Goal: Task Accomplishment & Management: Complete application form

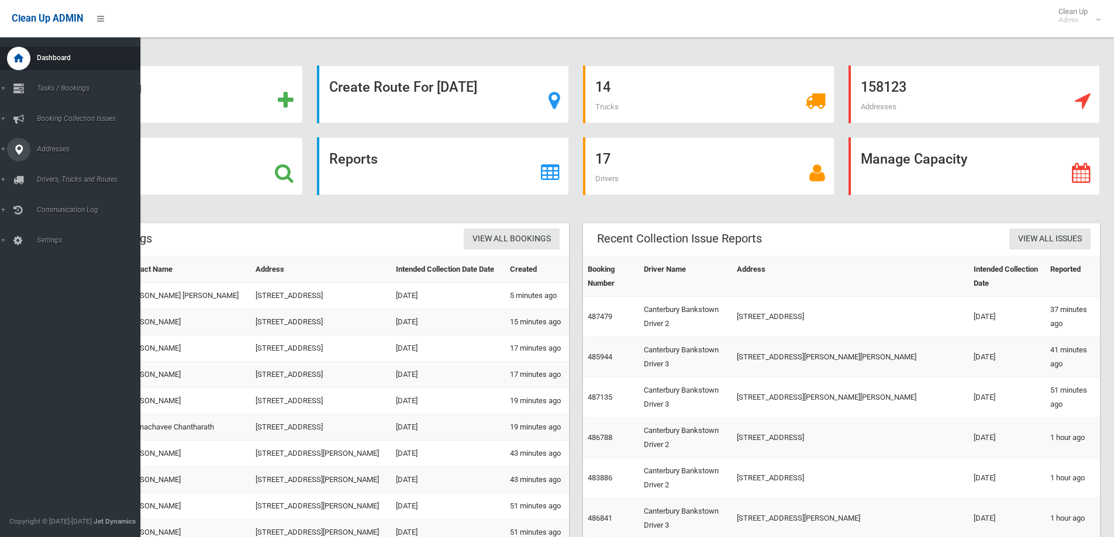
click at [58, 147] on span "Addresses" at bounding box center [91, 149] width 116 height 8
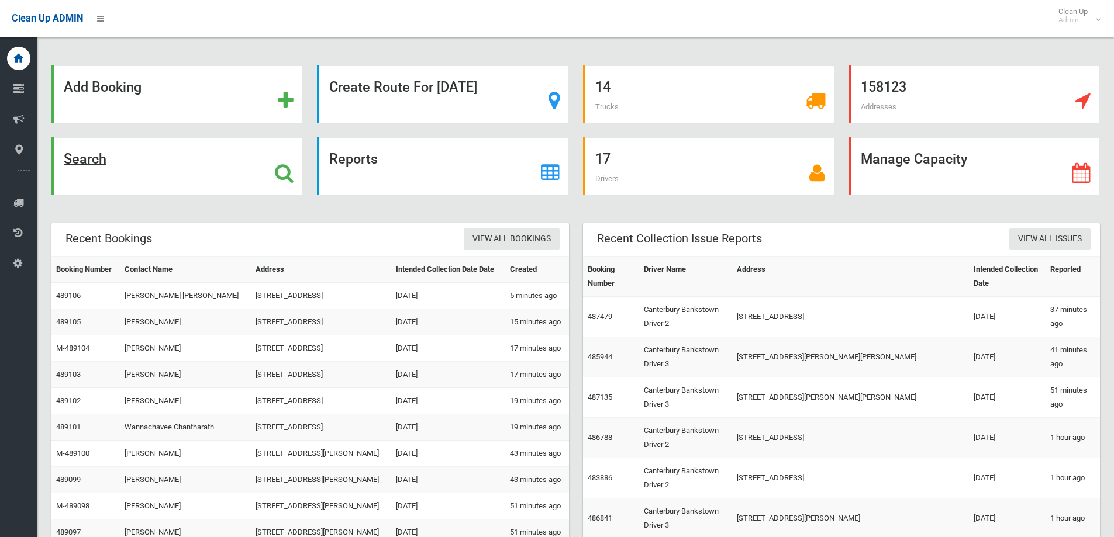
click at [261, 167] on div "Search" at bounding box center [176, 166] width 251 height 58
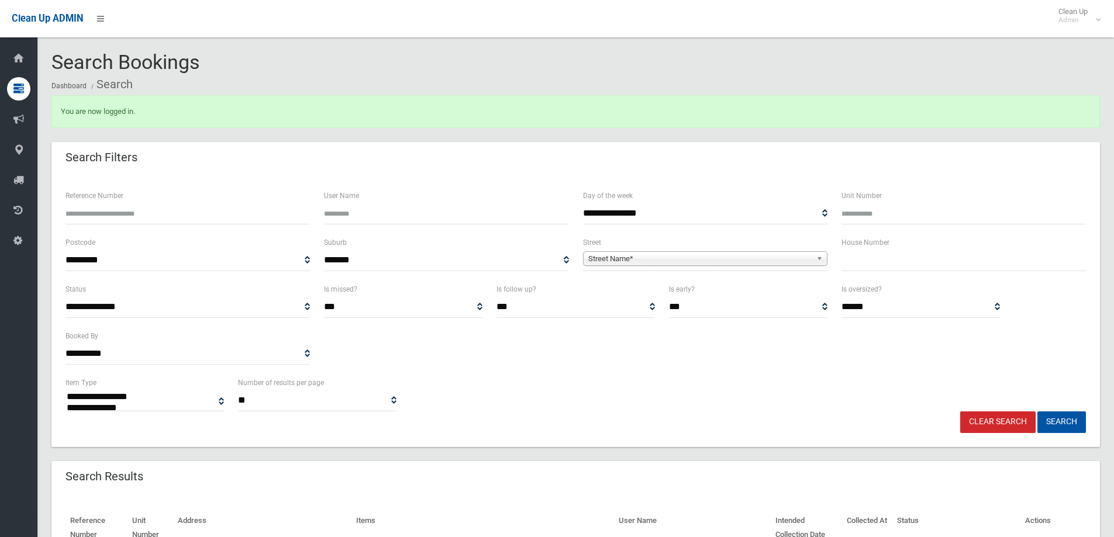
select select
click at [888, 268] on input "text" at bounding box center [963, 261] width 244 height 22
type input "**"
click at [806, 261] on span "Street Name*" at bounding box center [699, 259] width 223 height 14
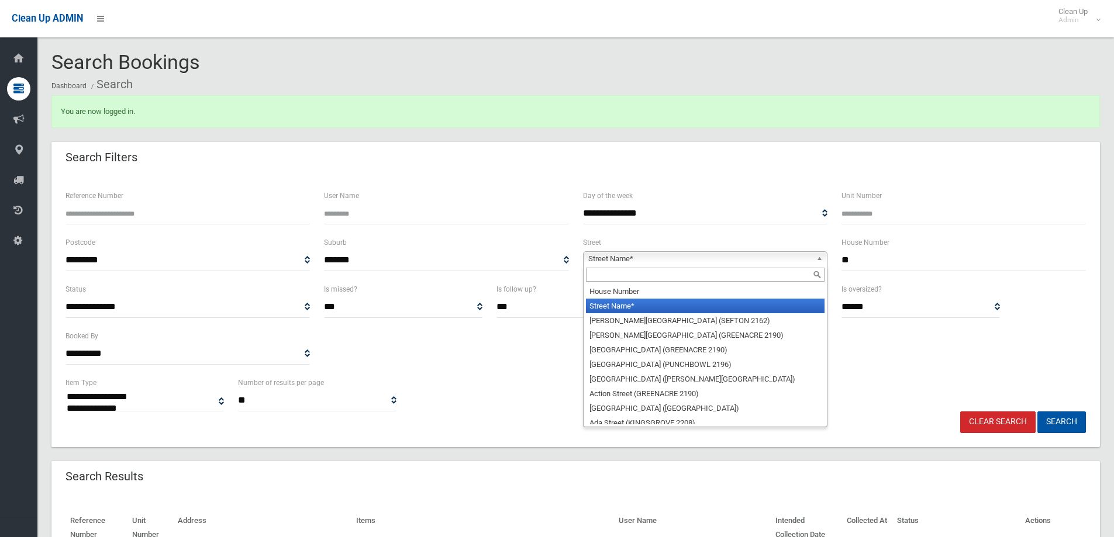
click at [699, 267] on div at bounding box center [705, 274] width 243 height 19
click at [694, 275] on input "text" at bounding box center [705, 275] width 239 height 14
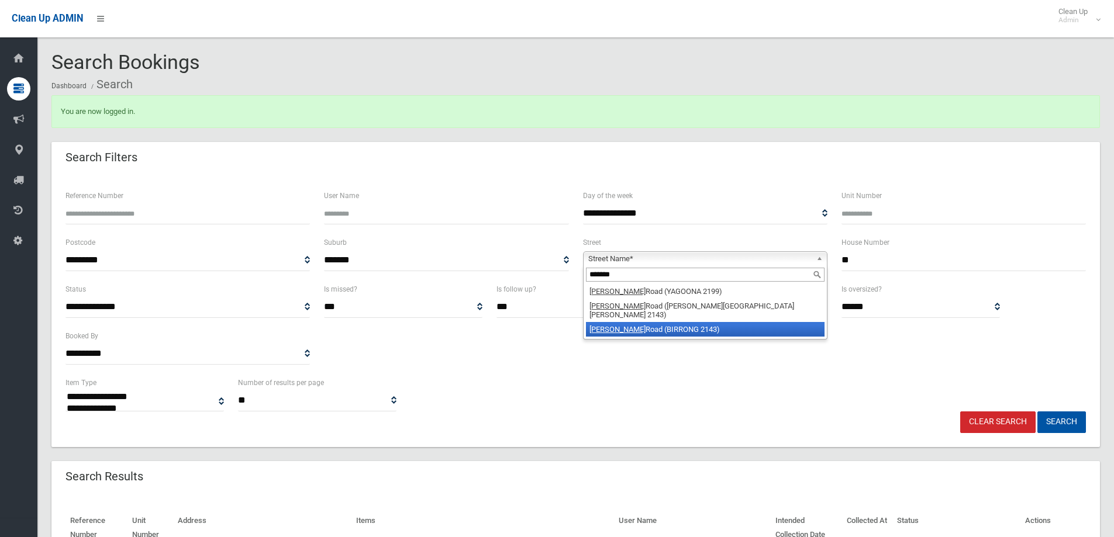
type input "******"
click at [668, 322] on li "Cooper Road (BIRRONG 2143)" at bounding box center [705, 329] width 239 height 15
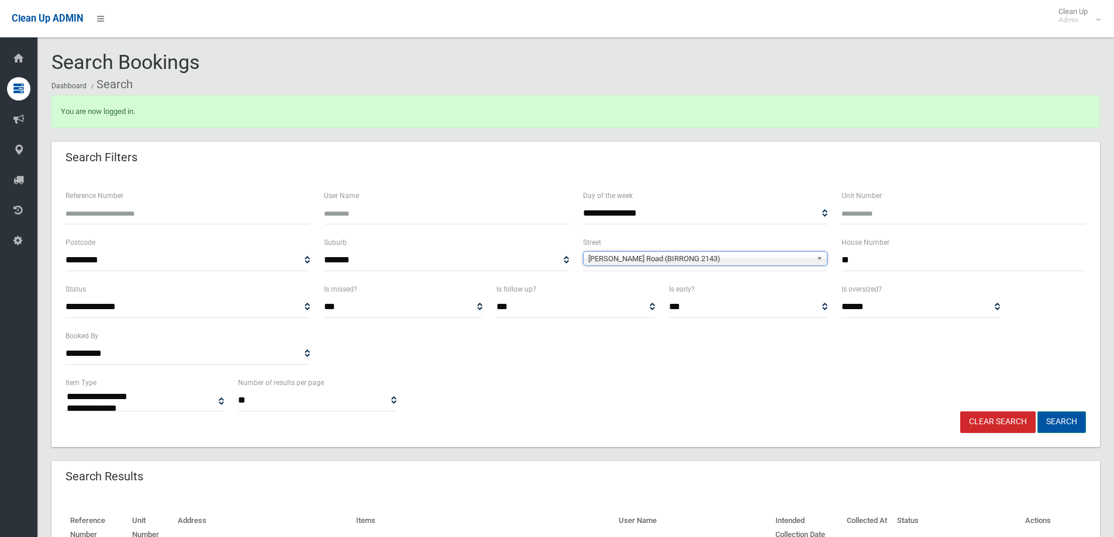
click at [1073, 418] on button "Search" at bounding box center [1061, 423] width 49 height 22
click at [1067, 413] on button "Search" at bounding box center [1061, 423] width 49 height 22
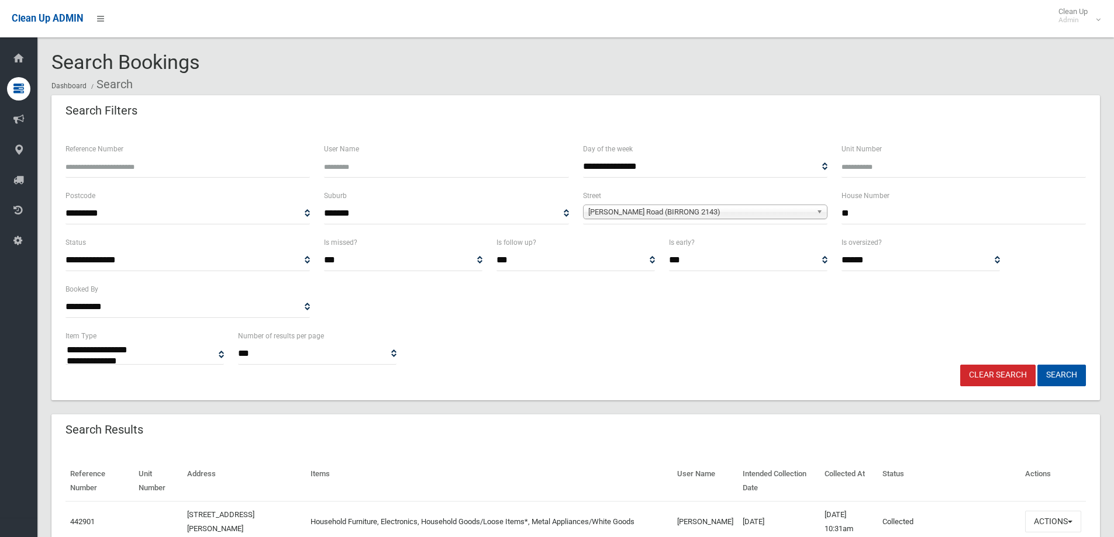
select select
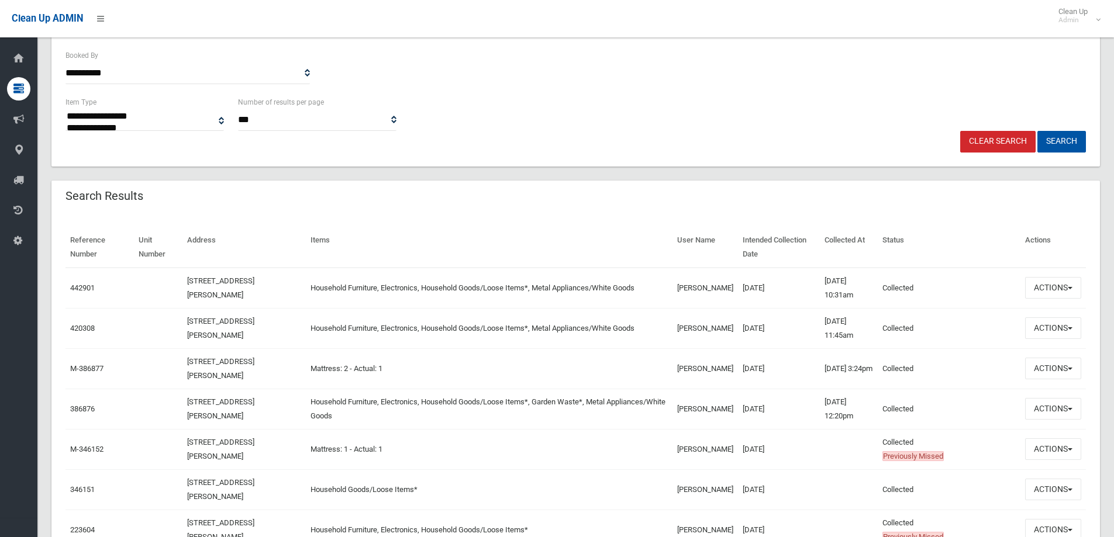
scroll to position [234, 0]
click at [1064, 291] on button "Actions" at bounding box center [1053, 288] width 56 height 22
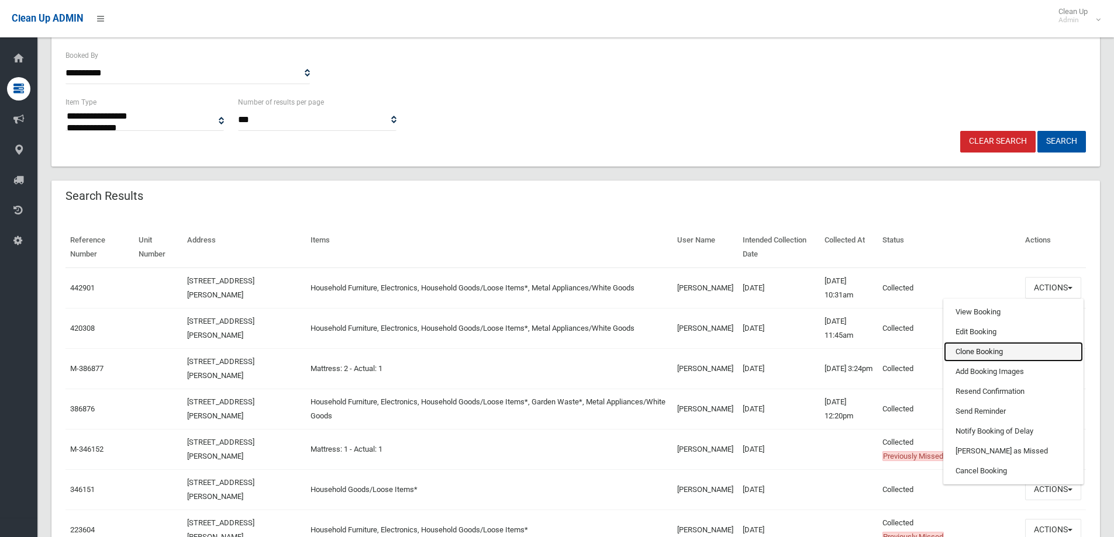
click at [988, 349] on link "Clone Booking" at bounding box center [1013, 352] width 139 height 20
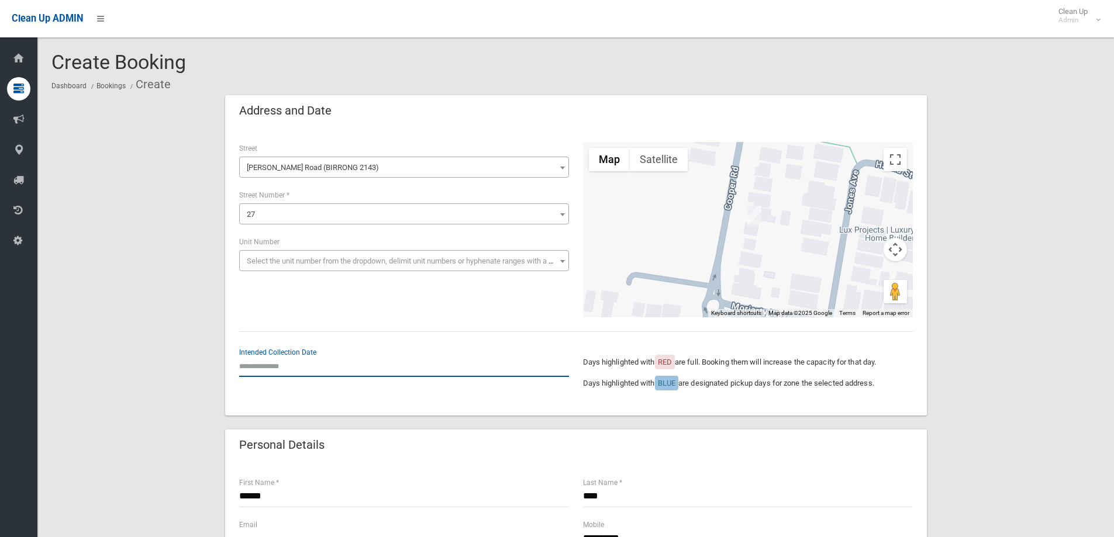
click at [285, 368] on input "text" at bounding box center [404, 366] width 330 height 22
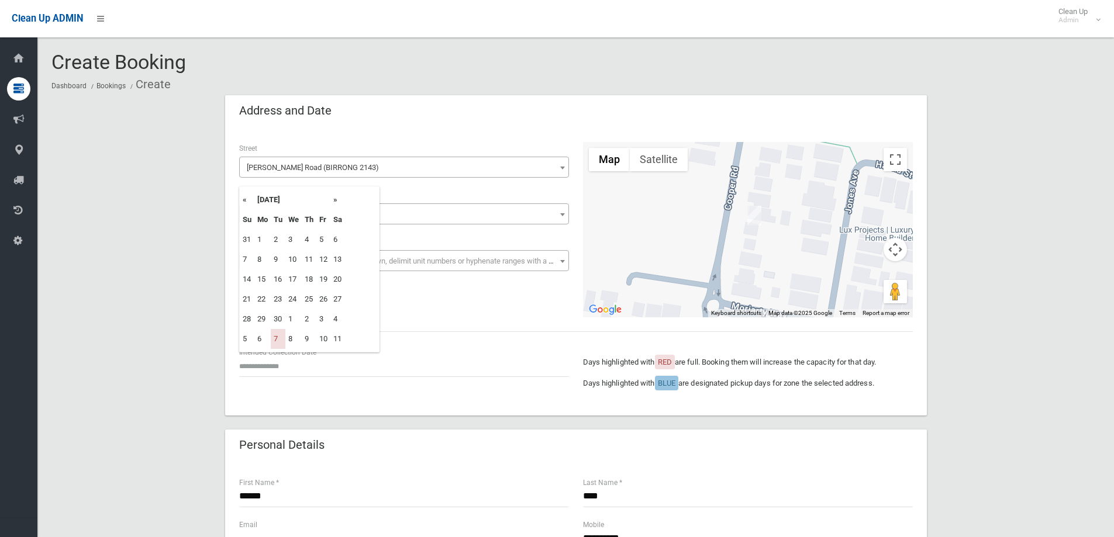
click at [335, 201] on th "»" at bounding box center [337, 200] width 15 height 20
click at [279, 283] on td "14" at bounding box center [278, 280] width 15 height 20
type input "**********"
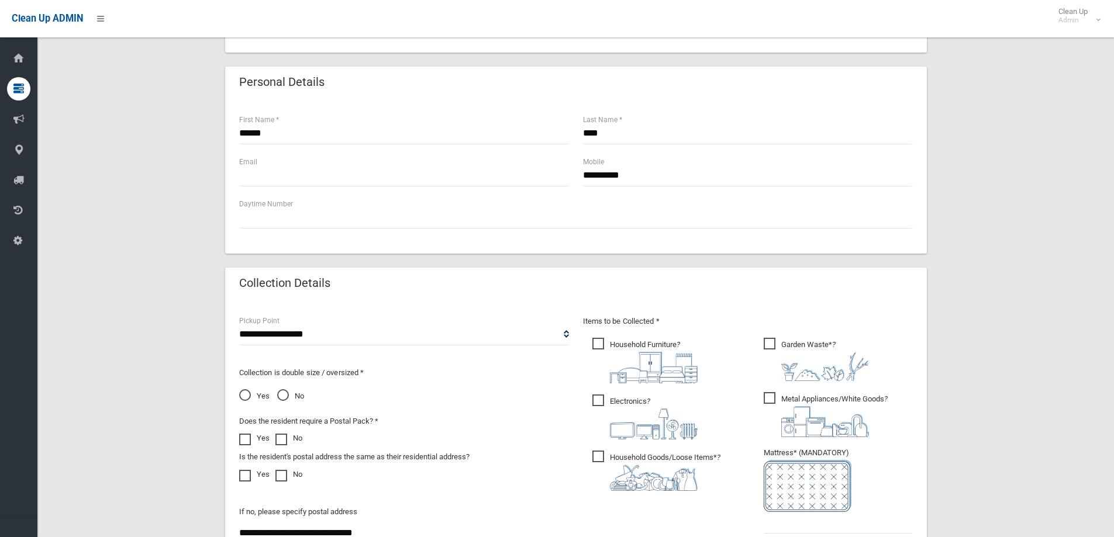
scroll to position [526, 0]
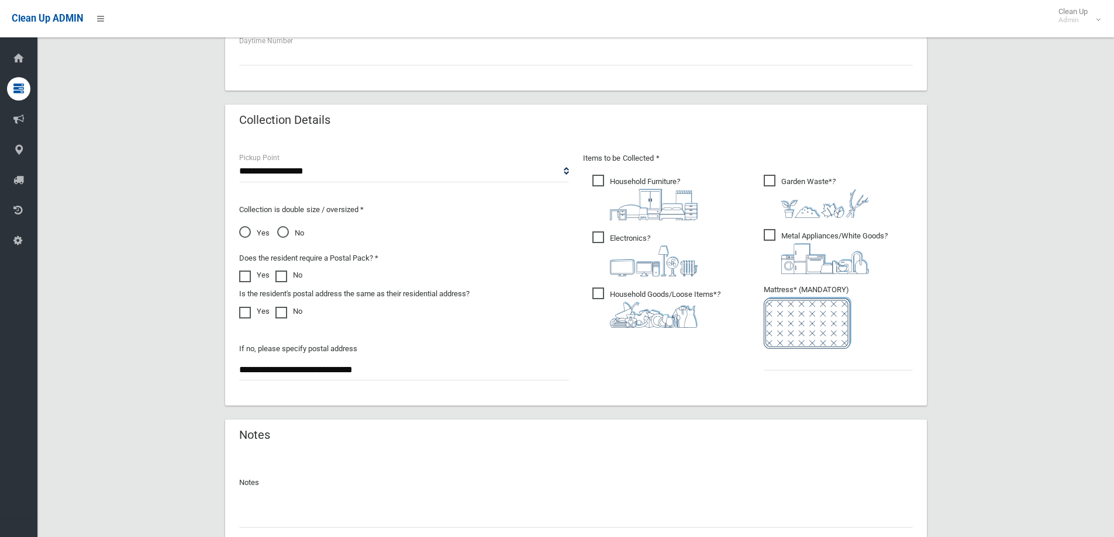
click at [769, 184] on span "Garden Waste* ?" at bounding box center [816, 196] width 105 height 43
click at [794, 361] on input "text" at bounding box center [838, 360] width 149 height 22
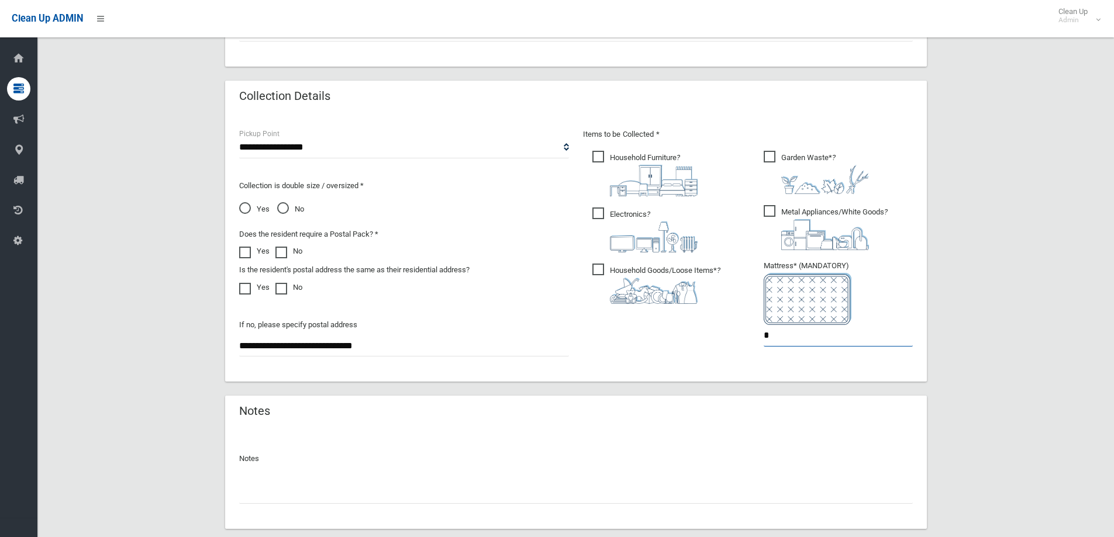
scroll to position [620, 0]
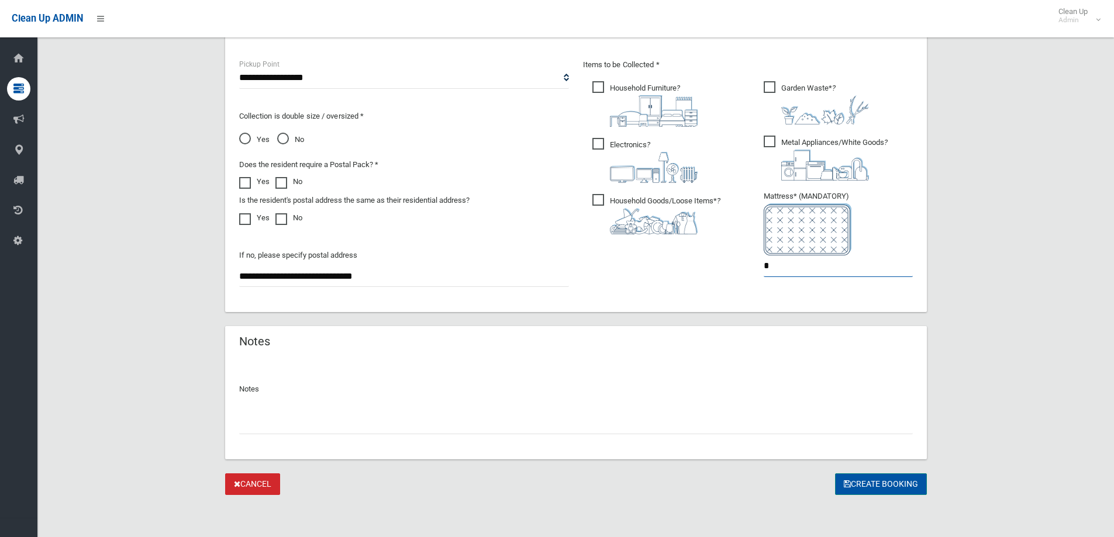
type input "*"
click at [874, 490] on button "Create Booking" at bounding box center [881, 485] width 92 height 22
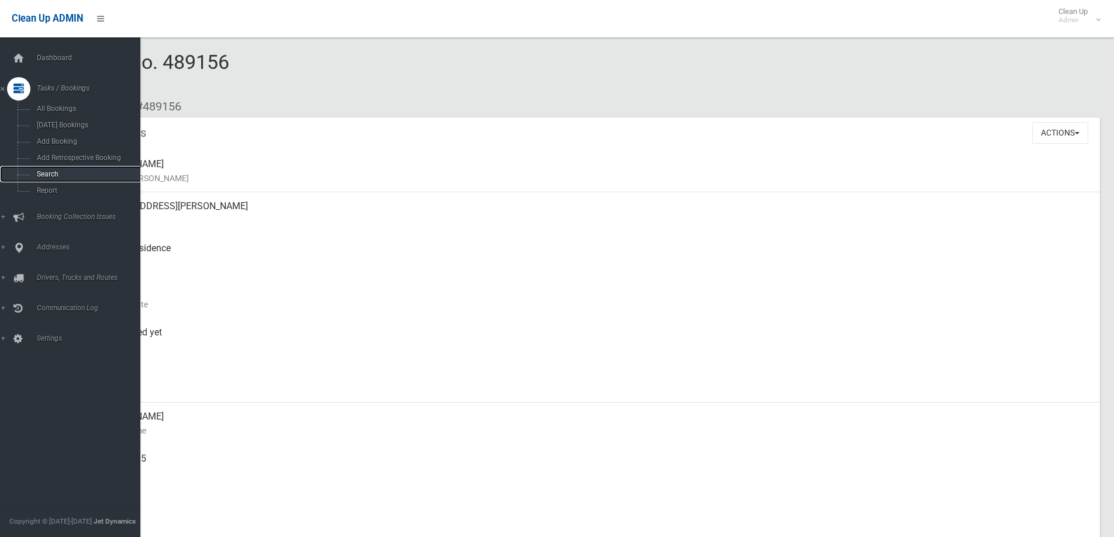
click at [51, 174] on span "Search" at bounding box center [86, 174] width 106 height 8
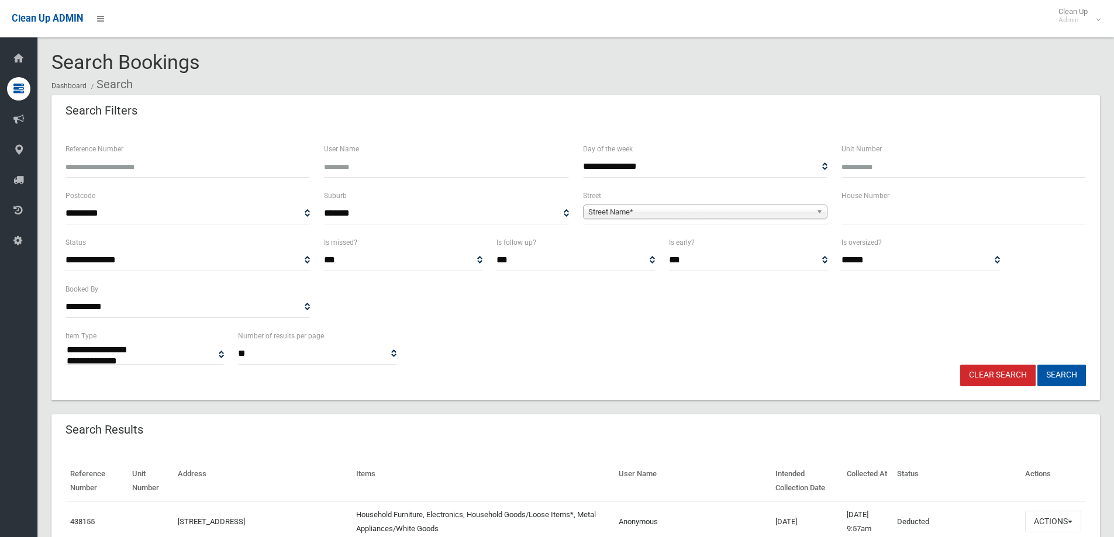
select select
click at [864, 212] on input "text" at bounding box center [963, 214] width 244 height 22
type input "***"
click at [749, 213] on span "Street Name*" at bounding box center [699, 212] width 223 height 14
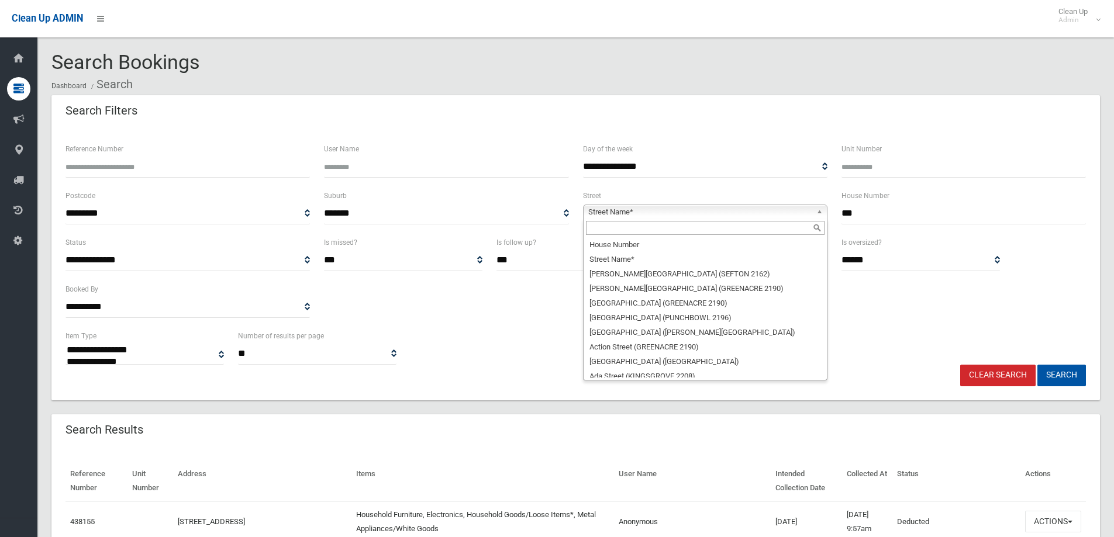
click at [697, 227] on input "text" at bounding box center [705, 228] width 239 height 14
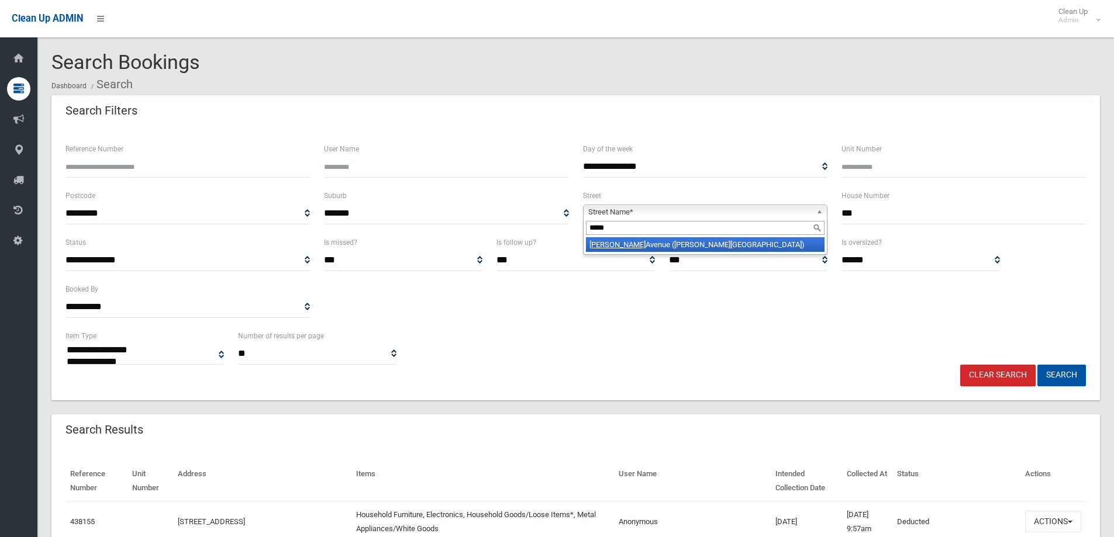
type input "*****"
click at [688, 250] on li "Allan Avenue (BELMORE 2192)" at bounding box center [705, 244] width 239 height 15
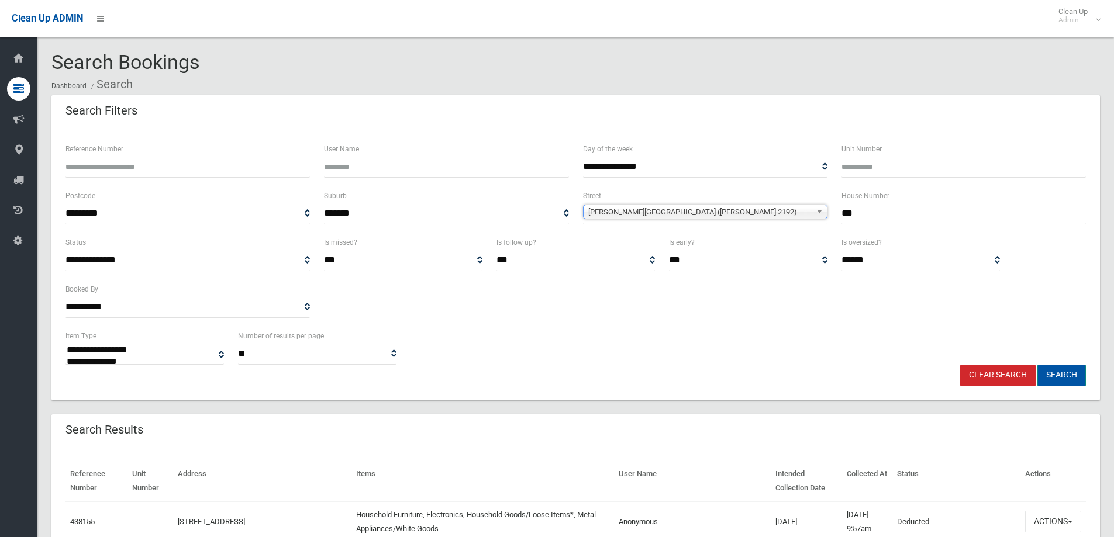
click at [1057, 371] on button "Search" at bounding box center [1061, 376] width 49 height 22
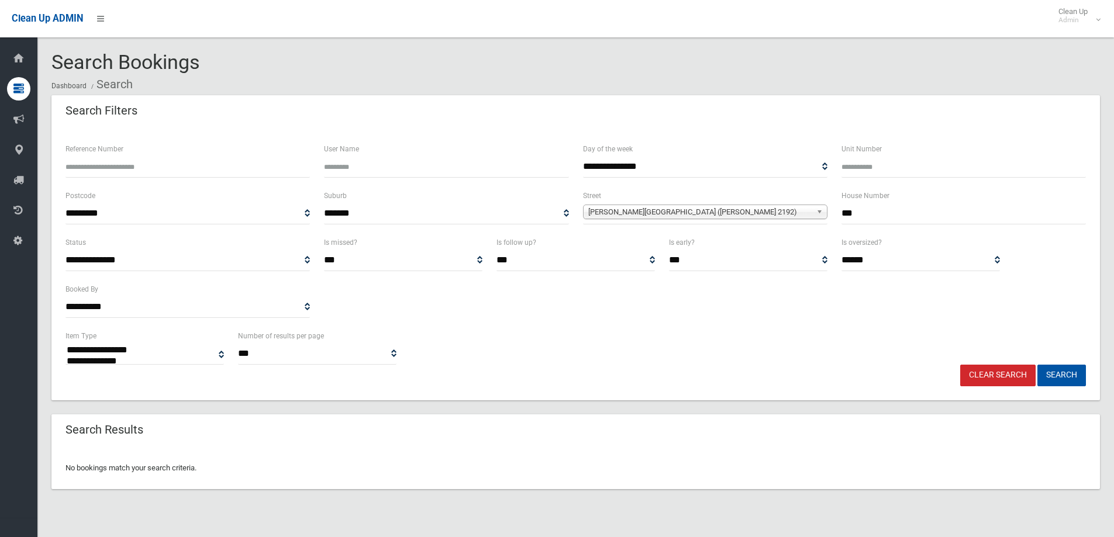
select select
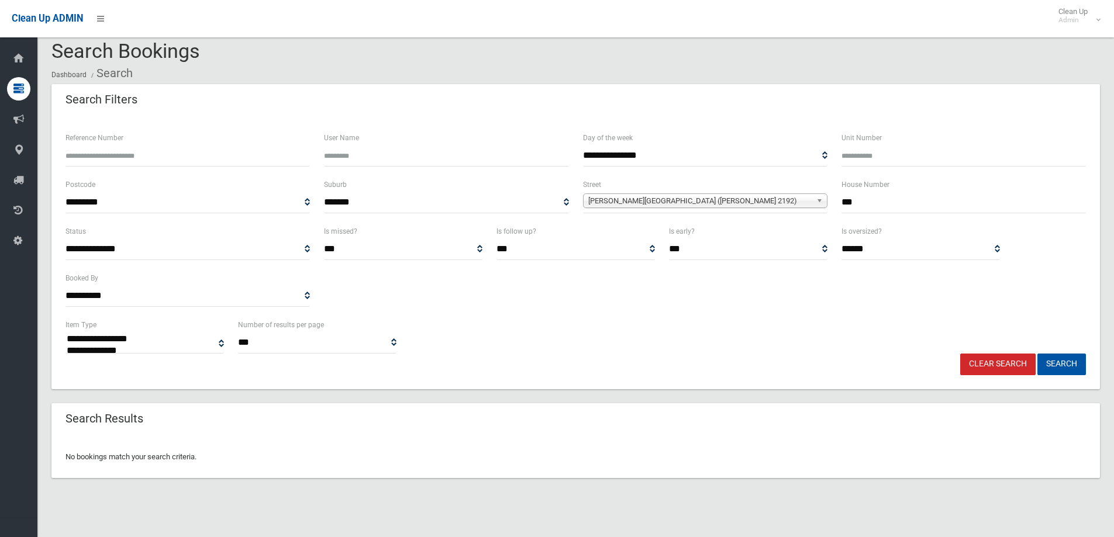
scroll to position [14, 0]
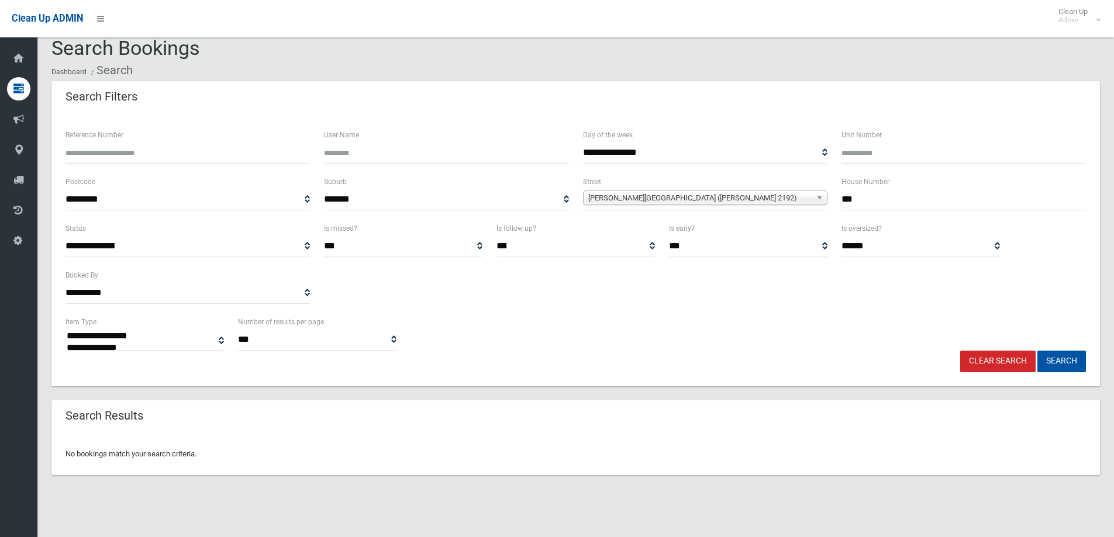
click at [872, 201] on input "***" at bounding box center [963, 200] width 244 height 22
type input "**"
click at [1037, 351] on button "Search" at bounding box center [1061, 362] width 49 height 22
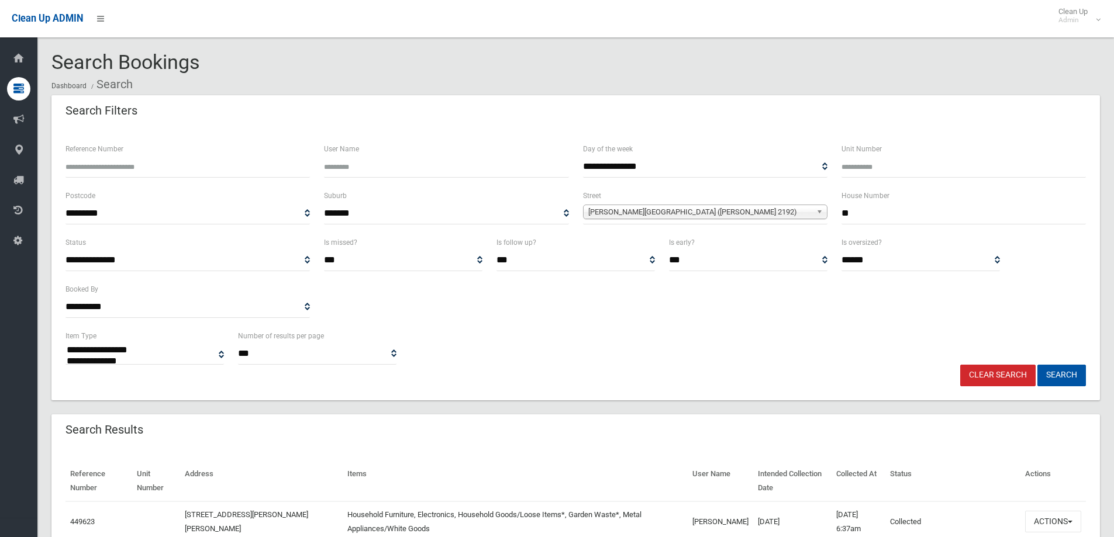
select select
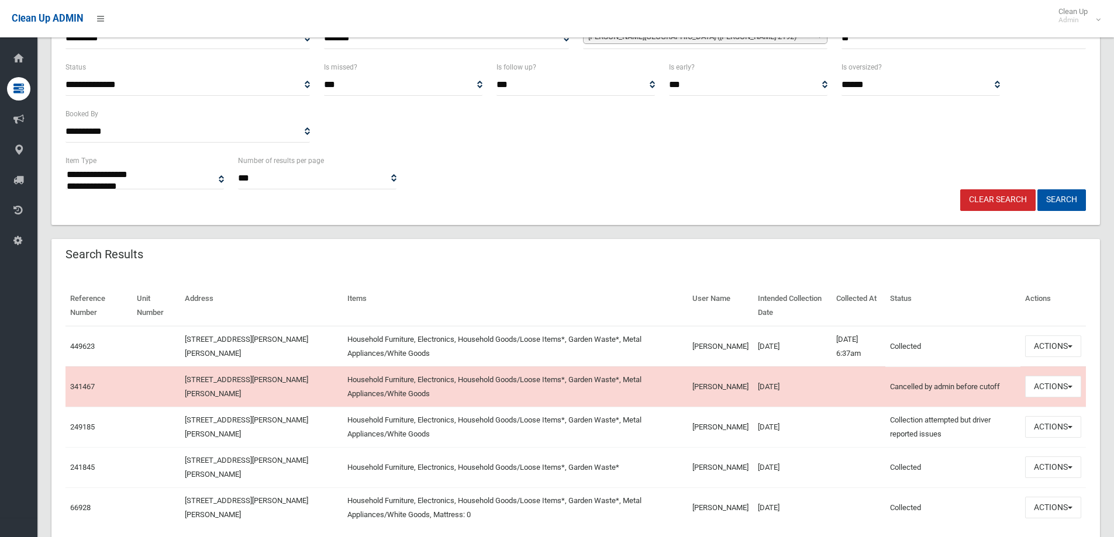
scroll to position [222, 0]
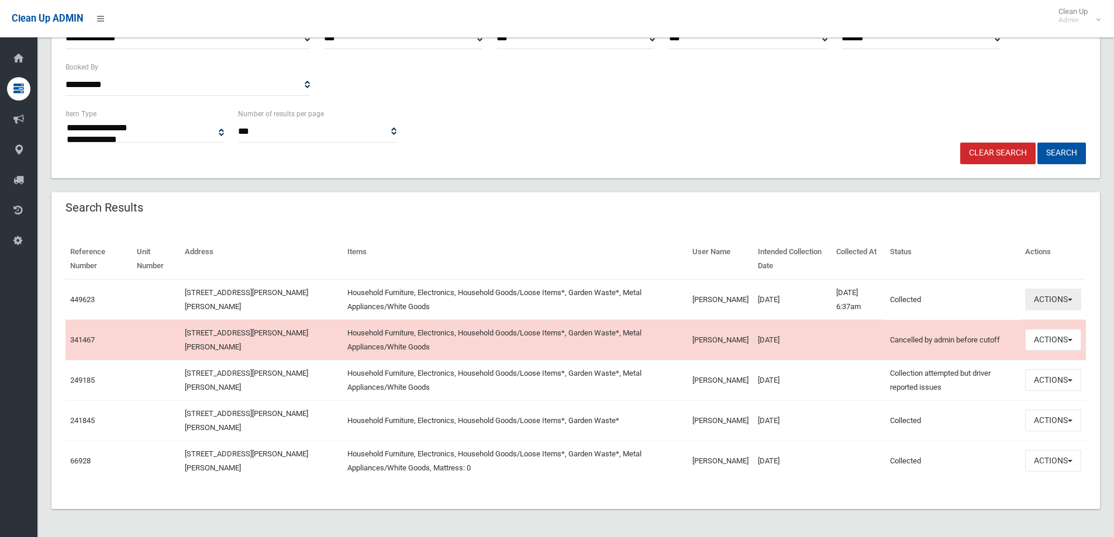
click at [1066, 301] on button "Actions" at bounding box center [1053, 300] width 56 height 22
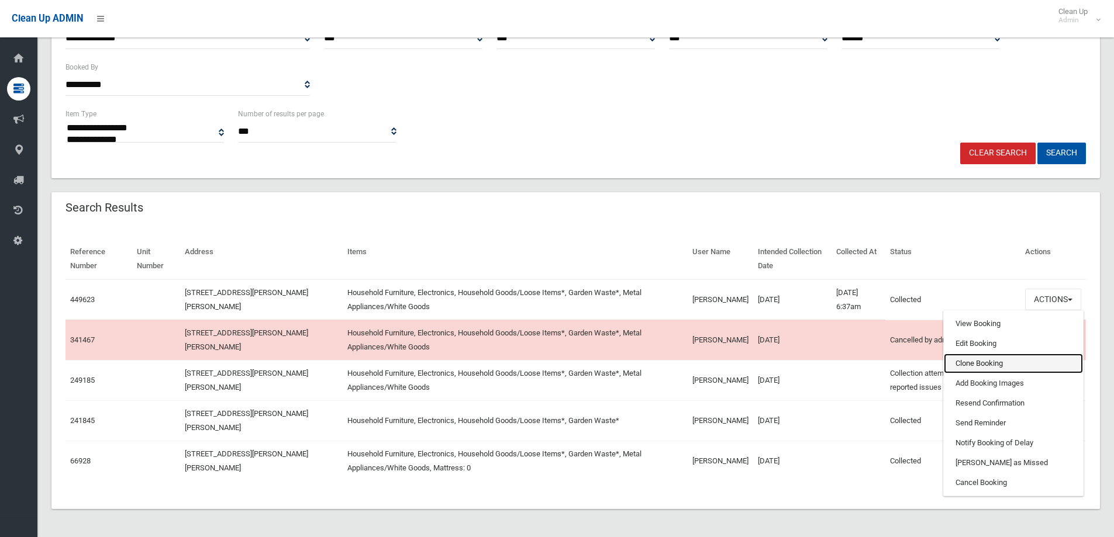
click at [1005, 360] on link "Clone Booking" at bounding box center [1013, 364] width 139 height 20
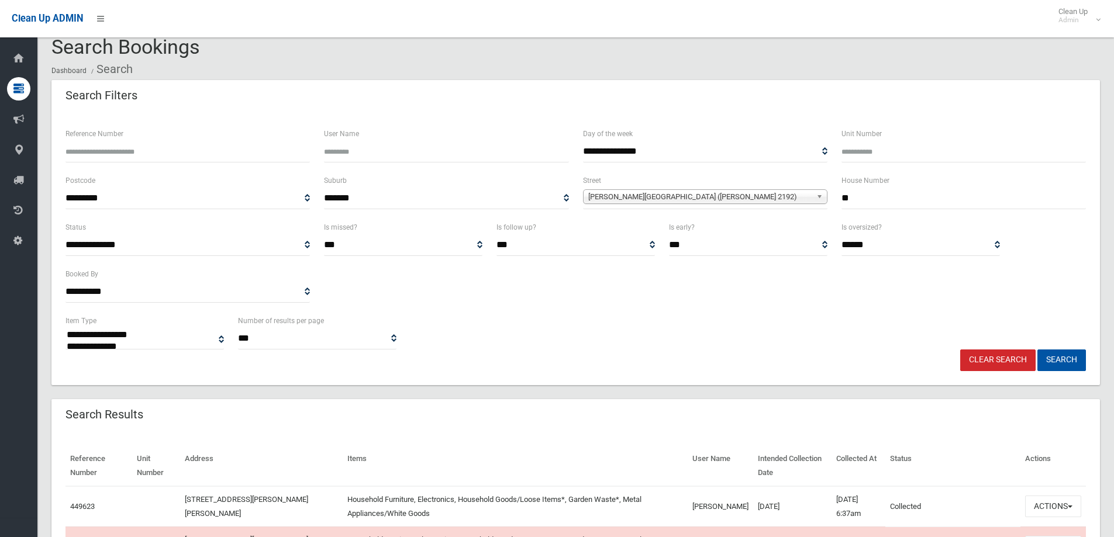
scroll to position [0, 0]
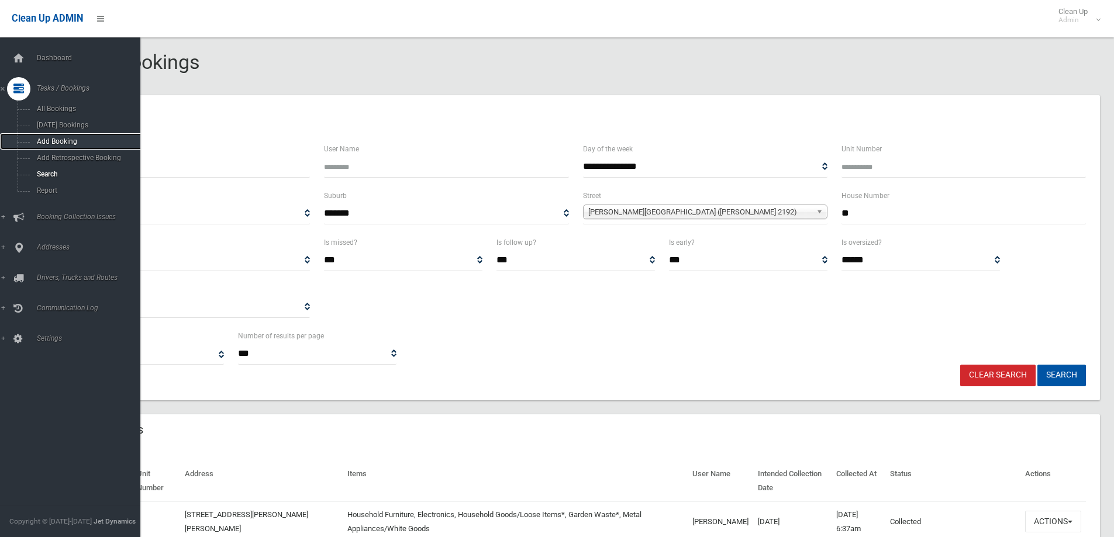
click at [63, 143] on span "Add Booking" at bounding box center [86, 141] width 106 height 8
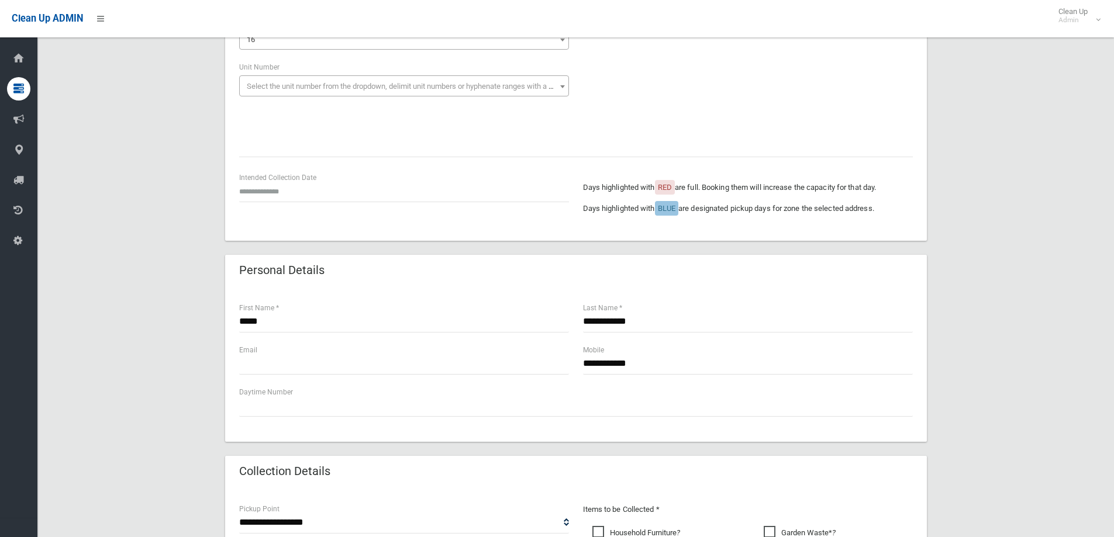
scroll to position [175, 0]
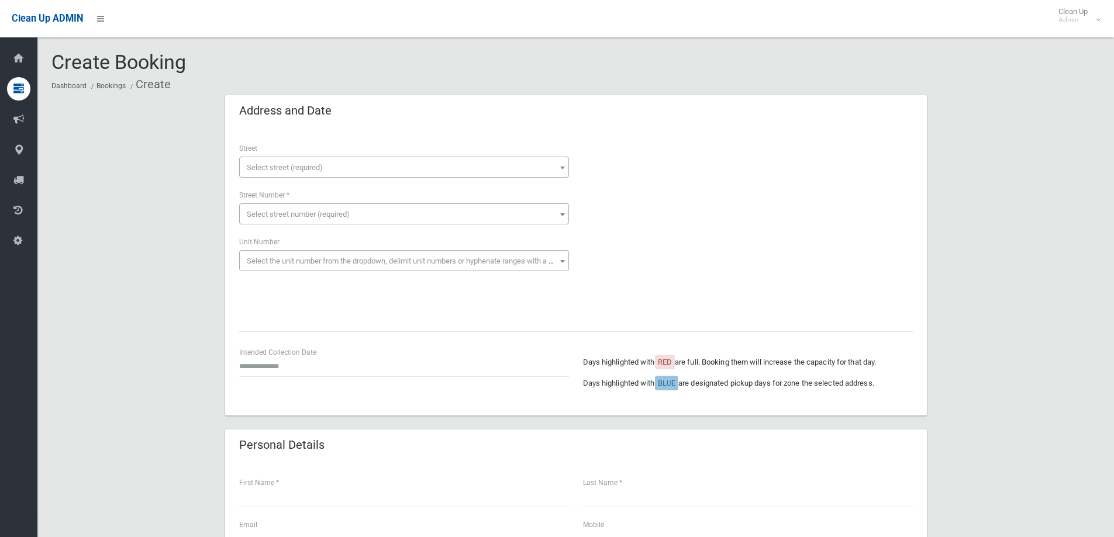
click at [298, 164] on span "Select street (required)" at bounding box center [285, 167] width 76 height 9
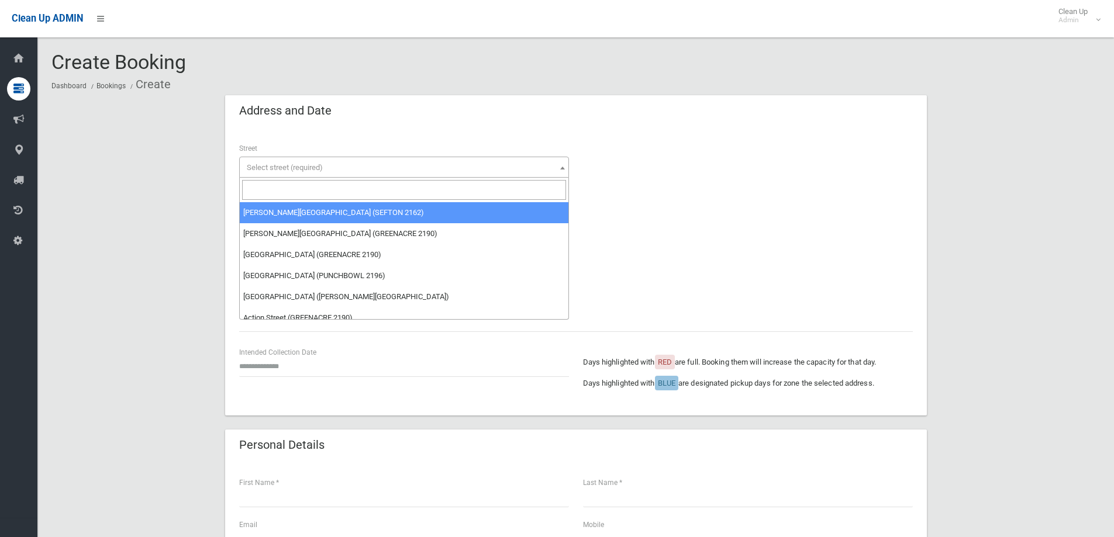
click at [294, 184] on input "search" at bounding box center [404, 190] width 324 height 20
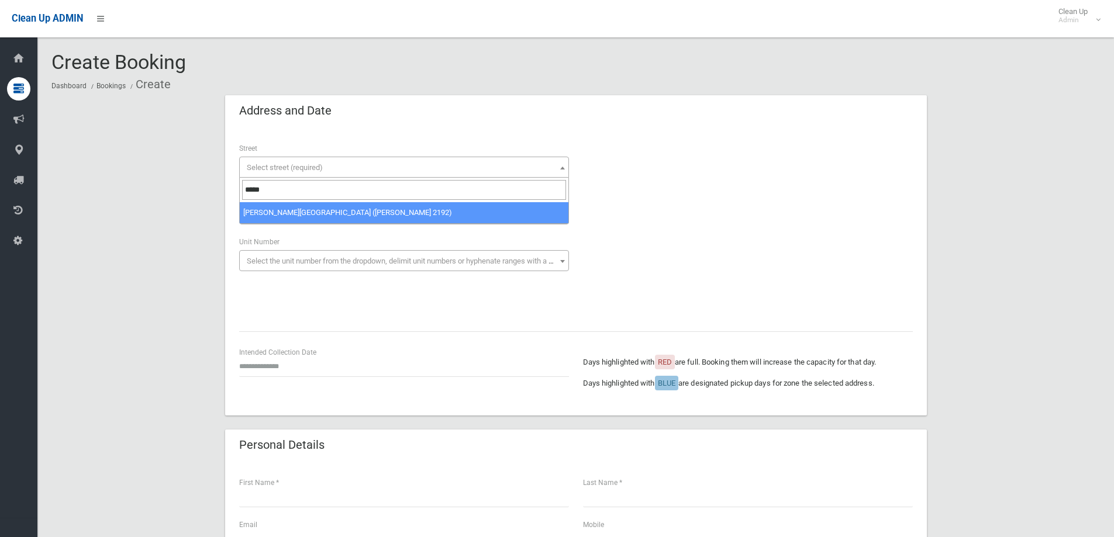
type input "*****"
select select "***"
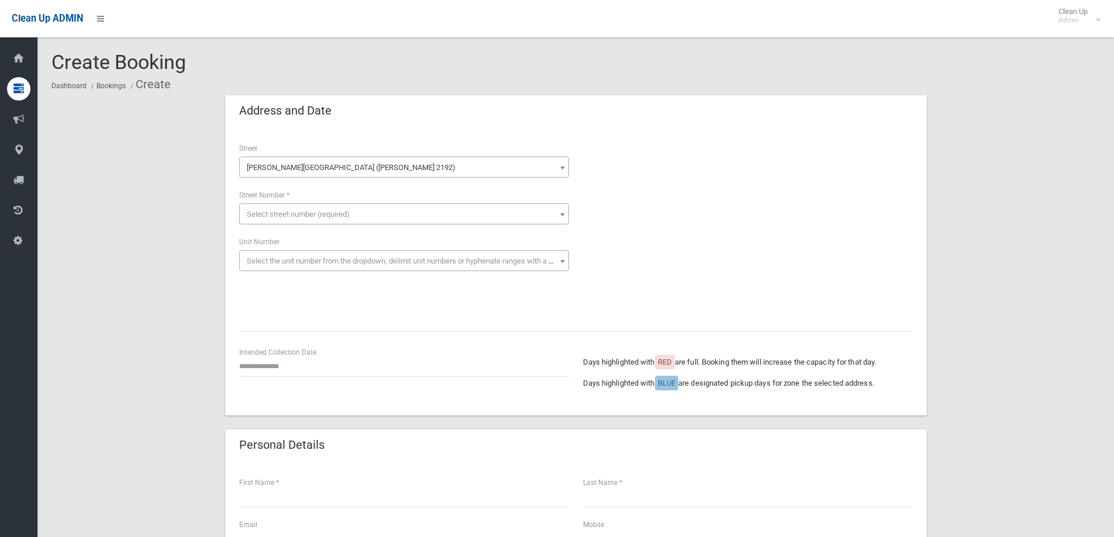
click at [304, 215] on span "Select street number (required)" at bounding box center [298, 214] width 103 height 9
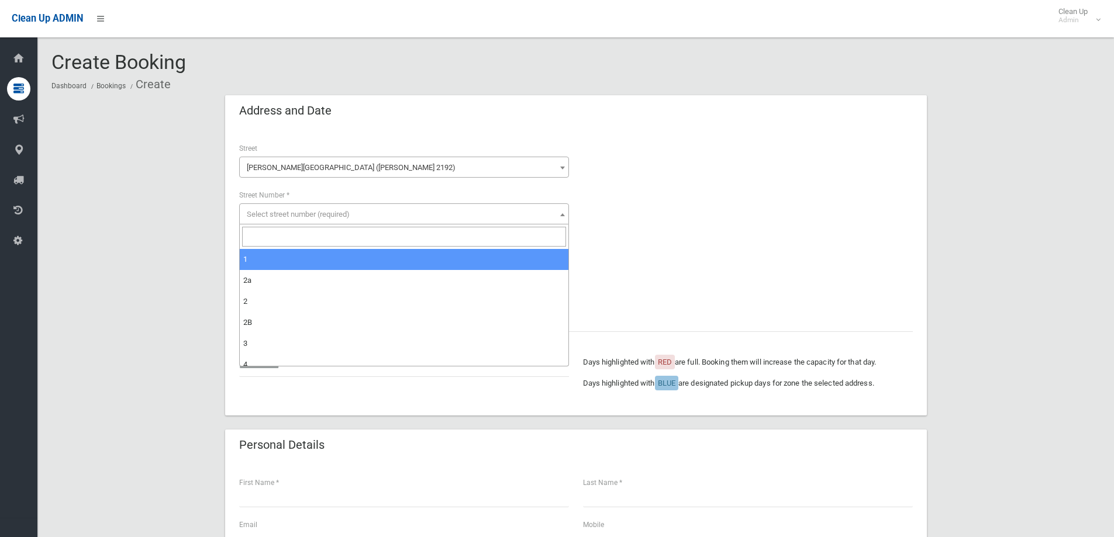
click at [298, 231] on input "search" at bounding box center [404, 237] width 324 height 20
type input "**"
select select "***"
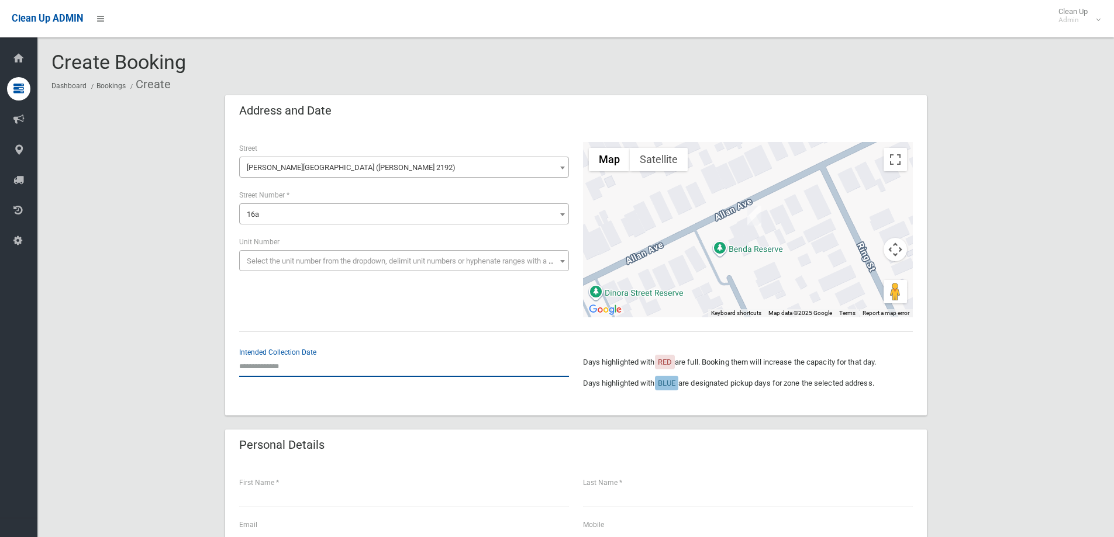
click at [283, 369] on input "text" at bounding box center [404, 366] width 330 height 22
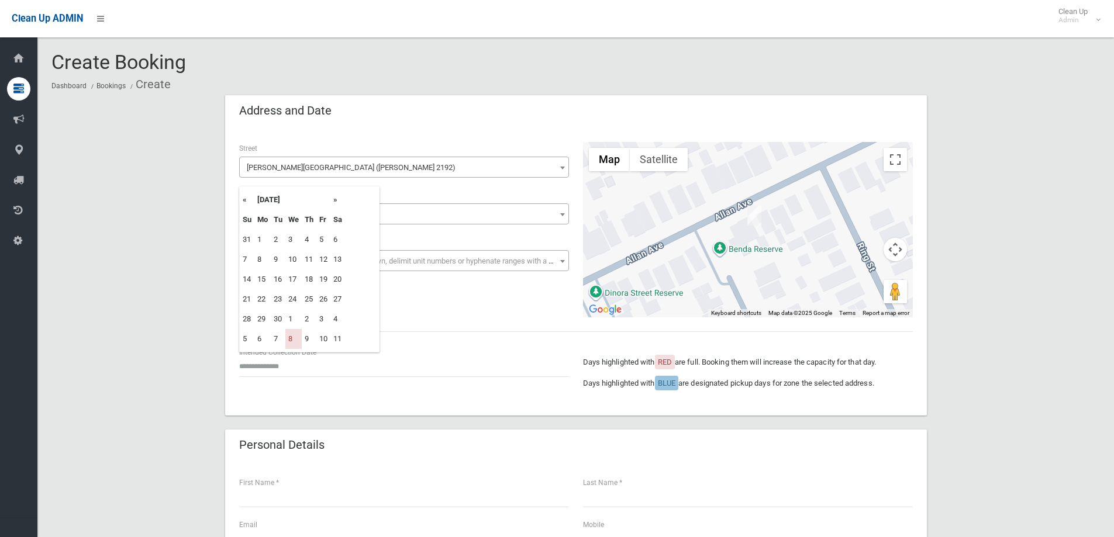
click at [335, 198] on th "»" at bounding box center [337, 200] width 15 height 20
click at [333, 198] on th "»" at bounding box center [337, 200] width 15 height 20
click at [333, 199] on th "»" at bounding box center [337, 200] width 15 height 20
click at [294, 252] on td "10" at bounding box center [293, 260] width 16 height 20
type input "**********"
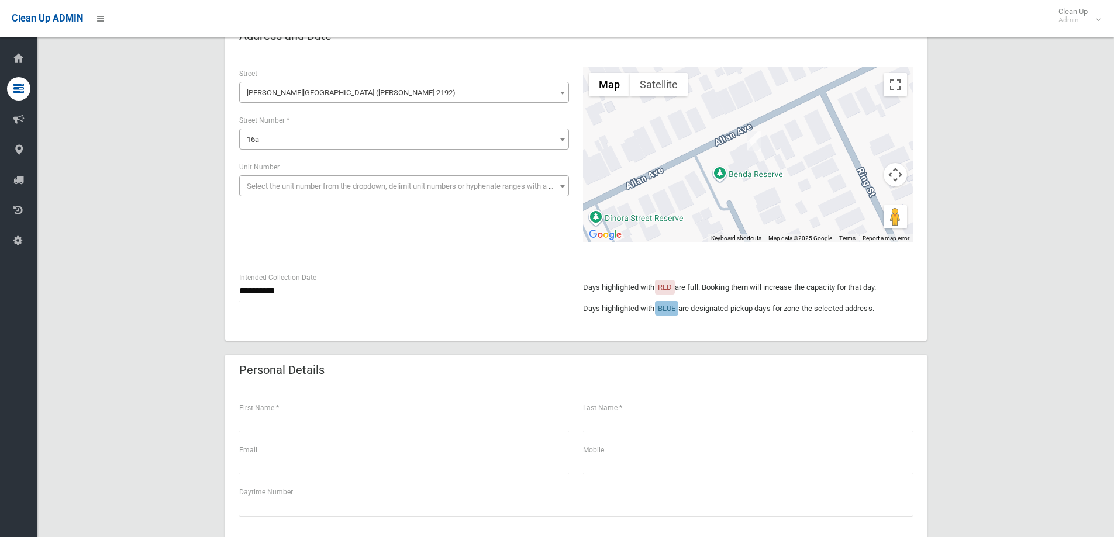
scroll to position [175, 0]
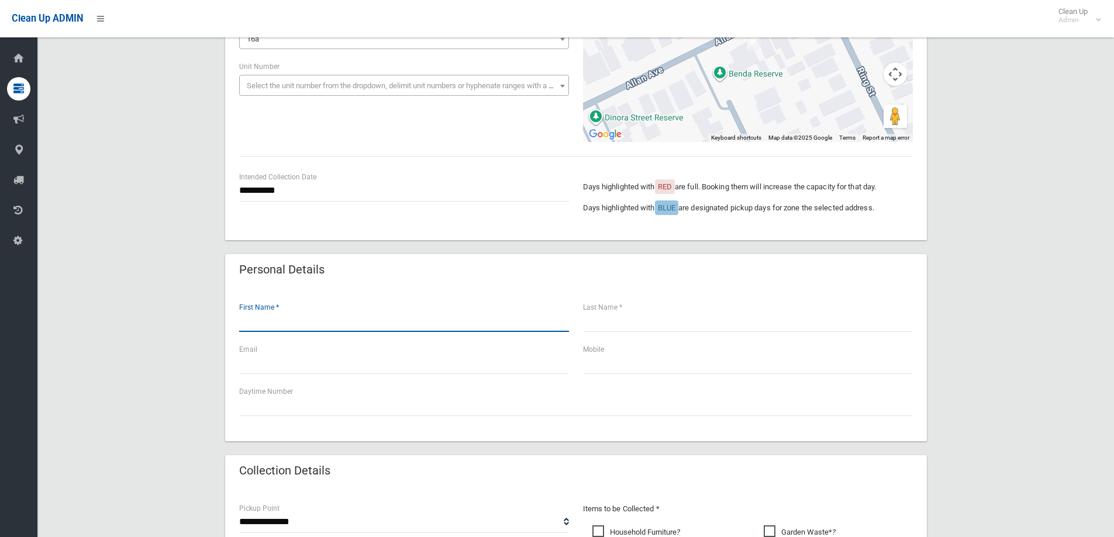
drag, startPoint x: 282, startPoint y: 320, endPoint x: 285, endPoint y: 310, distance: 10.9
click at [282, 321] on input "text" at bounding box center [404, 321] width 330 height 22
type input "*****"
click at [638, 323] on input "text" at bounding box center [748, 321] width 330 height 22
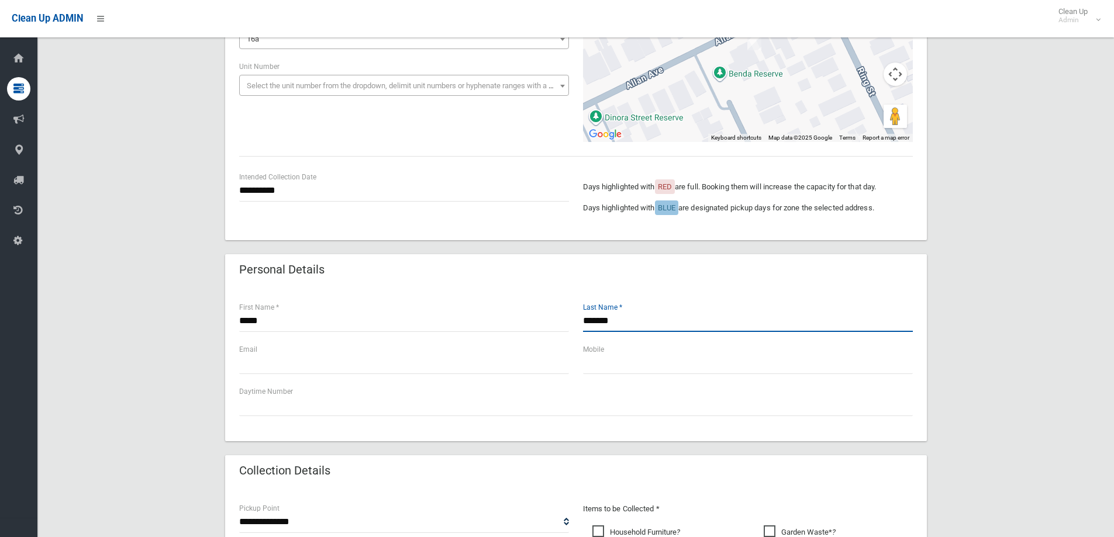
type input "*******"
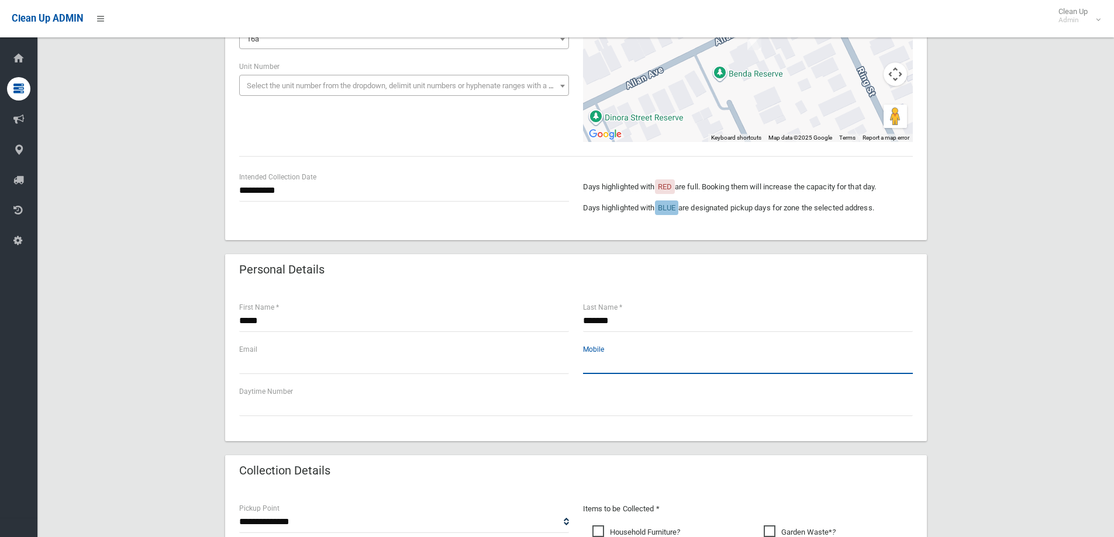
click at [600, 365] on input "text" at bounding box center [748, 364] width 330 height 22
type input "**********"
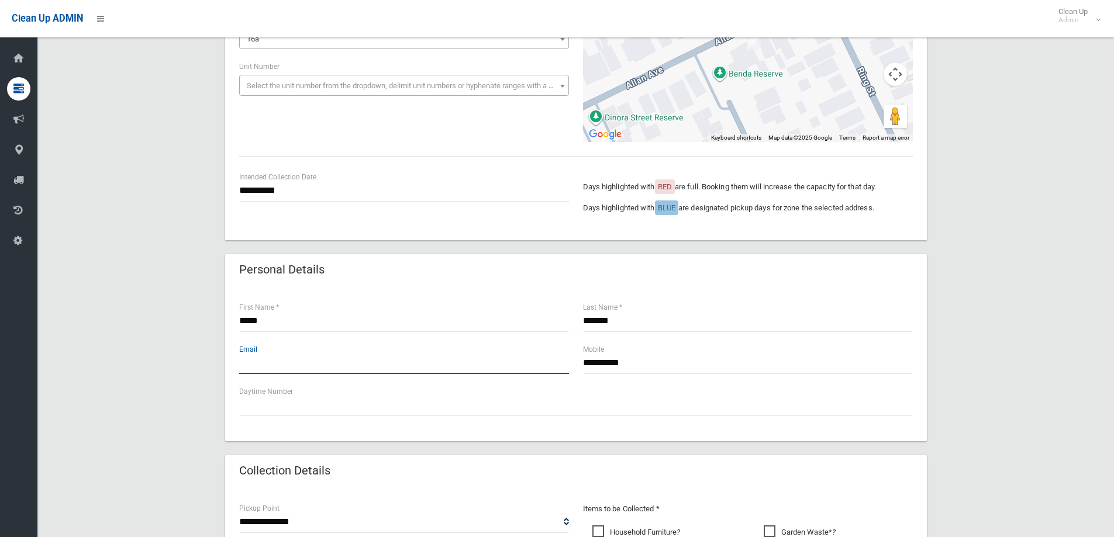
click at [323, 368] on input "text" at bounding box center [404, 364] width 330 height 22
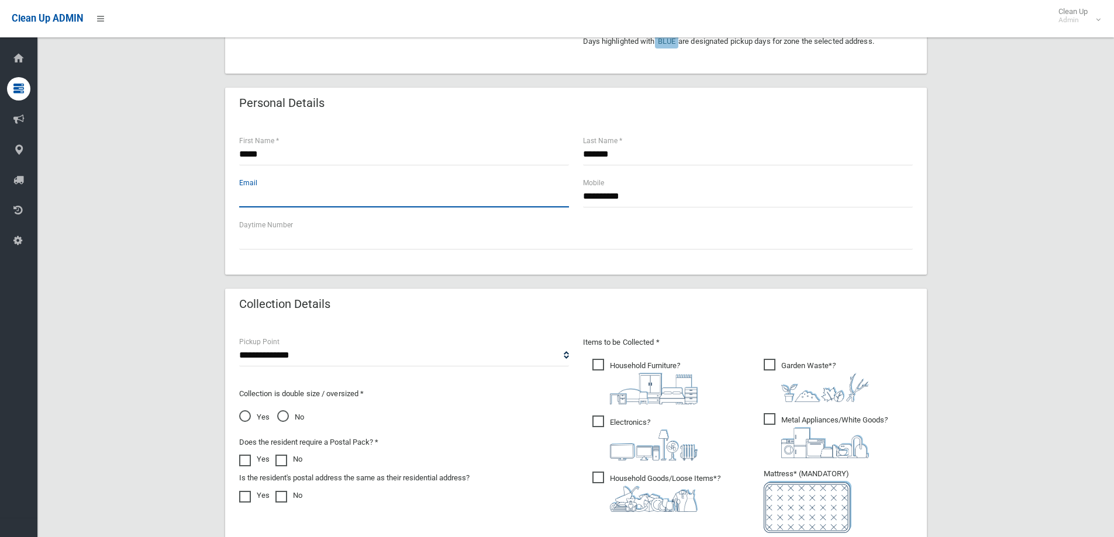
scroll to position [409, 0]
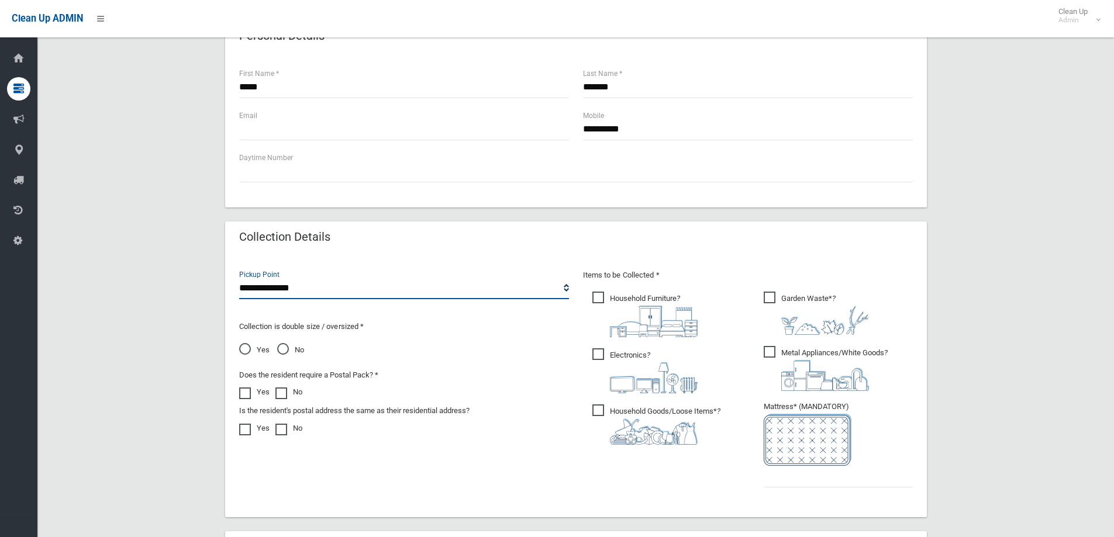
click at [347, 291] on select "**********" at bounding box center [404, 289] width 330 height 22
select select "*"
click at [239, 278] on select "**********" at bounding box center [404, 289] width 330 height 22
drag, startPoint x: 602, startPoint y: 295, endPoint x: 609, endPoint y: 367, distance: 72.3
click at [602, 295] on span "Household Furniture ?" at bounding box center [644, 315] width 105 height 46
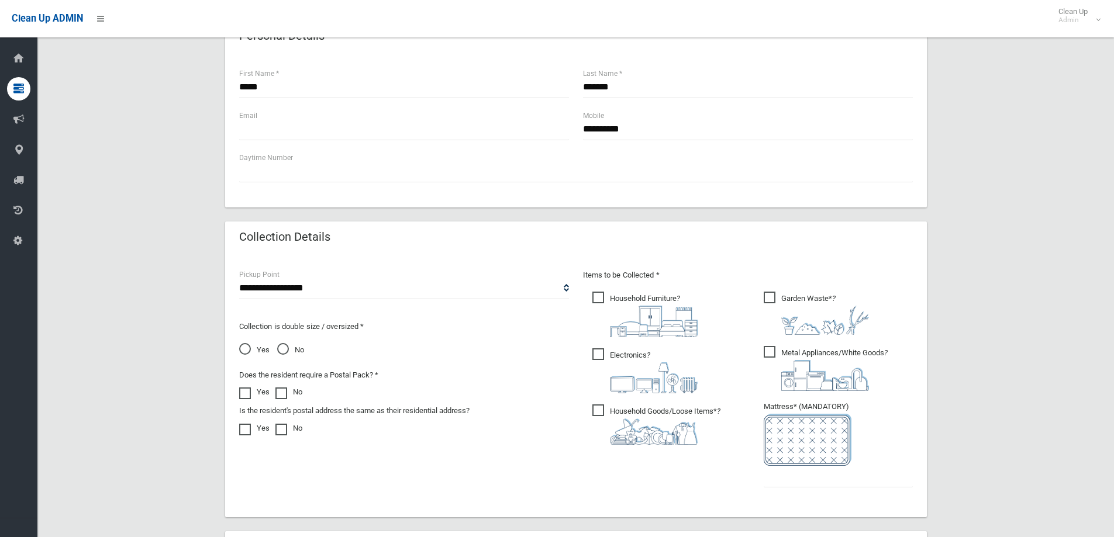
click at [604, 354] on span "Electronics ?" at bounding box center [644, 370] width 105 height 45
click at [600, 409] on span "Household Goods/Loose Items* ?" at bounding box center [656, 425] width 128 height 40
click at [775, 349] on span "Metal Appliances/White Goods ?" at bounding box center [826, 368] width 124 height 45
click at [776, 294] on span "Garden Waste* ?" at bounding box center [816, 313] width 105 height 43
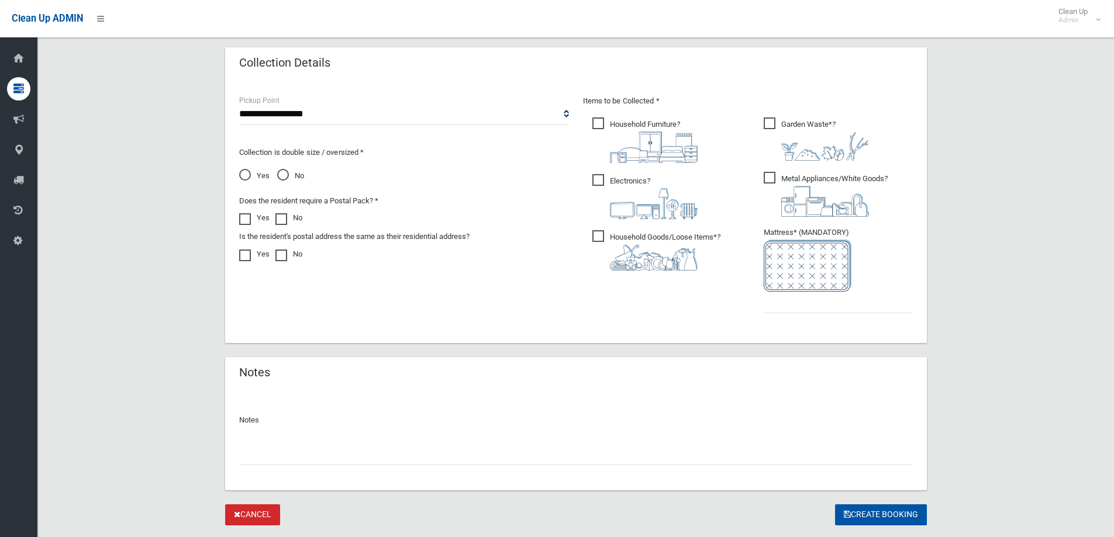
scroll to position [585, 0]
click at [286, 171] on span "No" at bounding box center [290, 175] width 27 height 14
click at [790, 308] on input "text" at bounding box center [838, 302] width 149 height 22
click at [822, 308] on input "text" at bounding box center [838, 302] width 149 height 22
type input "*"
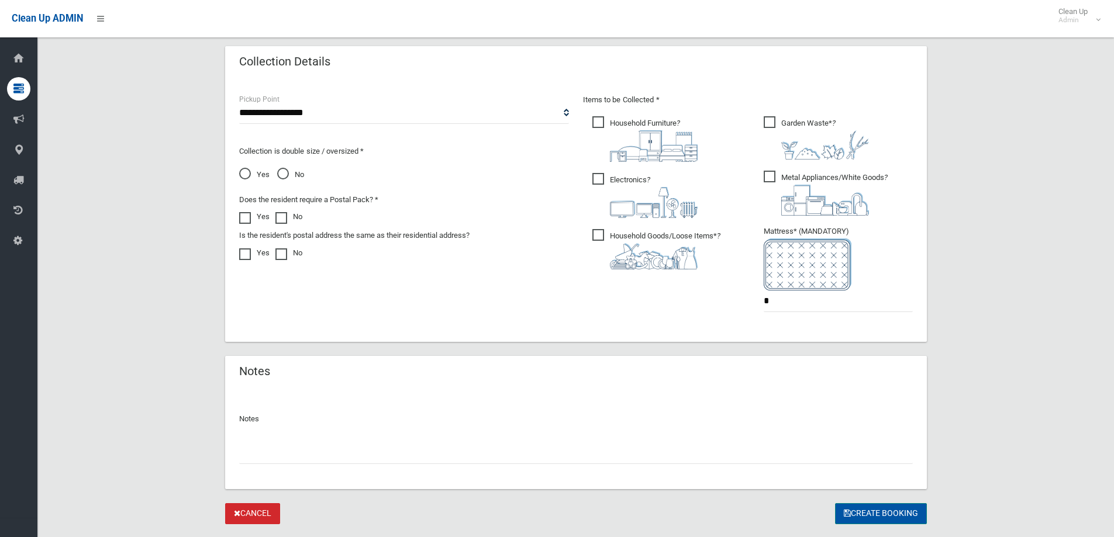
click at [882, 520] on button "Create Booking" at bounding box center [881, 514] width 92 height 22
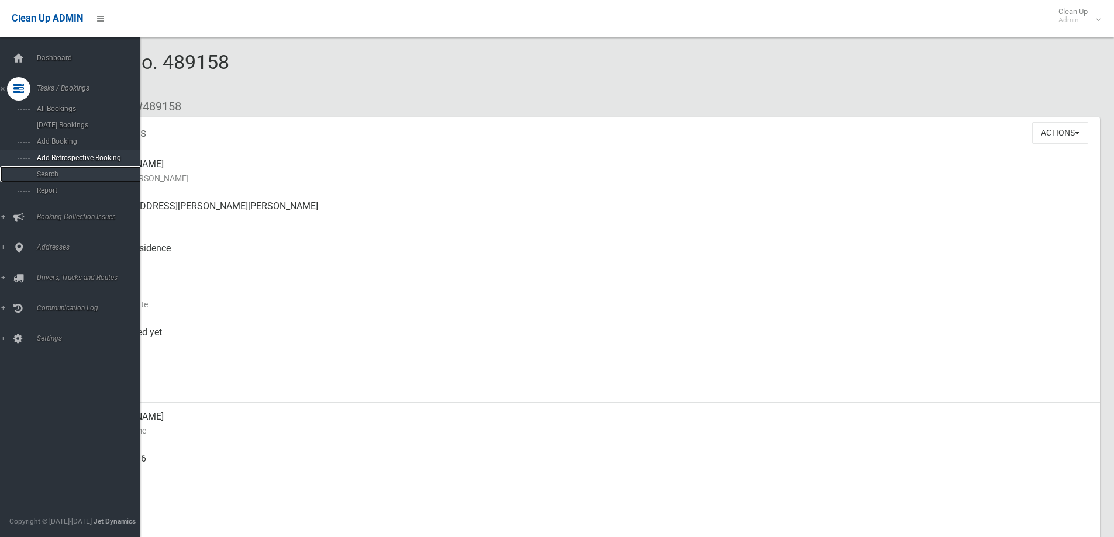
click at [61, 170] on link "Search" at bounding box center [74, 174] width 149 height 16
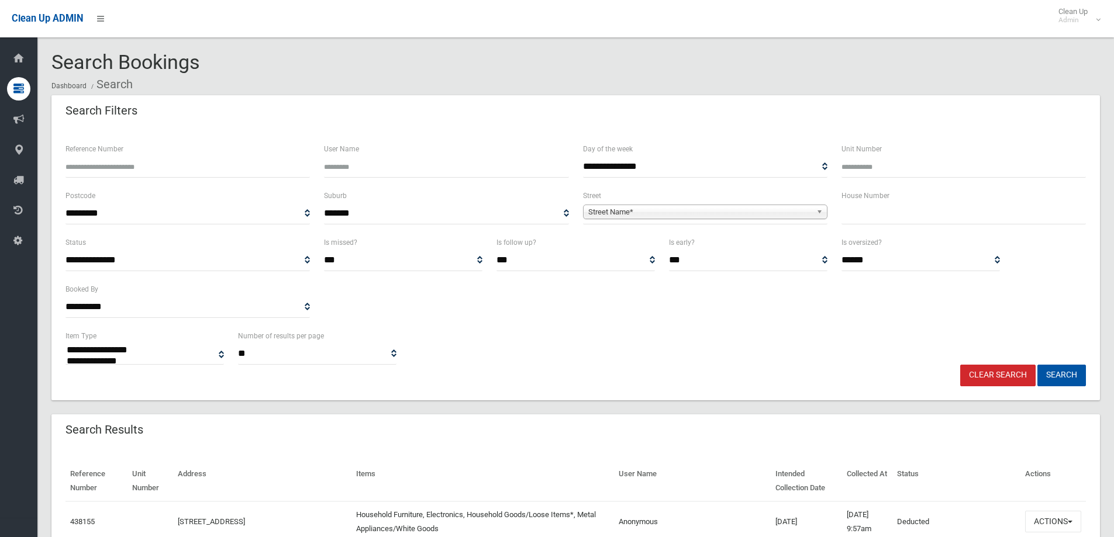
select select
click at [862, 218] on input "text" at bounding box center [963, 214] width 244 height 22
click at [881, 219] on input "text" at bounding box center [963, 214] width 244 height 22
type input "**"
click at [798, 211] on span "Street Name*" at bounding box center [699, 212] width 223 height 14
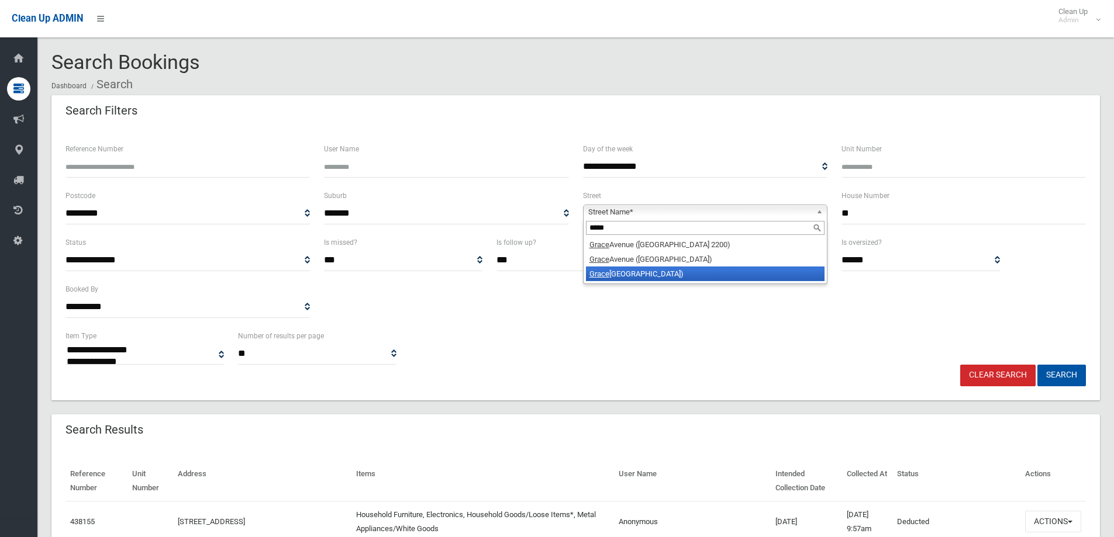
type input "*****"
click at [741, 278] on li "Grace mar Avenue (PANANIA 2213)" at bounding box center [705, 274] width 239 height 15
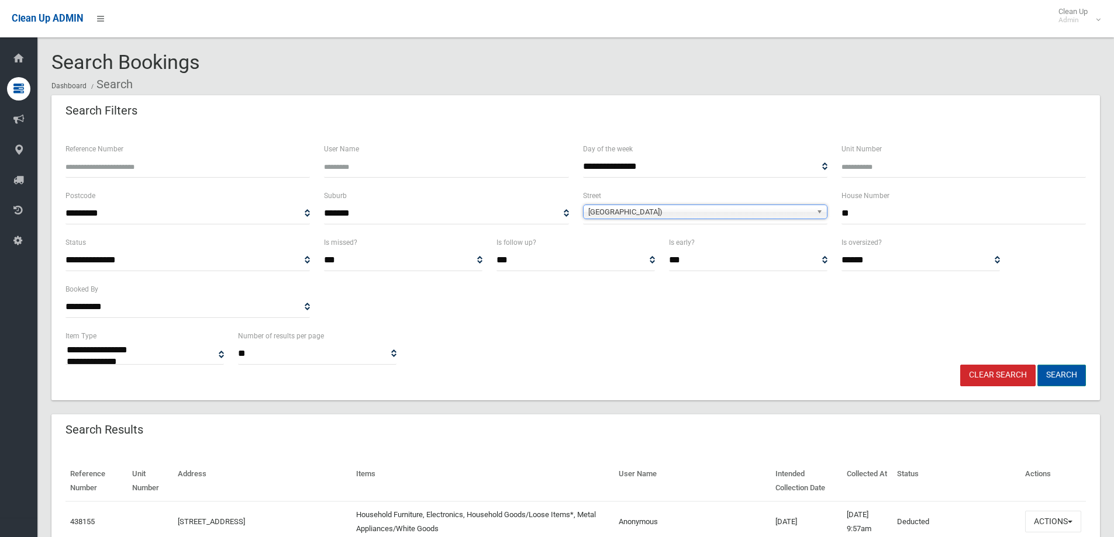
click at [1057, 371] on button "Search" at bounding box center [1061, 376] width 49 height 22
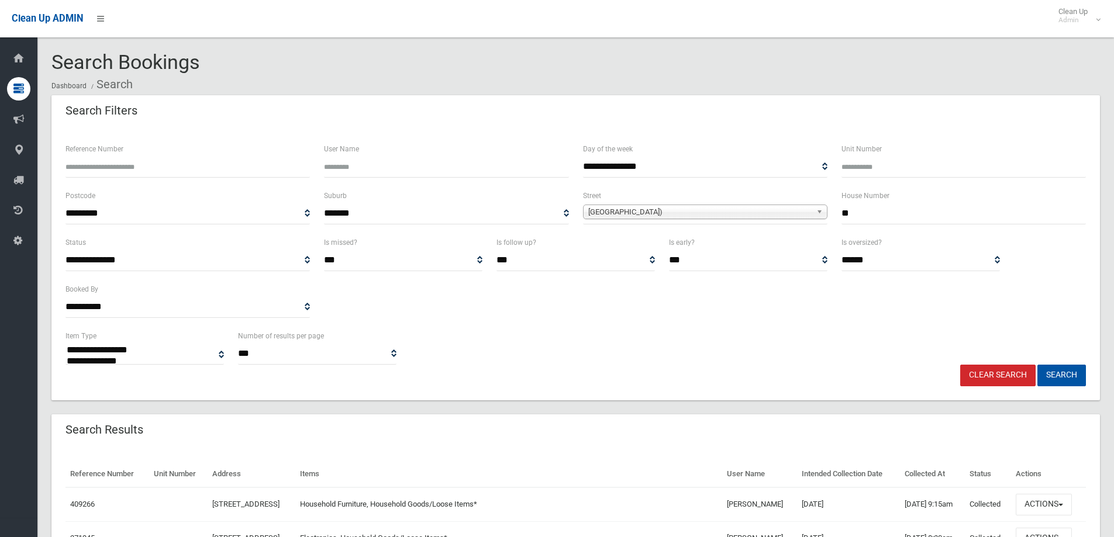
select select
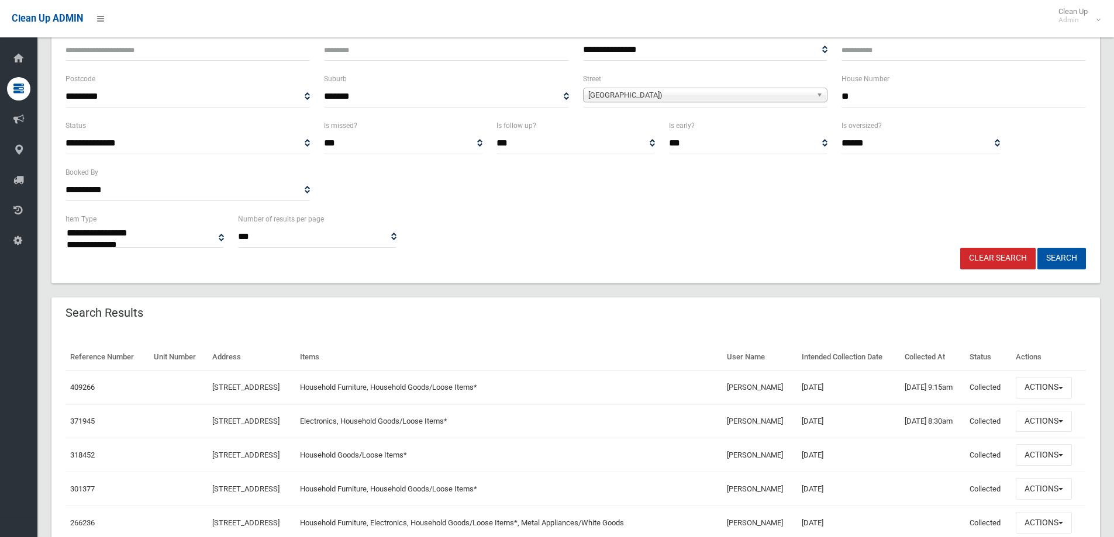
scroll to position [175, 0]
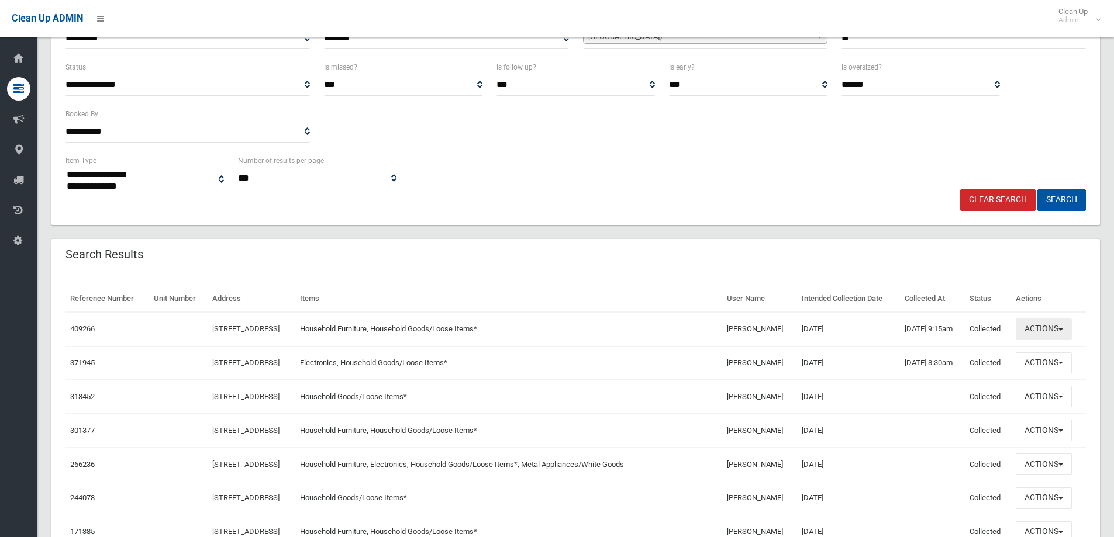
click at [1072, 329] on button "Actions" at bounding box center [1044, 330] width 56 height 22
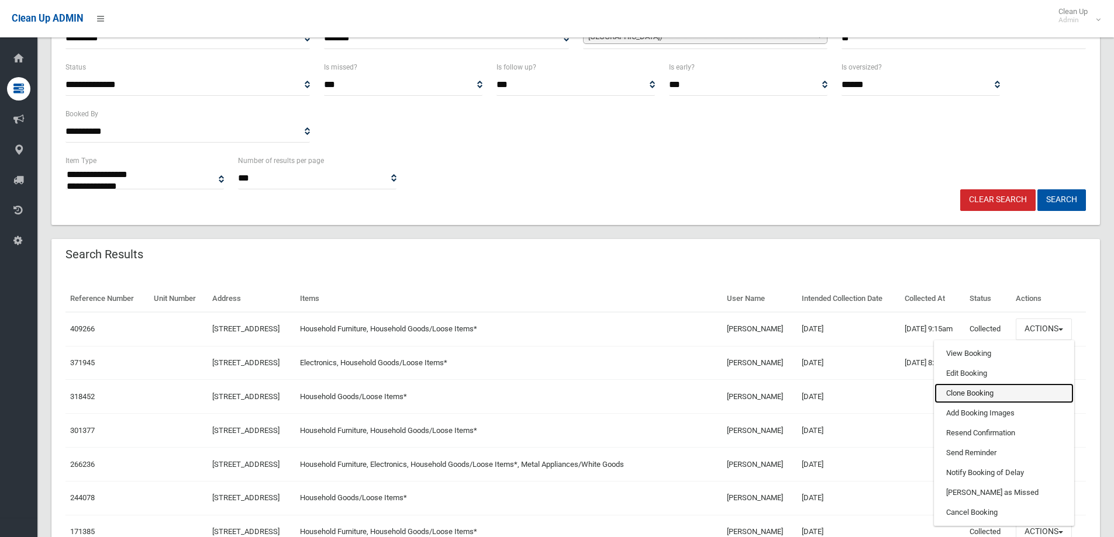
click at [997, 393] on link "Clone Booking" at bounding box center [1003, 394] width 139 height 20
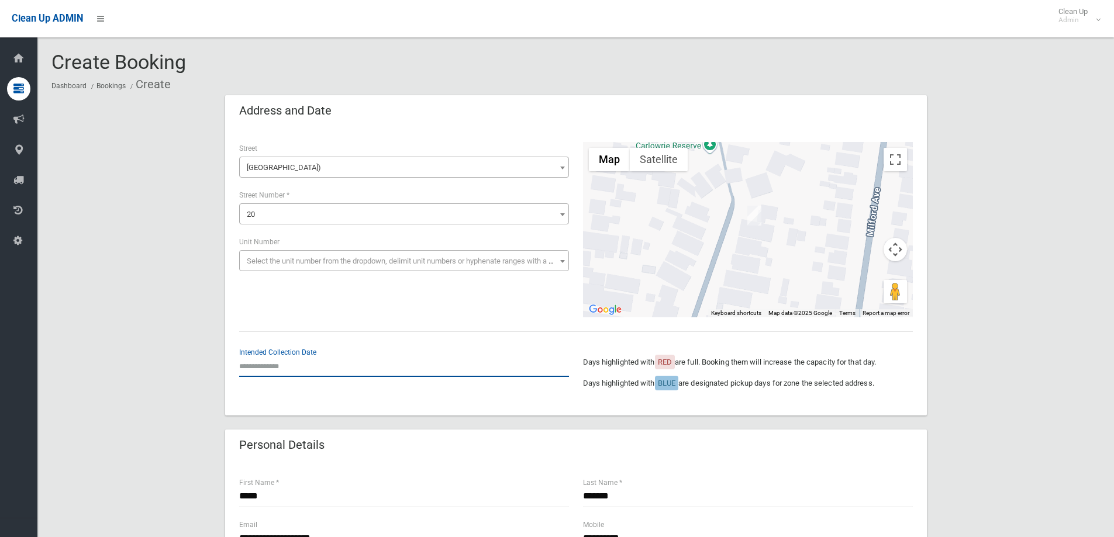
click at [296, 372] on input "text" at bounding box center [404, 366] width 330 height 22
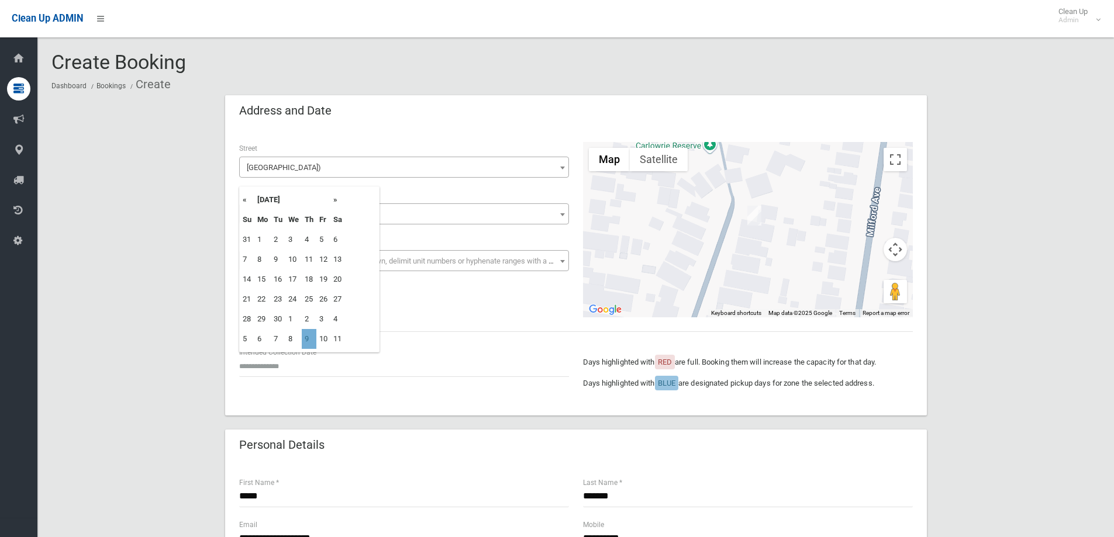
click at [308, 339] on td "9" at bounding box center [309, 339] width 15 height 20
type input "**********"
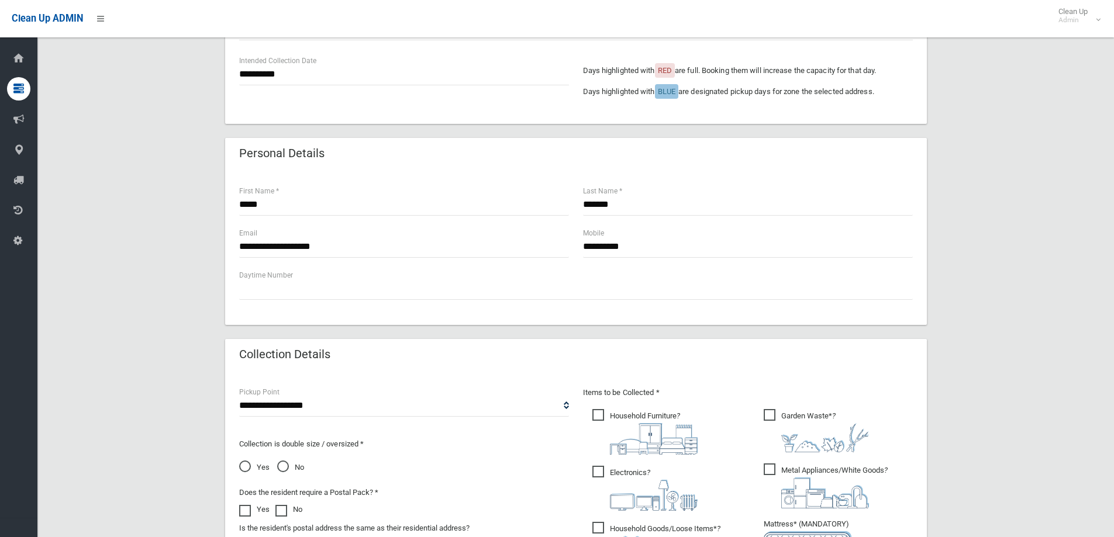
scroll to position [409, 0]
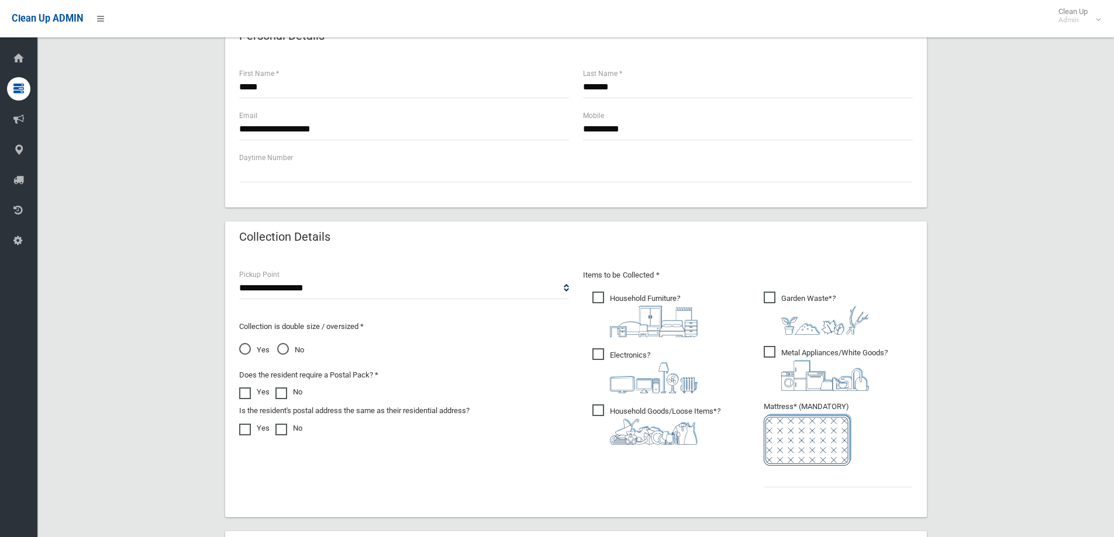
click at [600, 358] on span "Electronics ?" at bounding box center [644, 370] width 105 height 45
click at [771, 353] on span "Metal Appliances/White Goods ?" at bounding box center [826, 368] width 124 height 45
click at [769, 294] on span "Garden Waste* ?" at bounding box center [816, 313] width 105 height 43
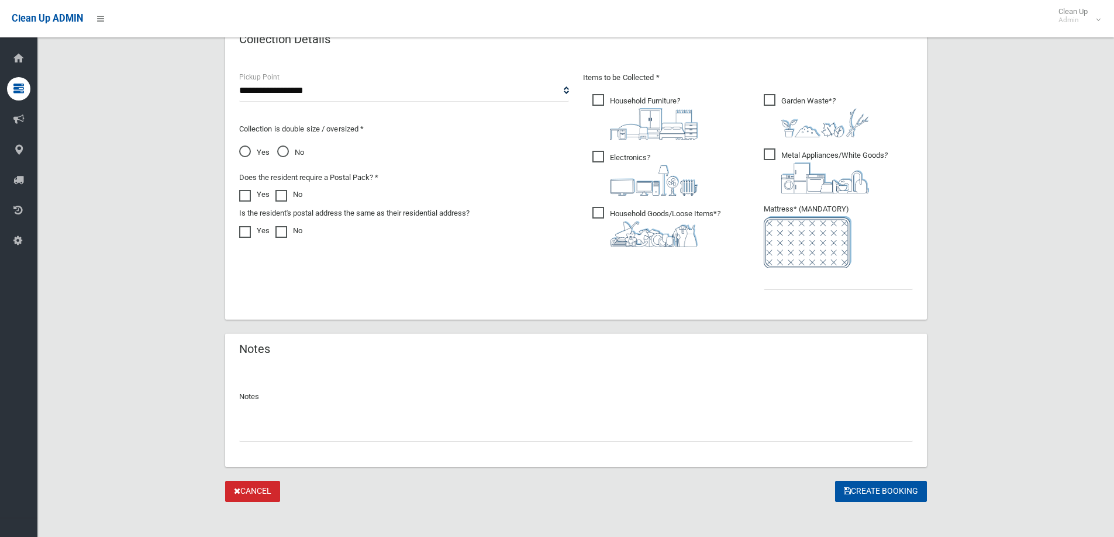
scroll to position [614, 0]
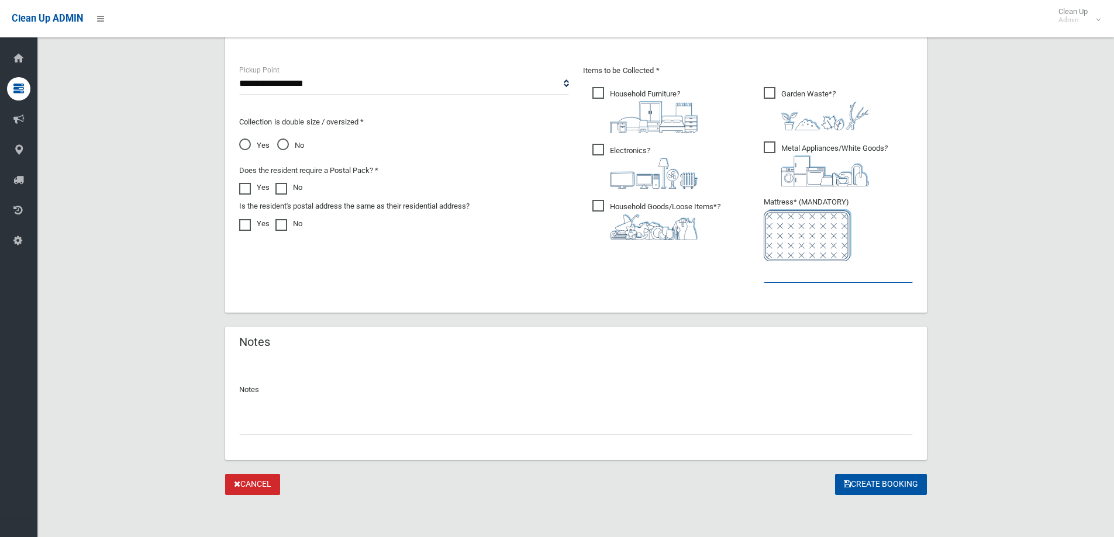
click at [774, 272] on input "text" at bounding box center [838, 272] width 149 height 22
type input "*"
click at [898, 480] on button "Create Booking" at bounding box center [881, 485] width 92 height 22
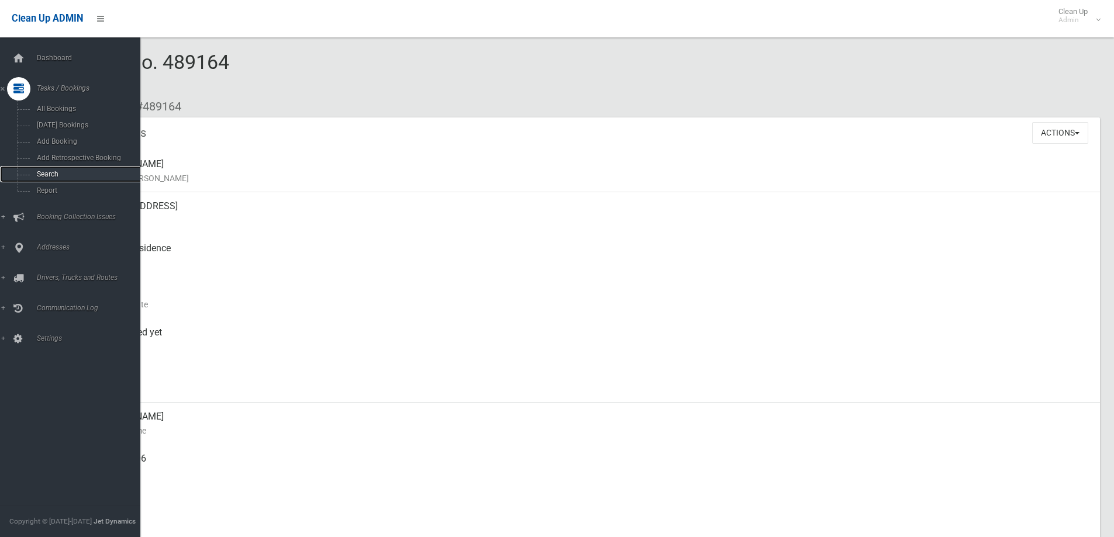
click at [59, 169] on link "Search" at bounding box center [74, 174] width 149 height 16
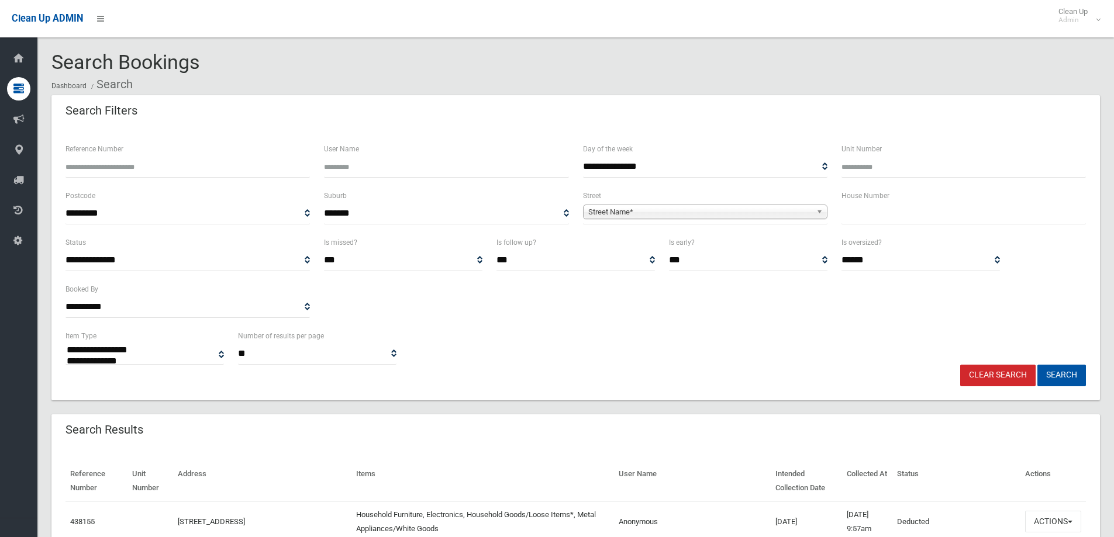
select select
click at [861, 212] on input "text" at bounding box center [963, 214] width 244 height 22
type input "**"
click at [764, 215] on span "Street Name*" at bounding box center [699, 212] width 223 height 14
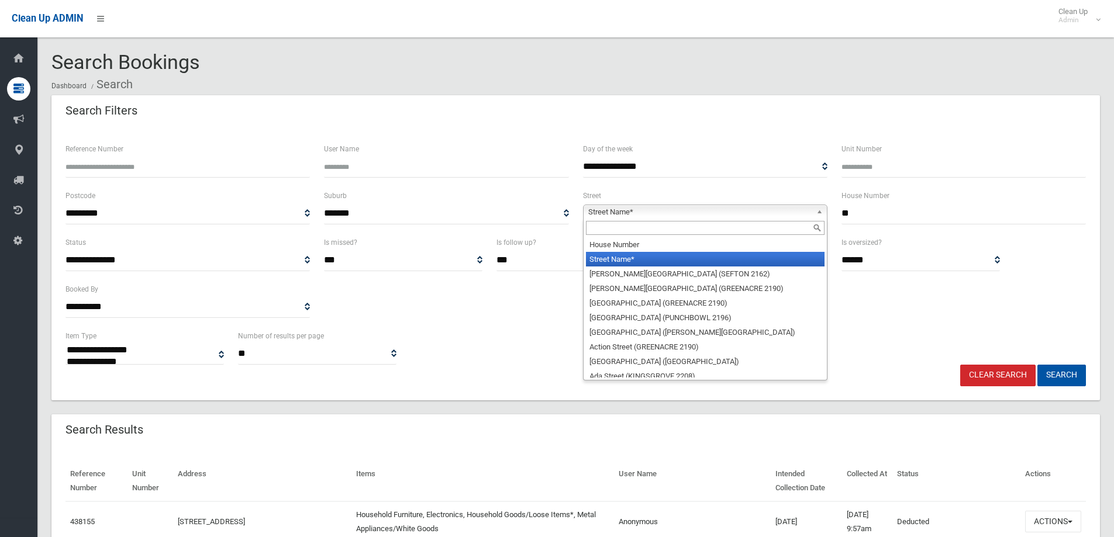
click at [621, 221] on input "text" at bounding box center [705, 228] width 239 height 14
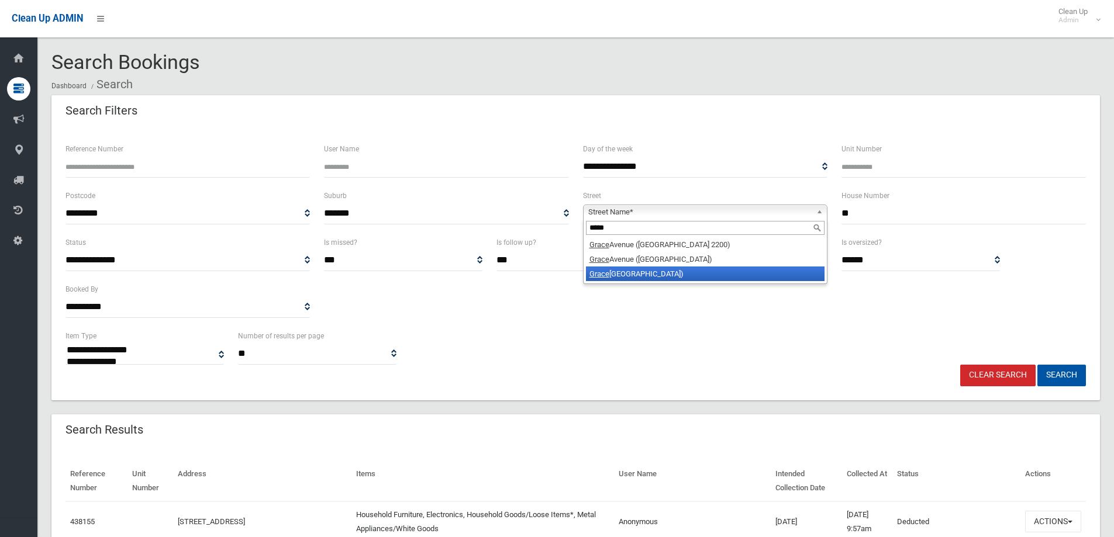
type input "*****"
click at [707, 279] on li "Grace mar Avenue (PANANIA 2213)" at bounding box center [705, 274] width 239 height 15
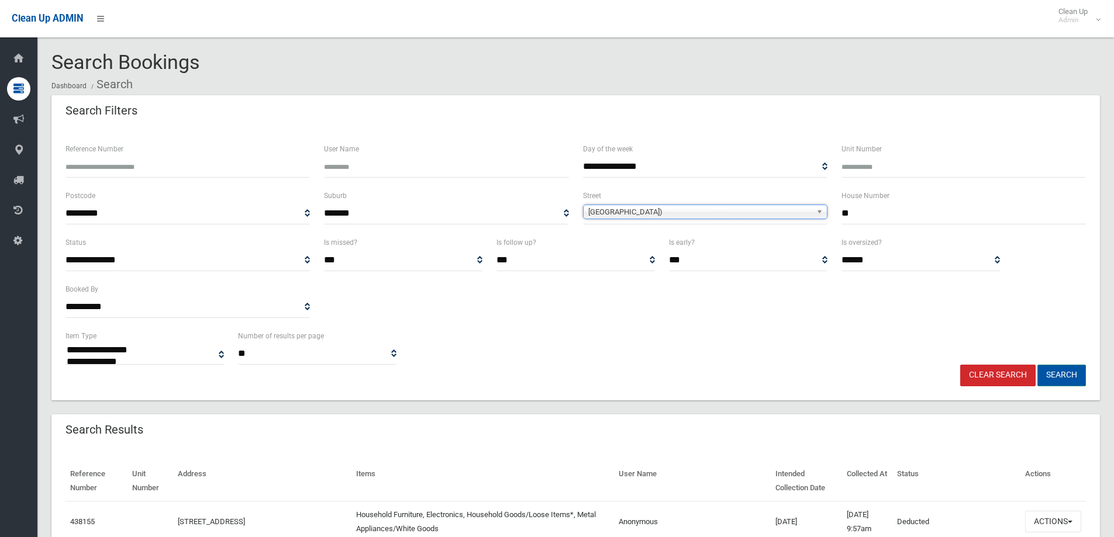
click at [1055, 377] on button "Search" at bounding box center [1061, 376] width 49 height 22
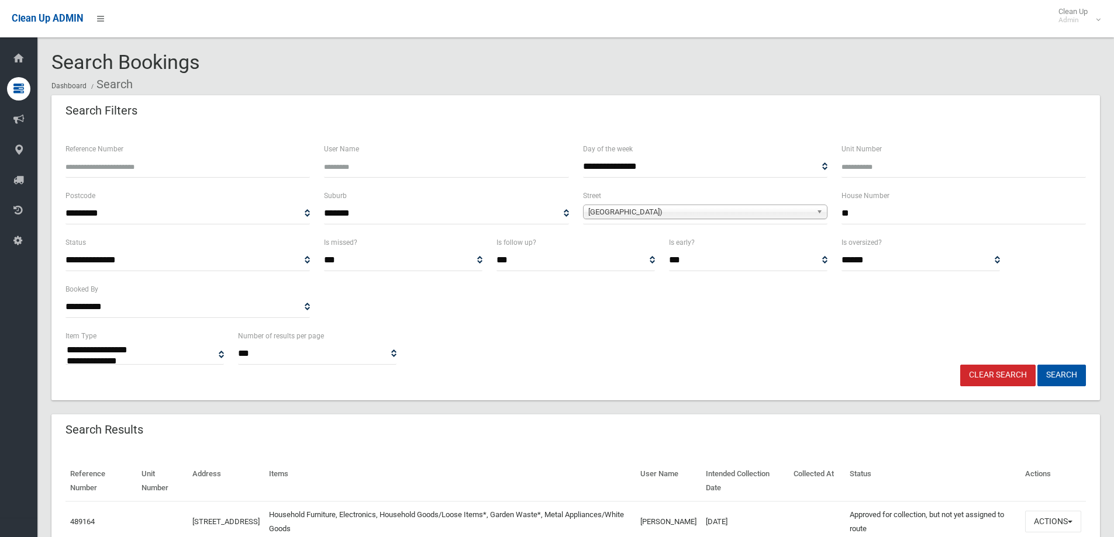
select select
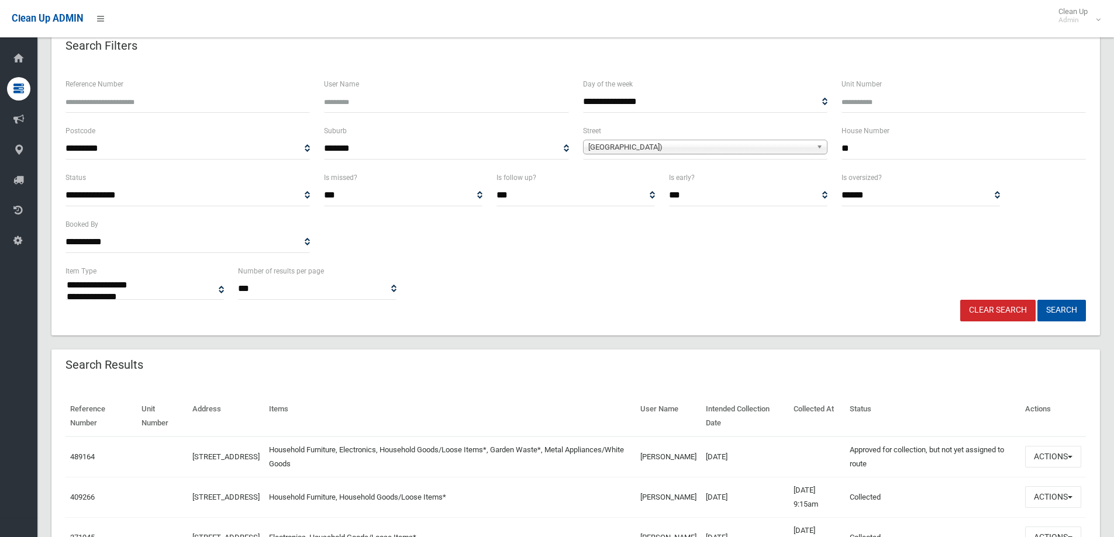
scroll to position [234, 0]
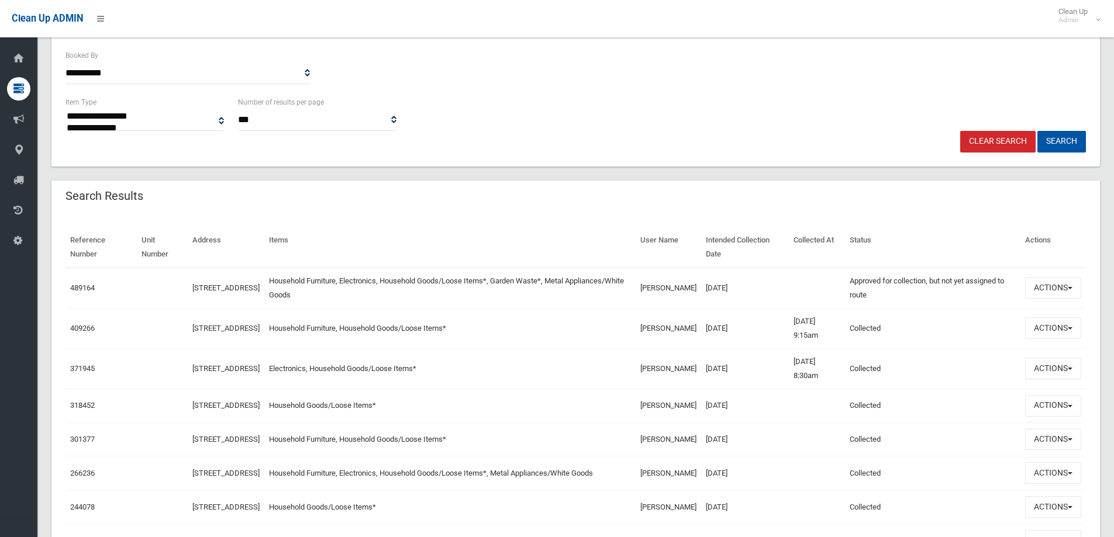
click at [798, 196] on div "Search Results" at bounding box center [575, 197] width 1048 height 33
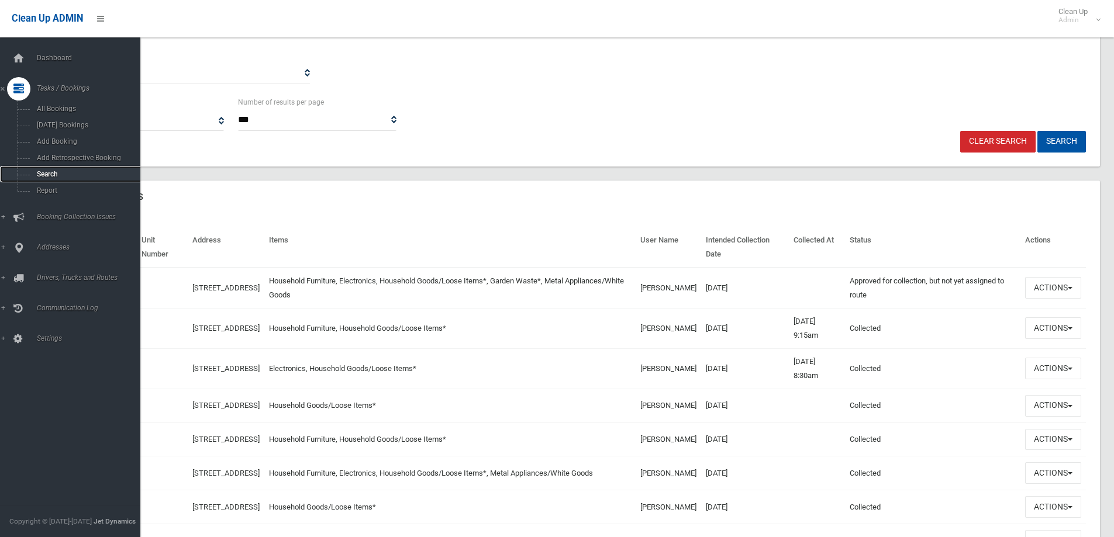
drag, startPoint x: 59, startPoint y: 174, endPoint x: 70, endPoint y: 174, distance: 10.5
click at [59, 174] on span "Search" at bounding box center [86, 174] width 106 height 8
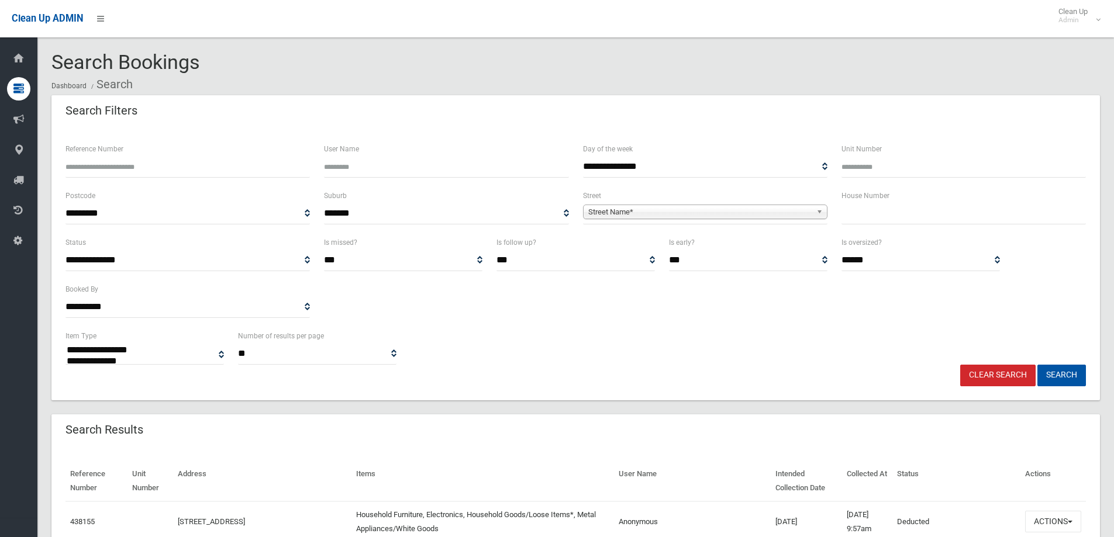
select select
click at [878, 213] on input "text" at bounding box center [963, 214] width 244 height 22
type input "***"
click at [814, 206] on link "Street Name*" at bounding box center [705, 212] width 244 height 15
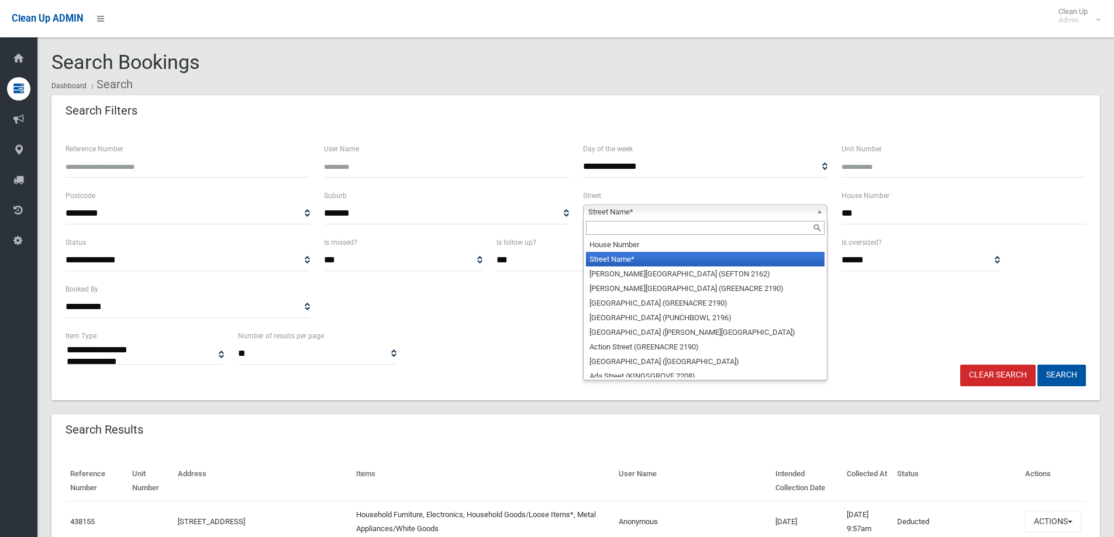
click at [733, 230] on input "text" at bounding box center [705, 228] width 239 height 14
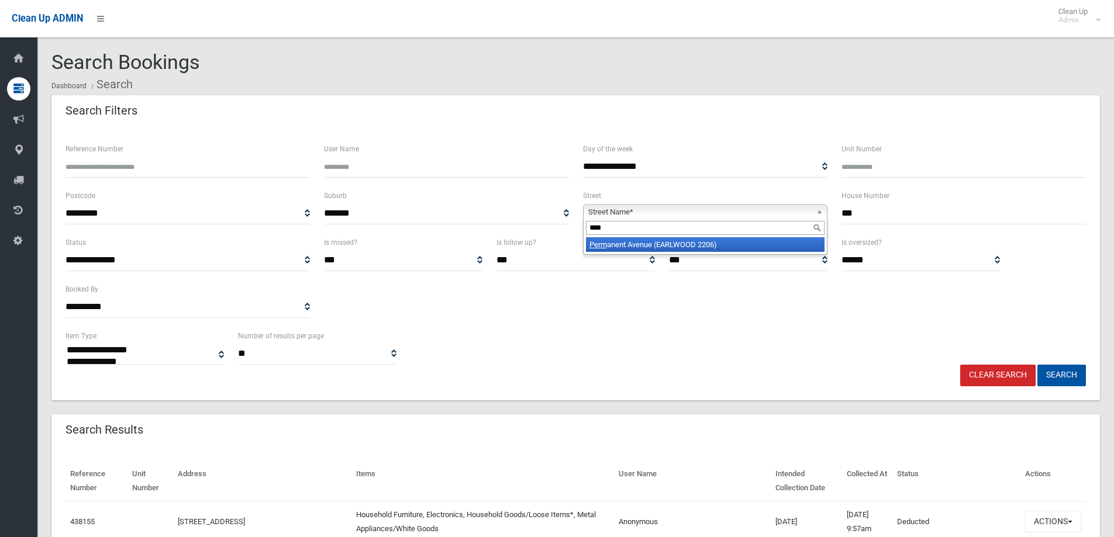
type input "****"
click at [719, 248] on li "Perm anent Avenue (EARLWOOD 2206)" at bounding box center [705, 244] width 239 height 15
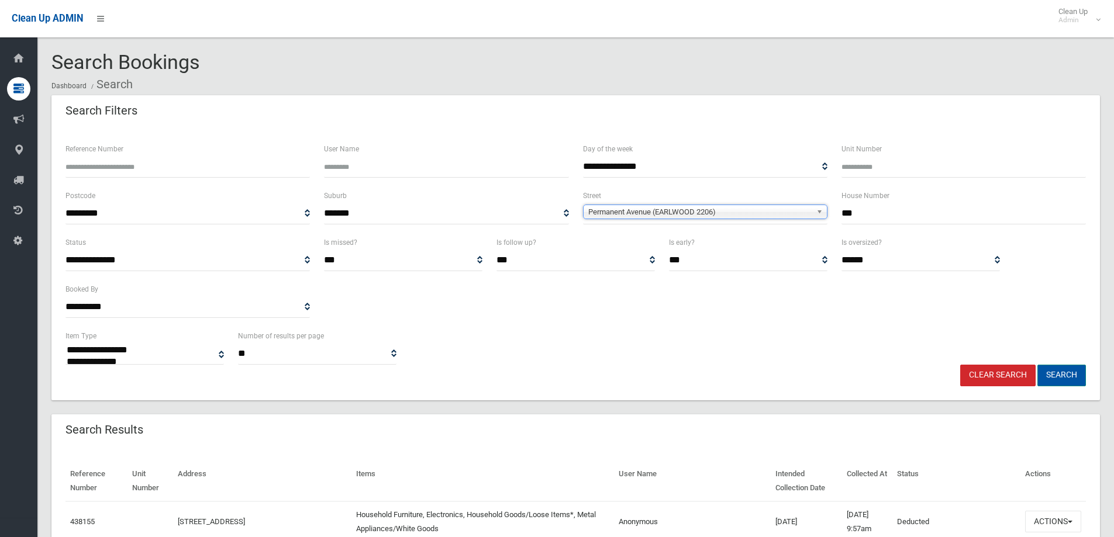
click at [1057, 377] on button "Search" at bounding box center [1061, 376] width 49 height 22
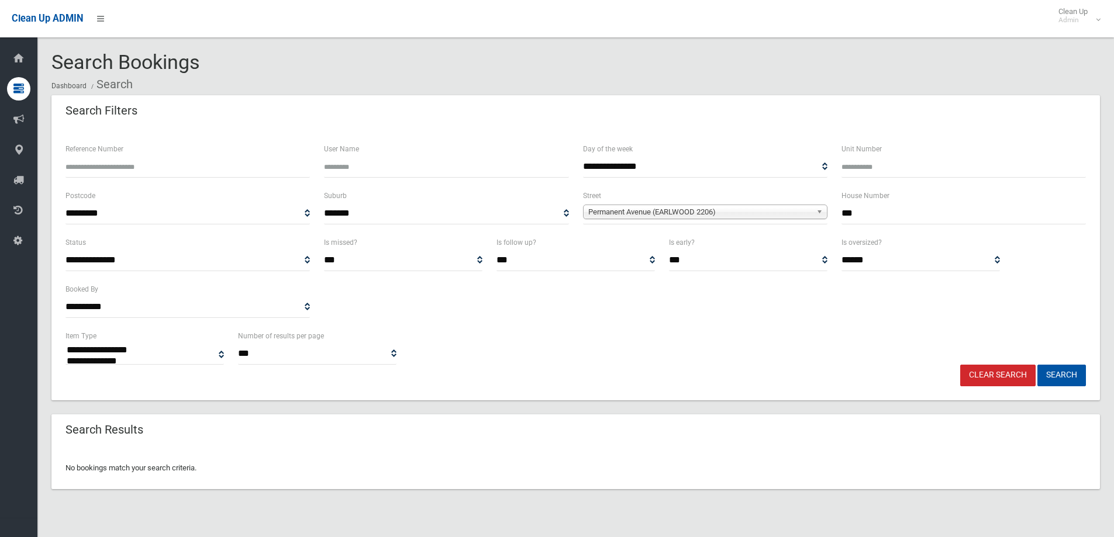
select select
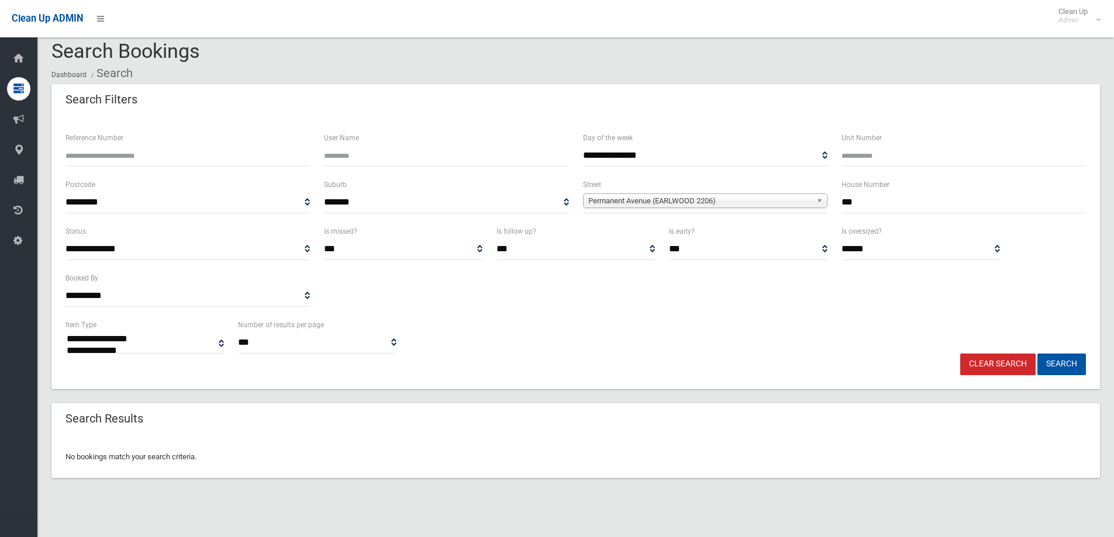
scroll to position [14, 0]
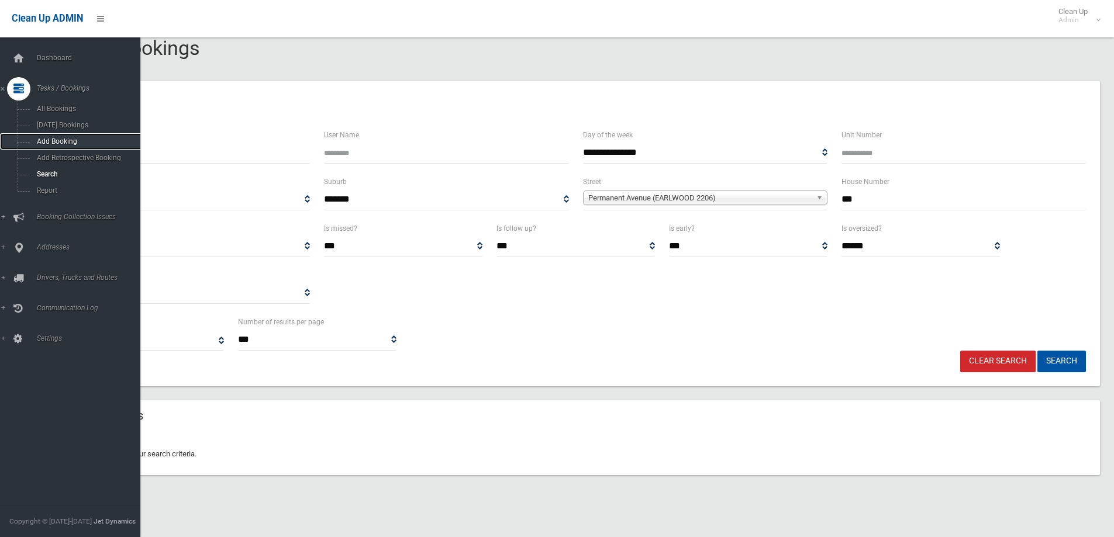
click at [62, 144] on span "Add Booking" at bounding box center [86, 141] width 106 height 8
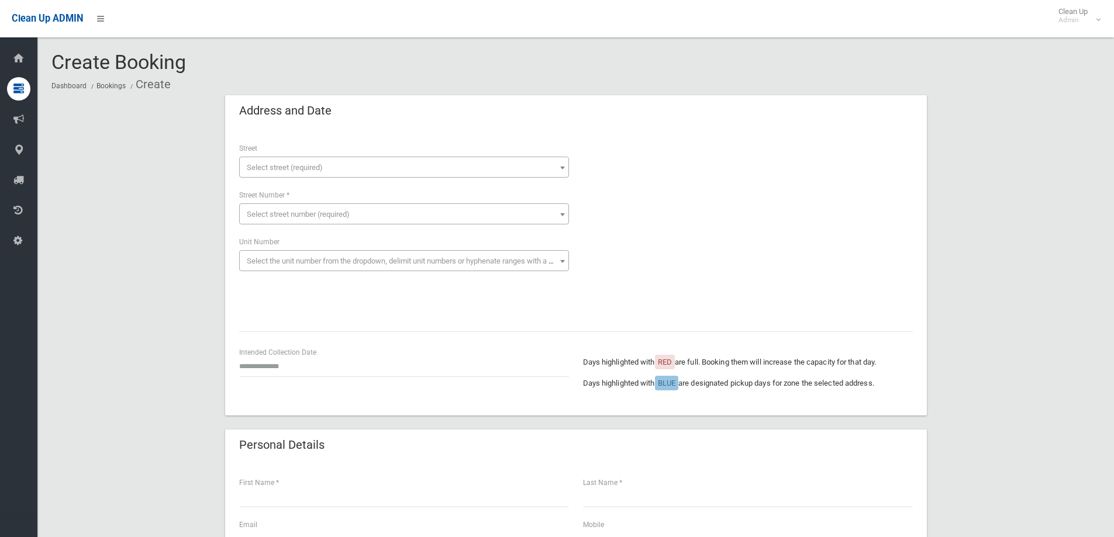
click at [296, 160] on span "Select street (required)" at bounding box center [404, 168] width 324 height 16
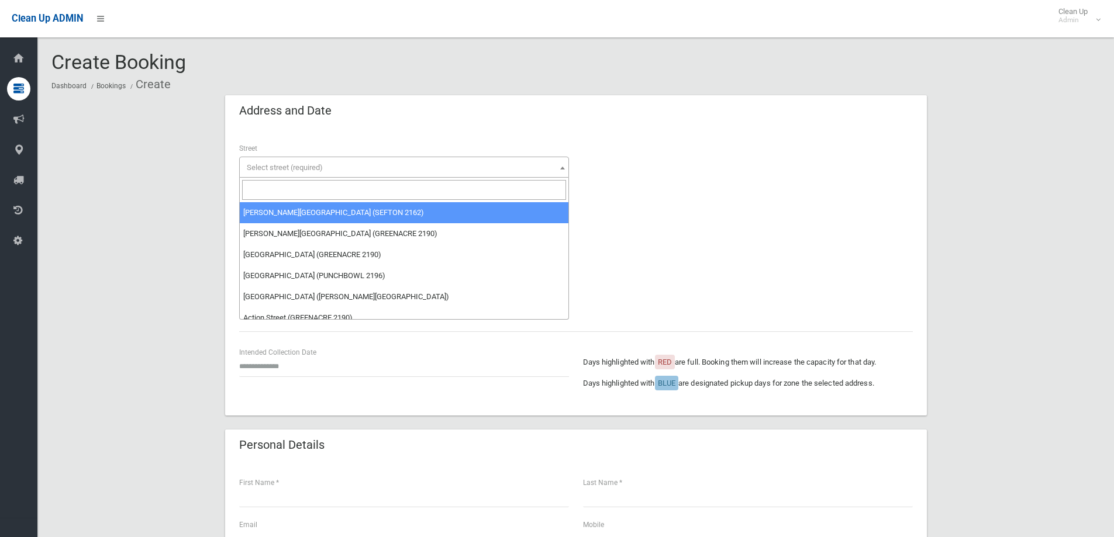
click at [294, 188] on input "search" at bounding box center [404, 190] width 324 height 20
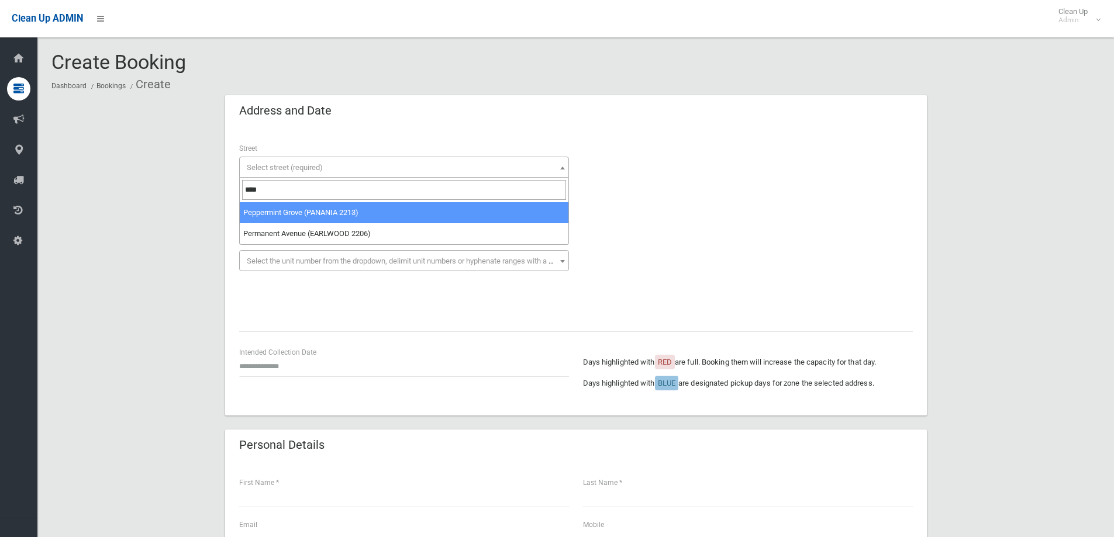
type input "****"
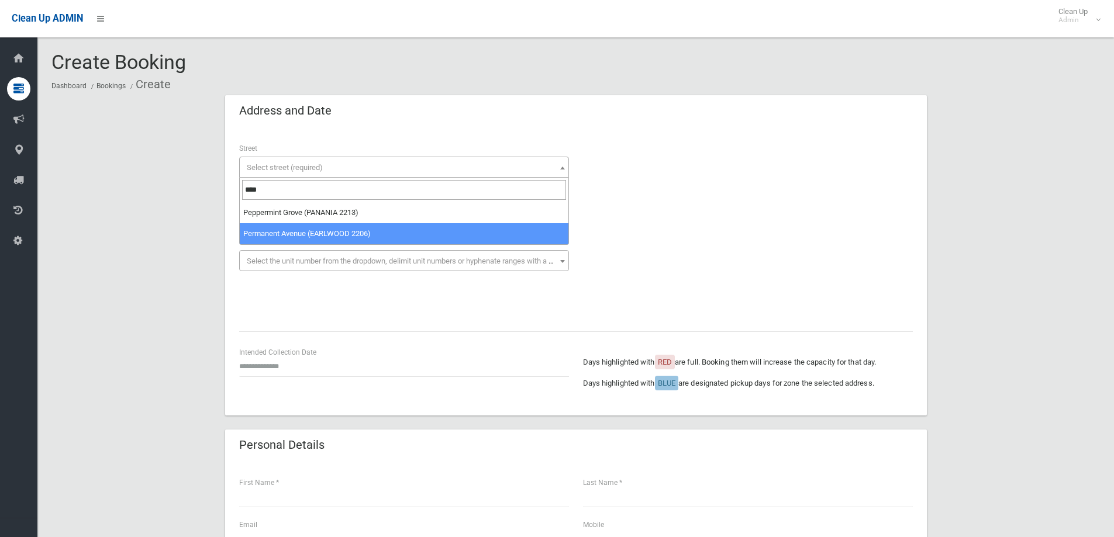
select select "***"
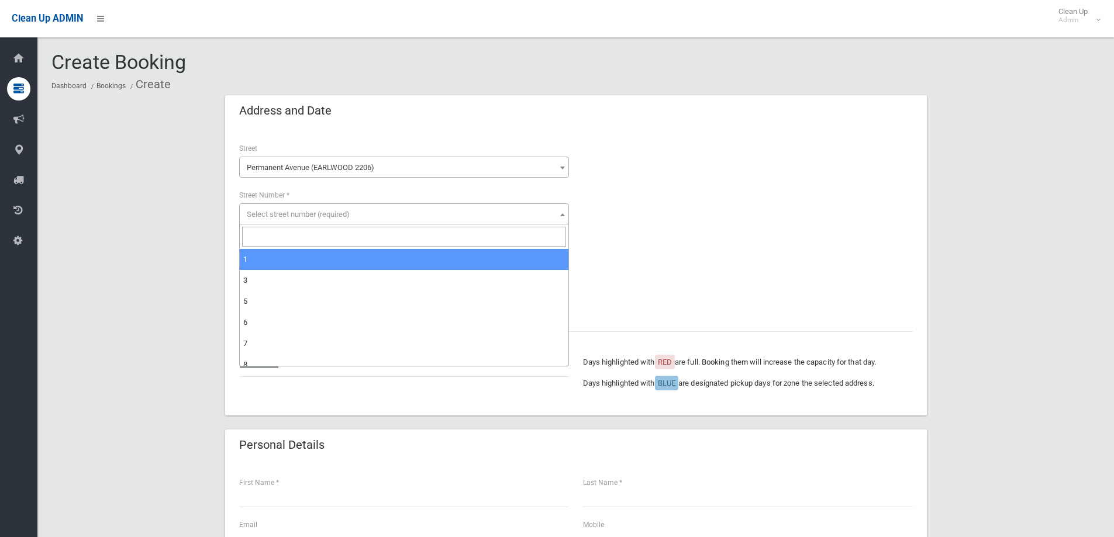
click at [303, 213] on span "Select street number (required)" at bounding box center [298, 214] width 103 height 9
click at [290, 239] on input "search" at bounding box center [404, 237] width 324 height 20
type input "***"
select select "***"
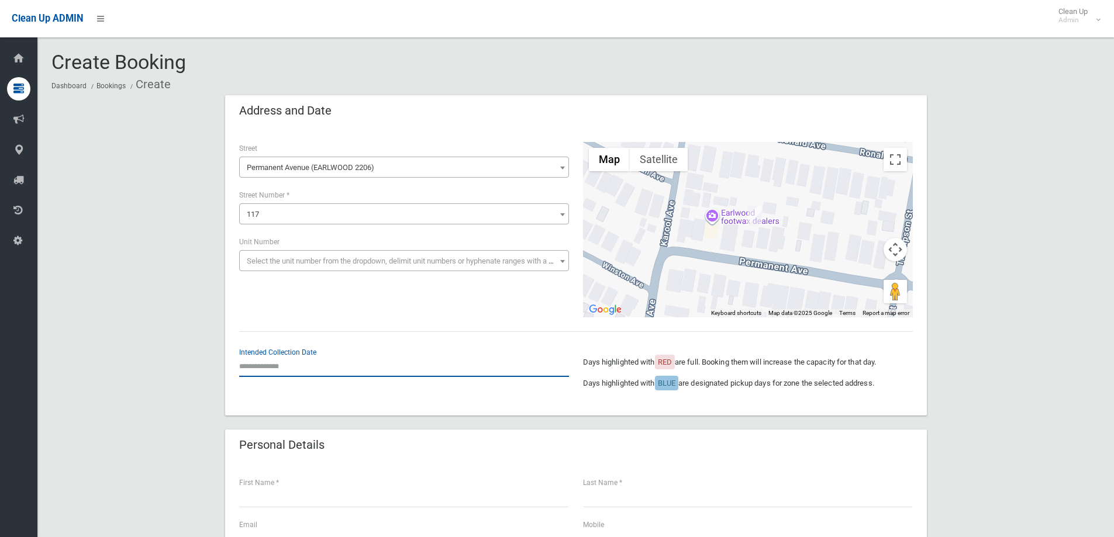
click at [302, 363] on input "text" at bounding box center [404, 366] width 330 height 22
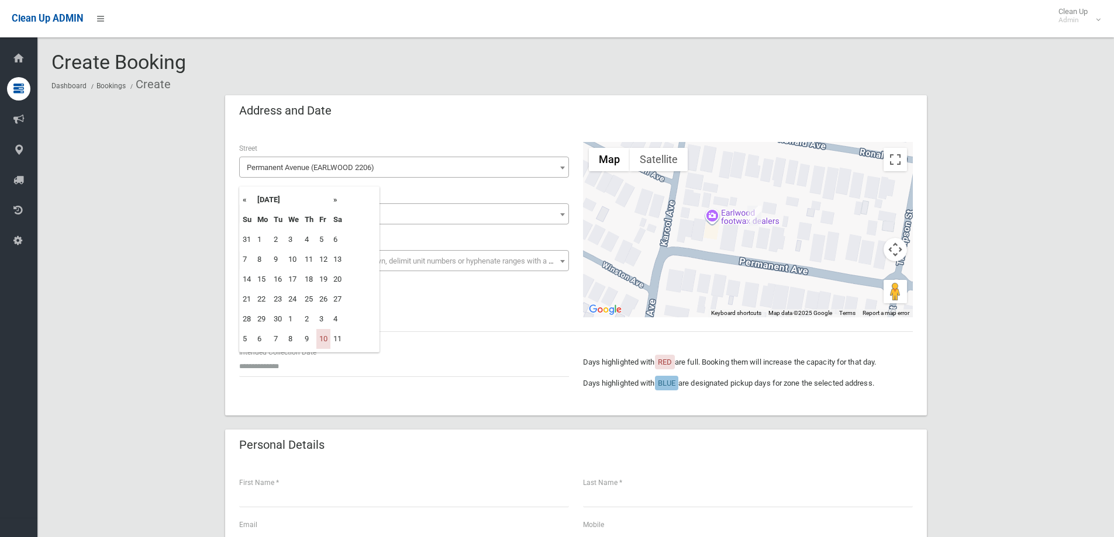
click at [335, 199] on th "»" at bounding box center [337, 200] width 15 height 20
click at [325, 320] on td "31" at bounding box center [323, 319] width 14 height 20
type input "**********"
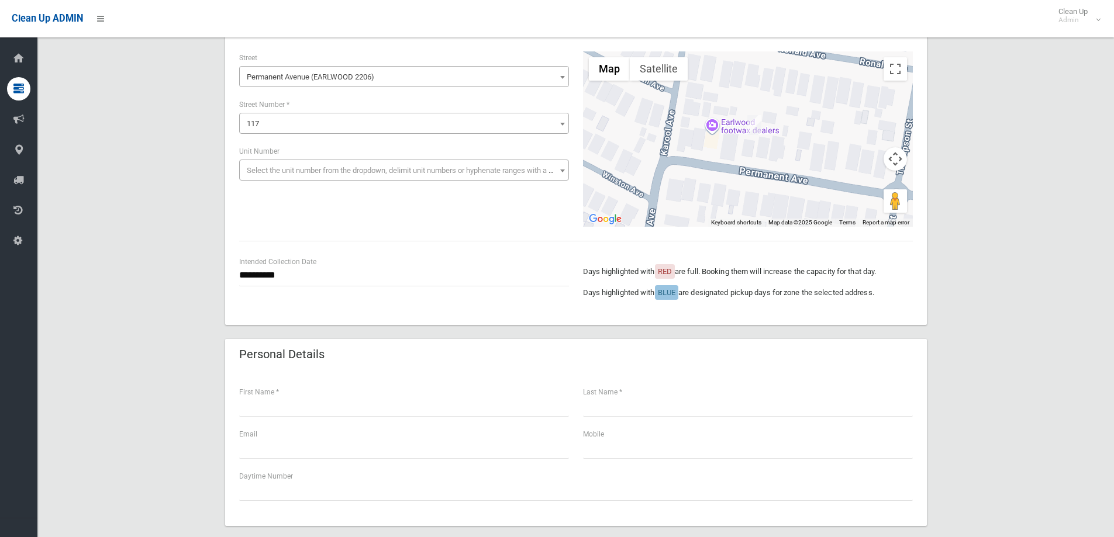
scroll to position [175, 0]
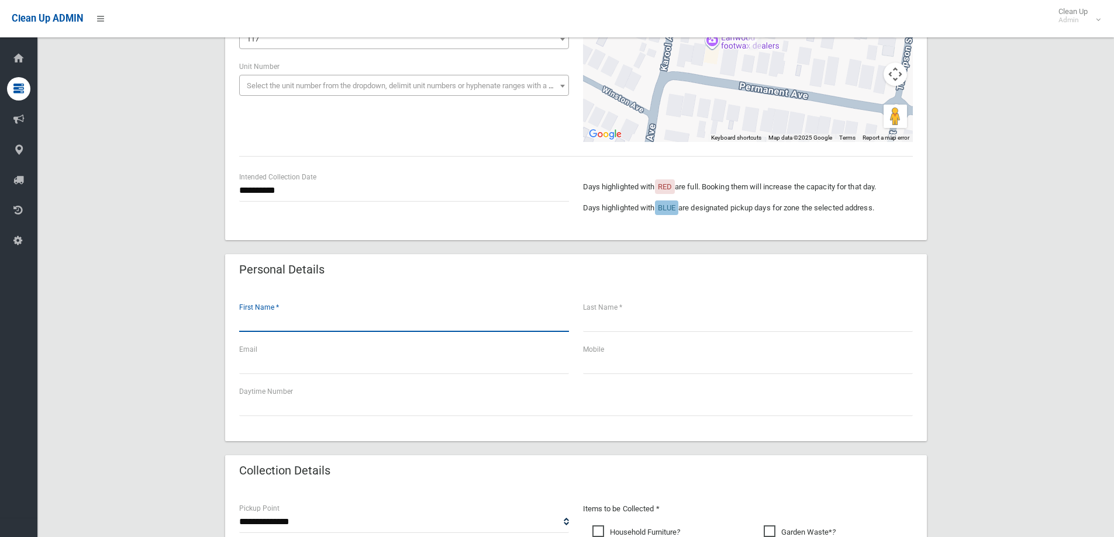
click at [296, 323] on input "text" at bounding box center [404, 321] width 330 height 22
type input "***"
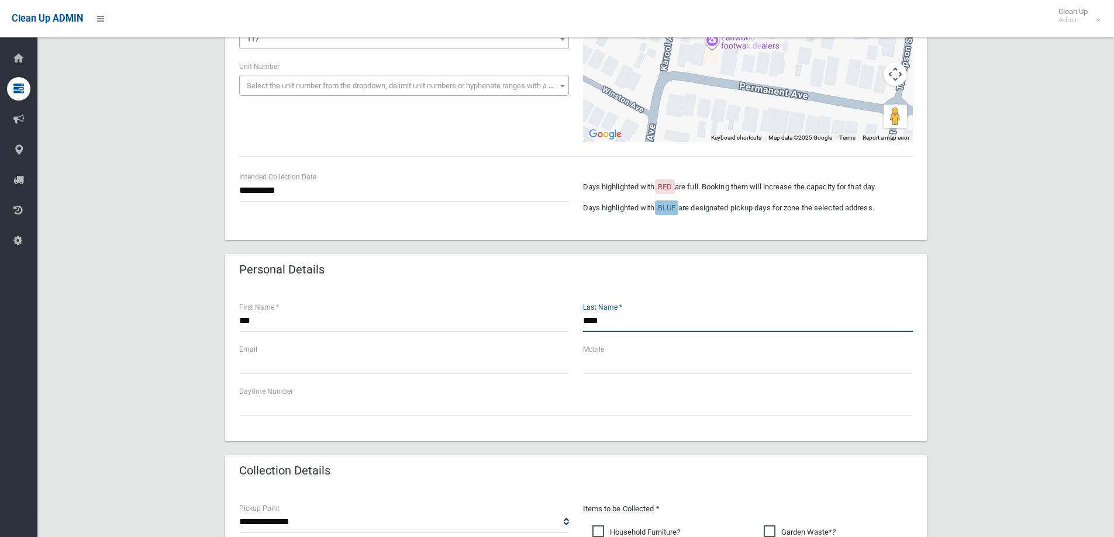
type input "****"
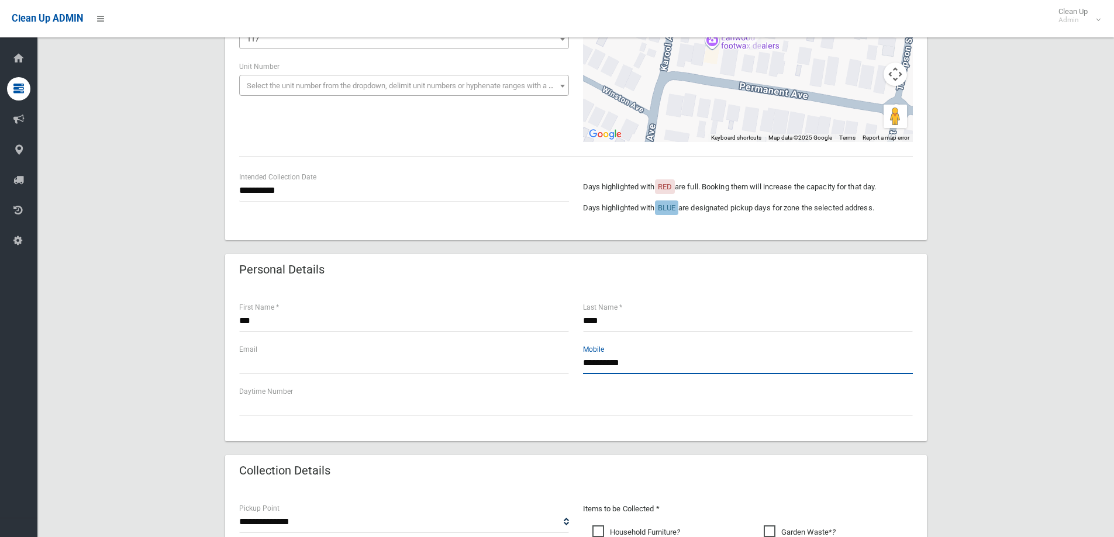
type input "**********"
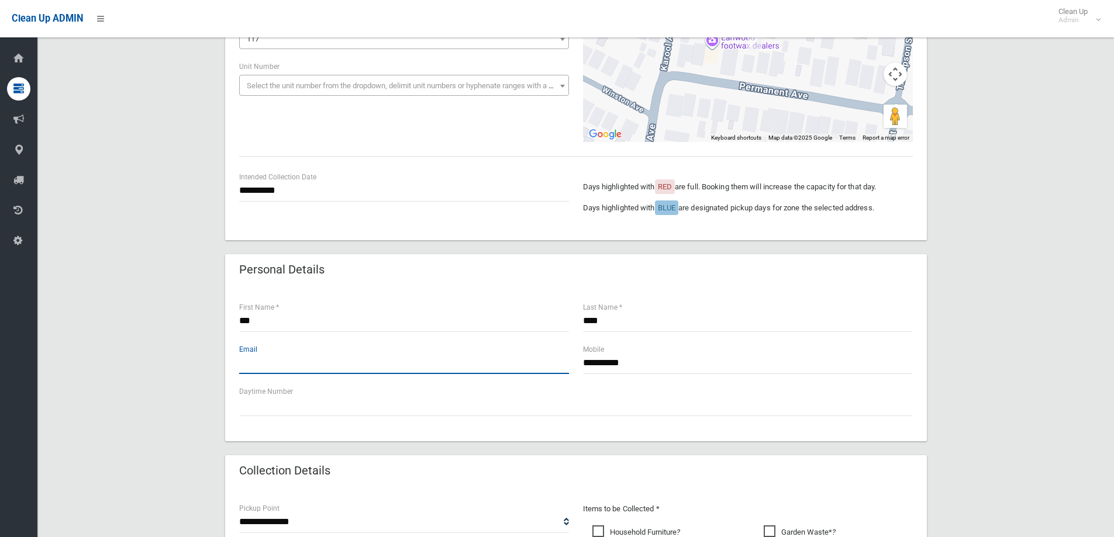
click at [391, 369] on input "text" at bounding box center [404, 364] width 330 height 22
click at [381, 365] on input "text" at bounding box center [404, 364] width 330 height 22
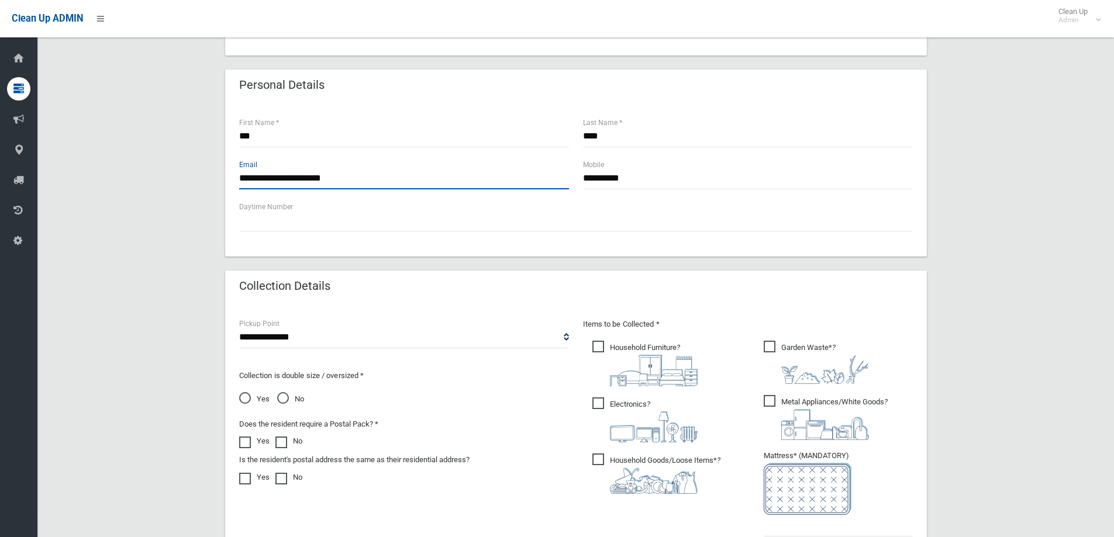
scroll to position [468, 0]
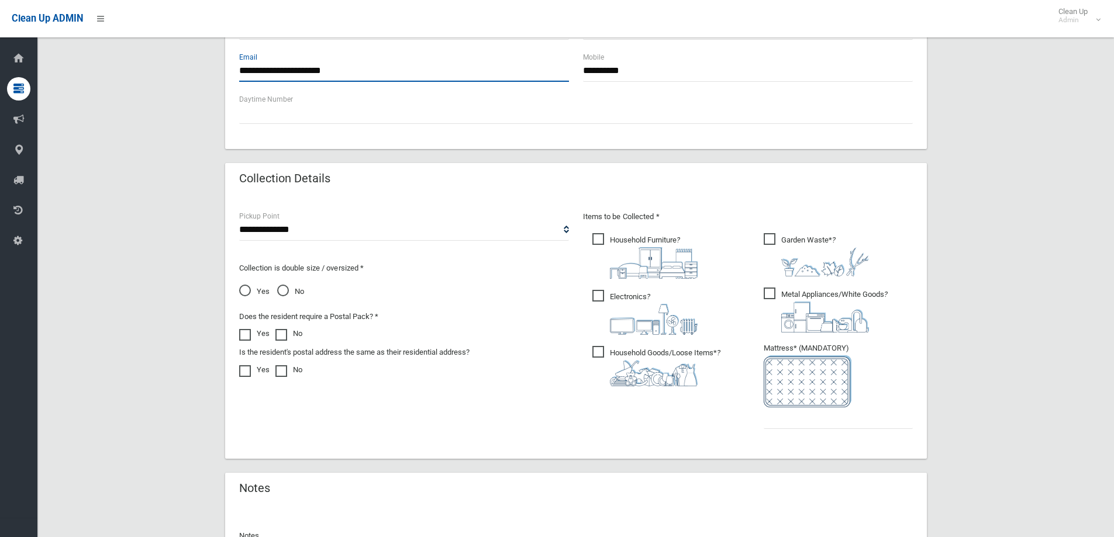
type input "**********"
click at [595, 239] on span "Household Furniture ?" at bounding box center [644, 256] width 105 height 46
click at [598, 294] on span "Electronics ?" at bounding box center [644, 312] width 105 height 45
click at [595, 346] on span "Household Goods/Loose Items* ?" at bounding box center [656, 366] width 128 height 40
drag, startPoint x: 764, startPoint y: 296, endPoint x: 762, endPoint y: 285, distance: 11.2
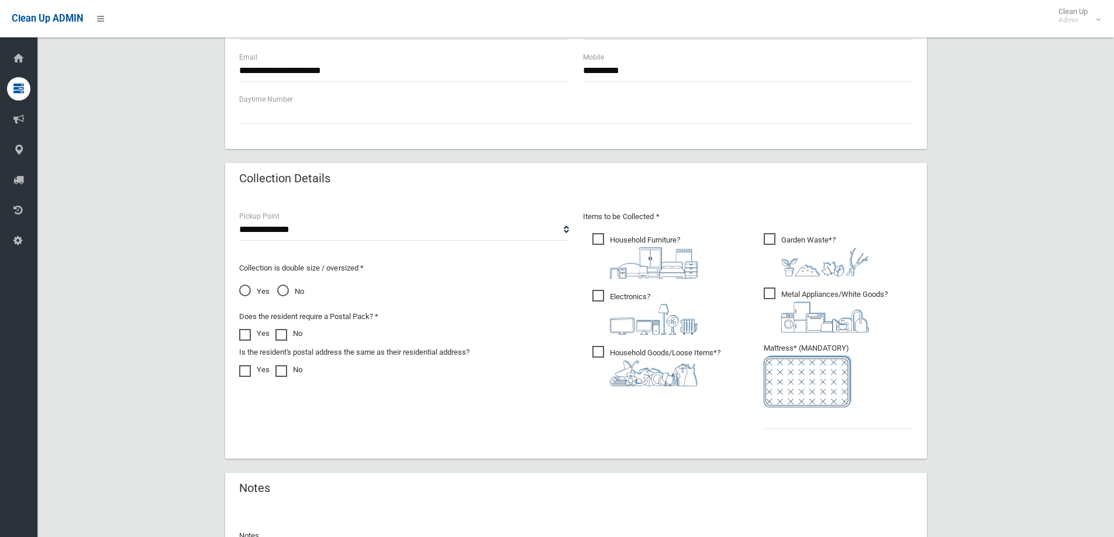
click at [765, 296] on span "Metal Appliances/White Goods ?" at bounding box center [826, 310] width 124 height 45
click at [770, 239] on span "Garden Waste* ?" at bounding box center [816, 254] width 105 height 43
click at [540, 230] on select "**********" at bounding box center [404, 230] width 330 height 22
select select "*"
click at [239, 219] on select "**********" at bounding box center [404, 230] width 330 height 22
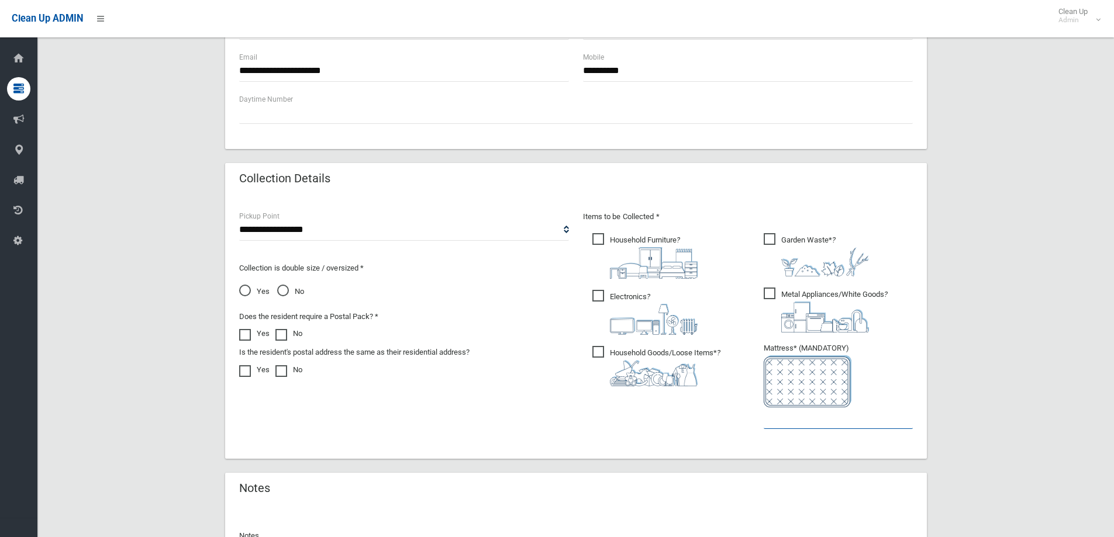
click at [828, 421] on input "text" at bounding box center [838, 419] width 149 height 22
type input "*"
click at [282, 287] on span "No" at bounding box center [290, 292] width 27 height 14
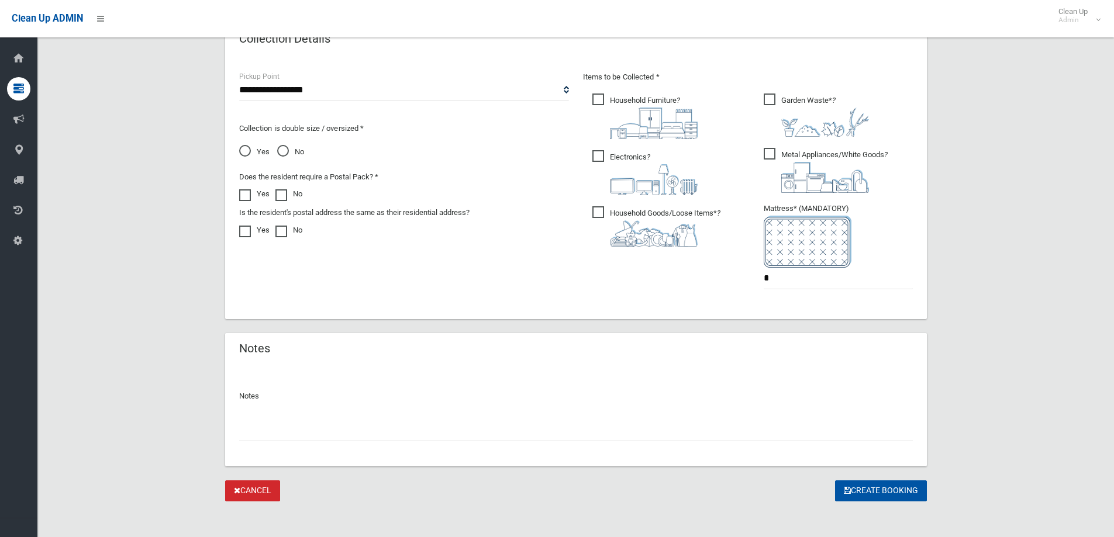
scroll to position [614, 0]
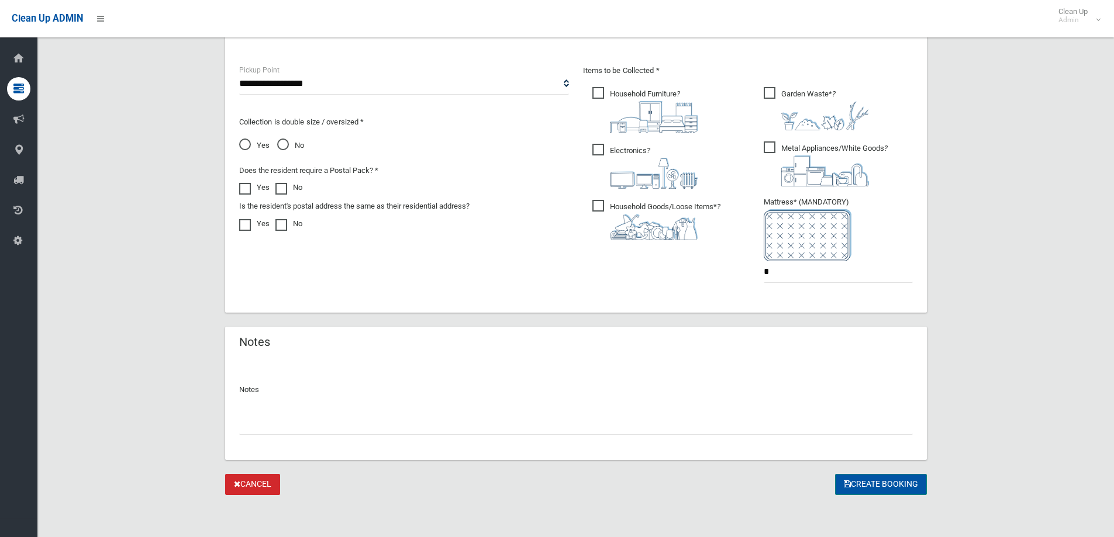
click at [876, 484] on button "Create Booking" at bounding box center [881, 485] width 92 height 22
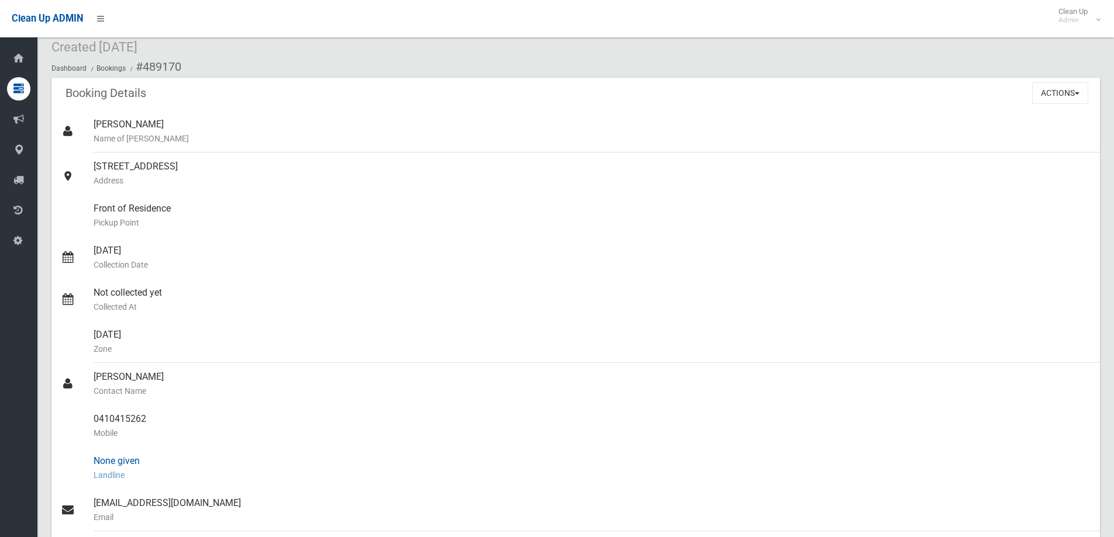
scroll to position [58, 0]
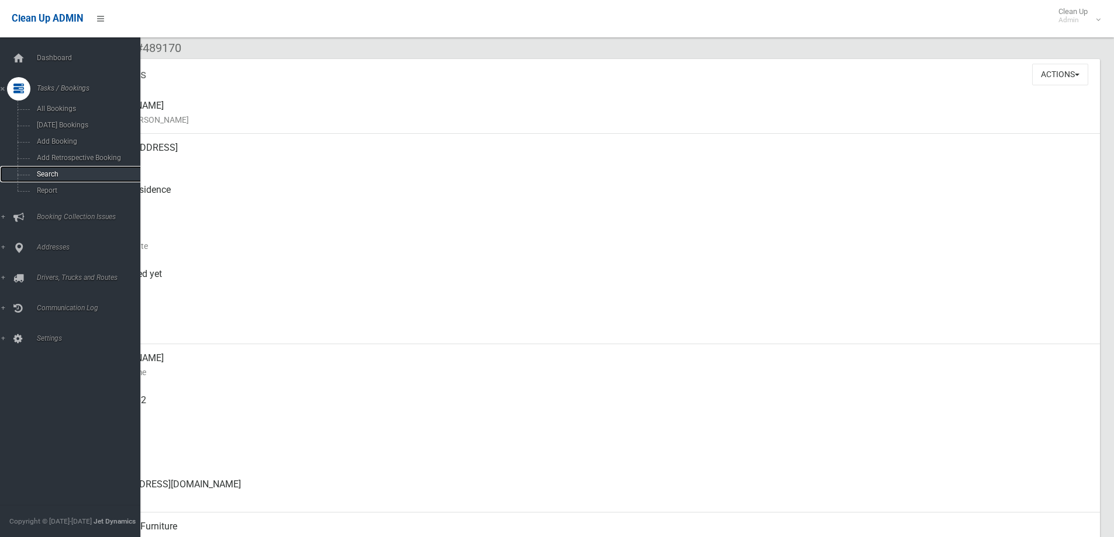
click at [44, 175] on span "Search" at bounding box center [86, 174] width 106 height 8
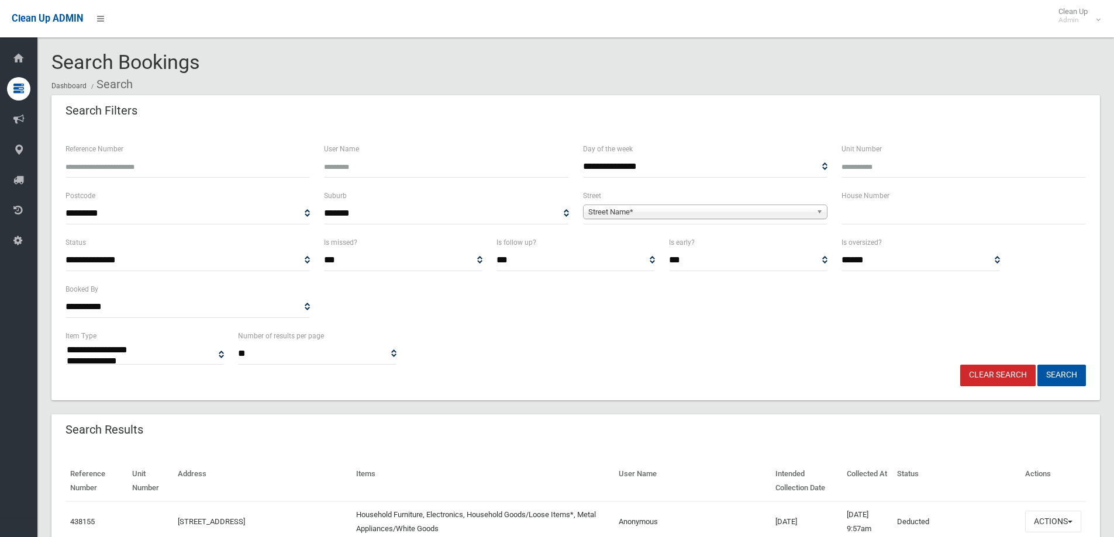
select select
click at [878, 209] on input "text" at bounding box center [963, 214] width 244 height 22
type input "**"
click at [776, 213] on span "Street Name*" at bounding box center [699, 212] width 223 height 14
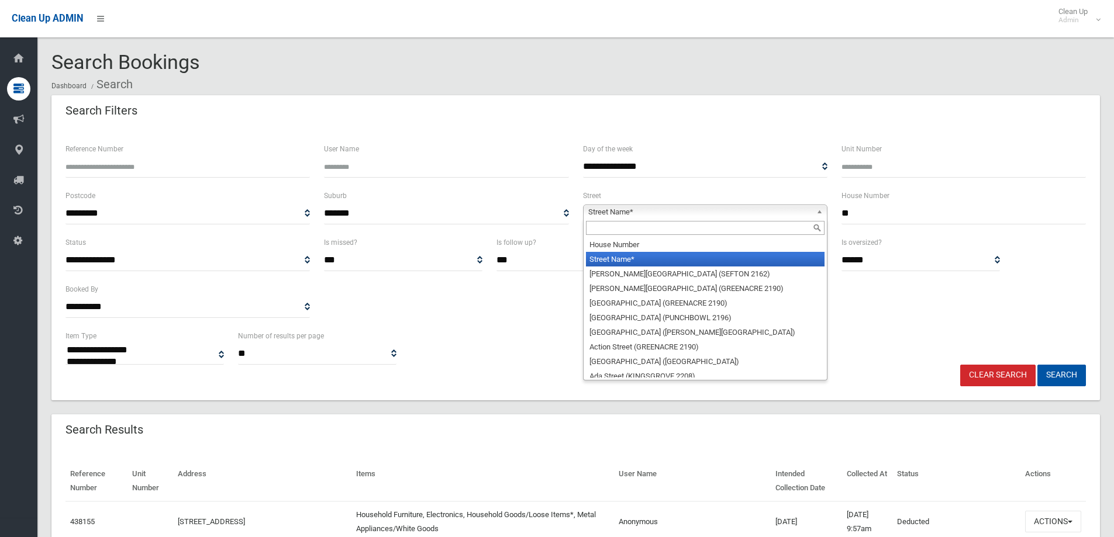
click at [696, 224] on input "text" at bounding box center [705, 228] width 239 height 14
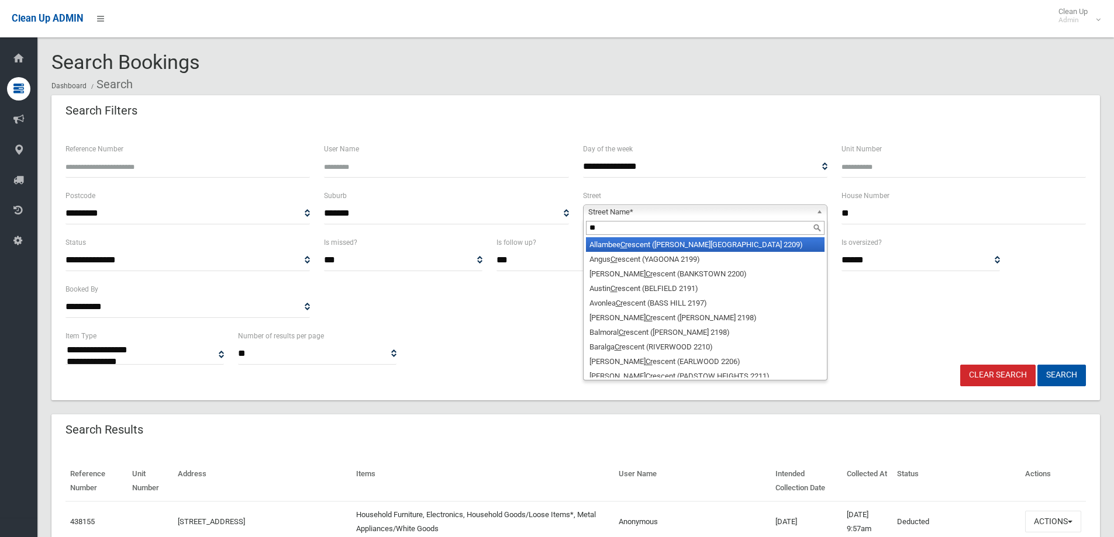
type input "*"
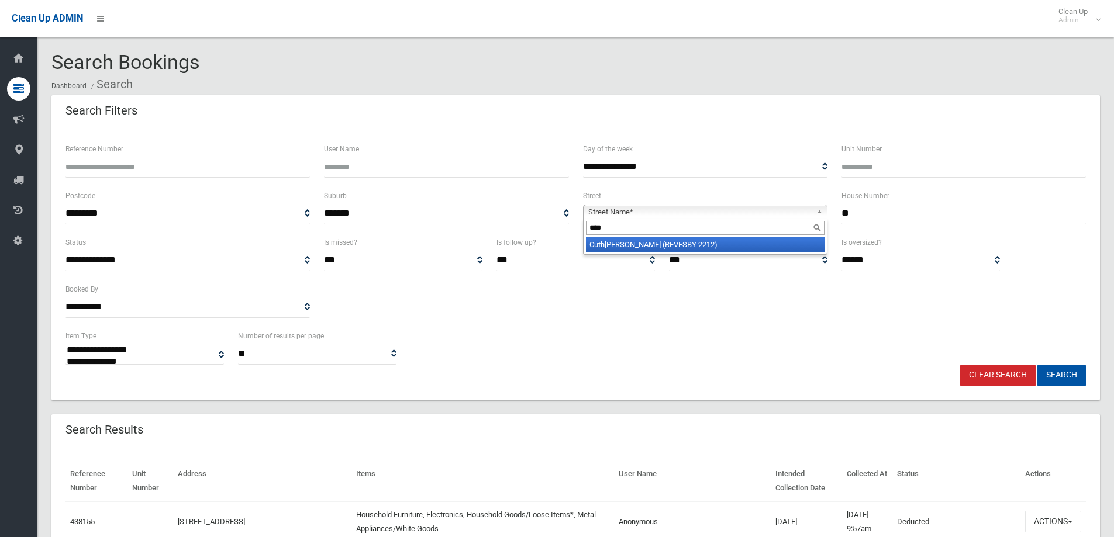
type input "****"
click at [696, 244] on li "Cuth bert Crescent (REVESBY 2212)" at bounding box center [705, 244] width 239 height 15
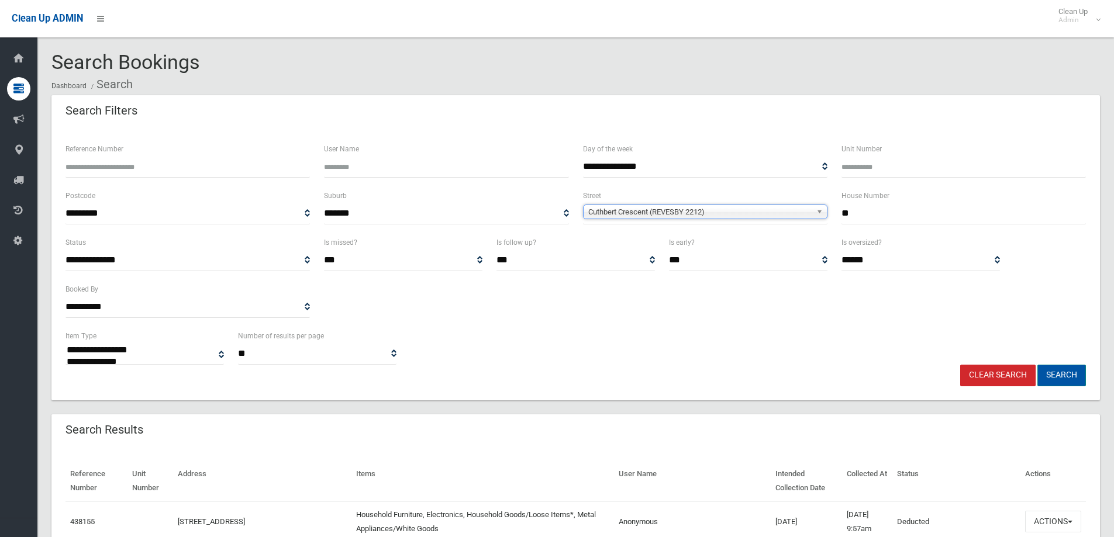
click at [1071, 373] on button "Search" at bounding box center [1061, 376] width 49 height 22
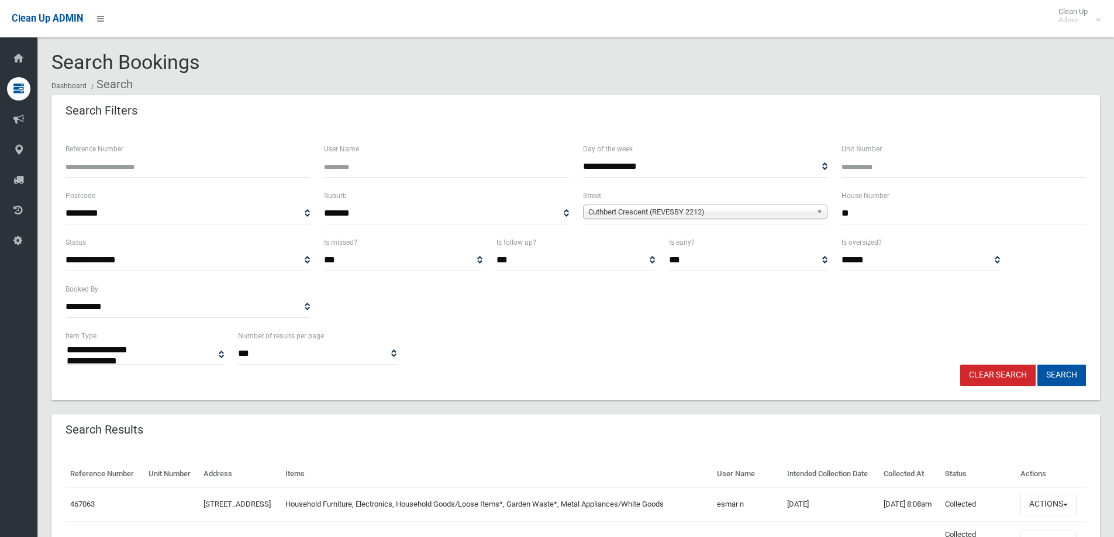
select select
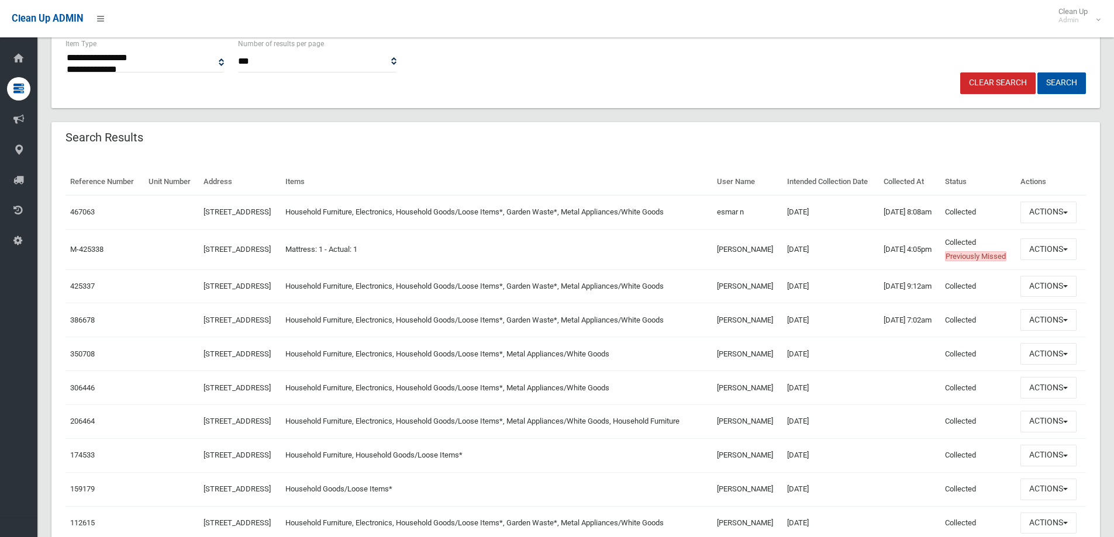
scroll to position [175, 0]
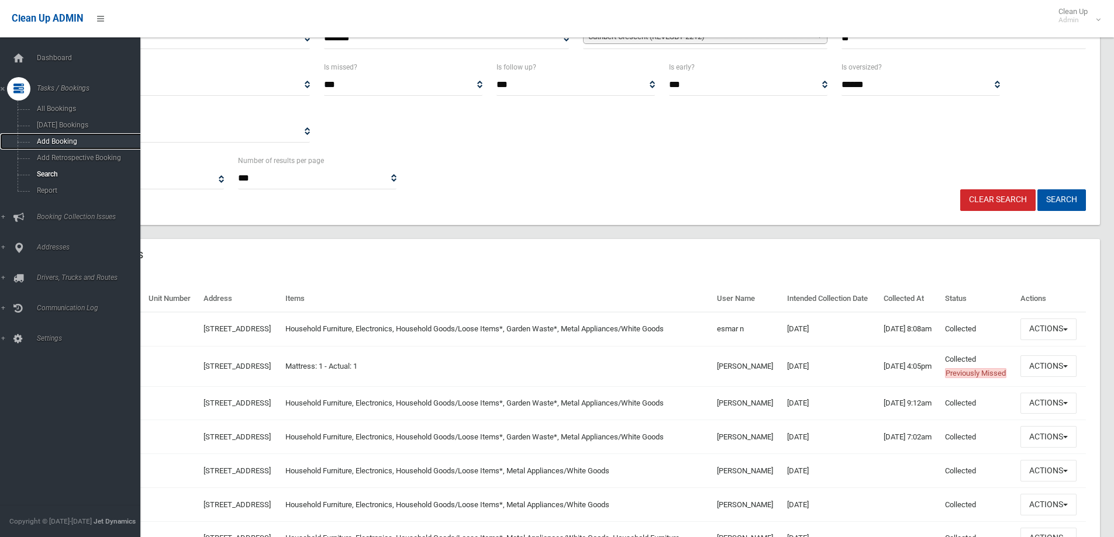
click at [60, 143] on span "Add Booking" at bounding box center [86, 141] width 106 height 8
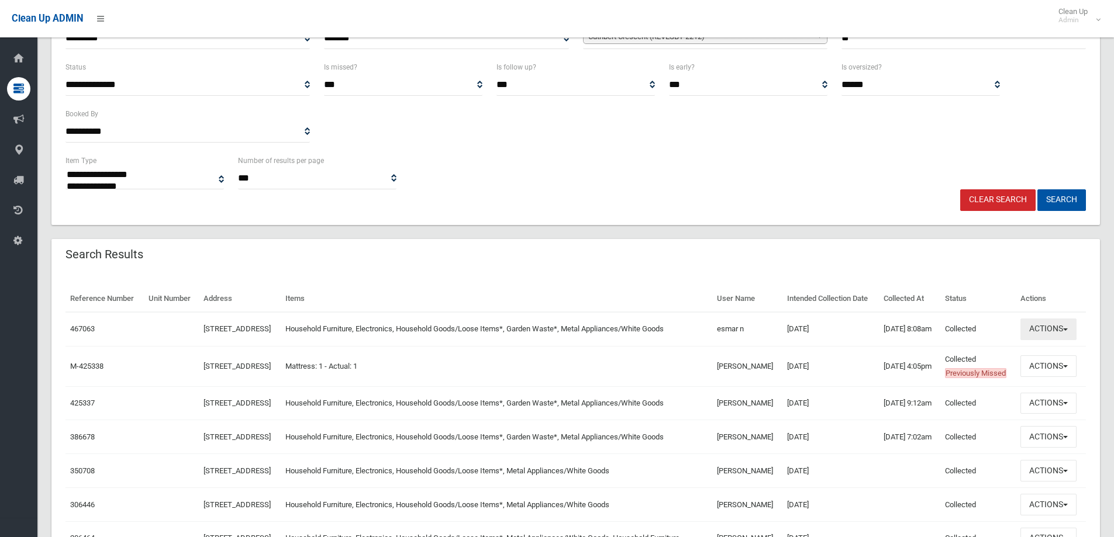
click at [1046, 340] on button "Actions" at bounding box center [1048, 330] width 56 height 22
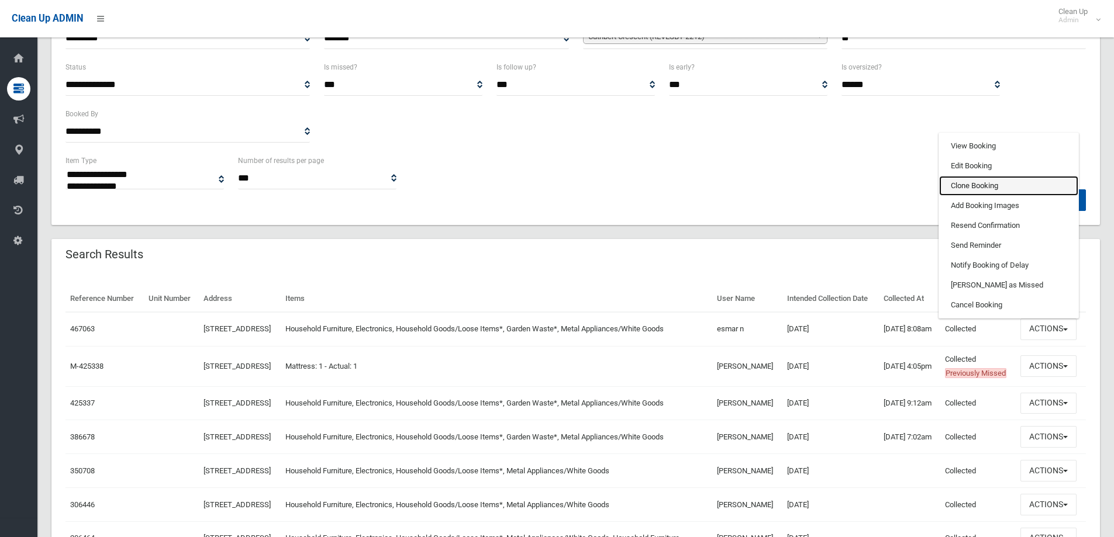
click at [976, 196] on link "Clone Booking" at bounding box center [1008, 186] width 139 height 20
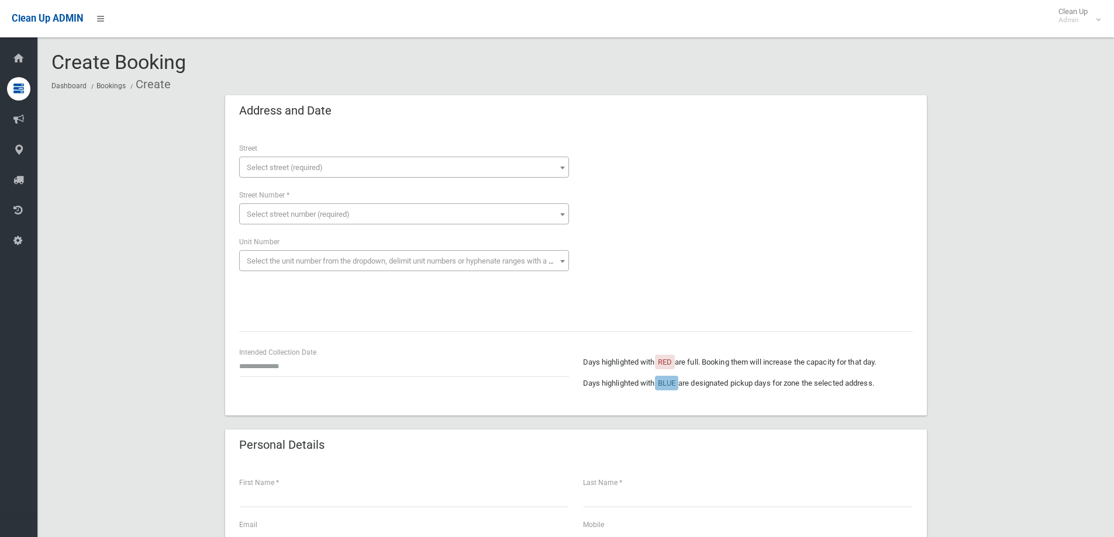
click at [355, 168] on span "Select street (required)" at bounding box center [404, 168] width 324 height 16
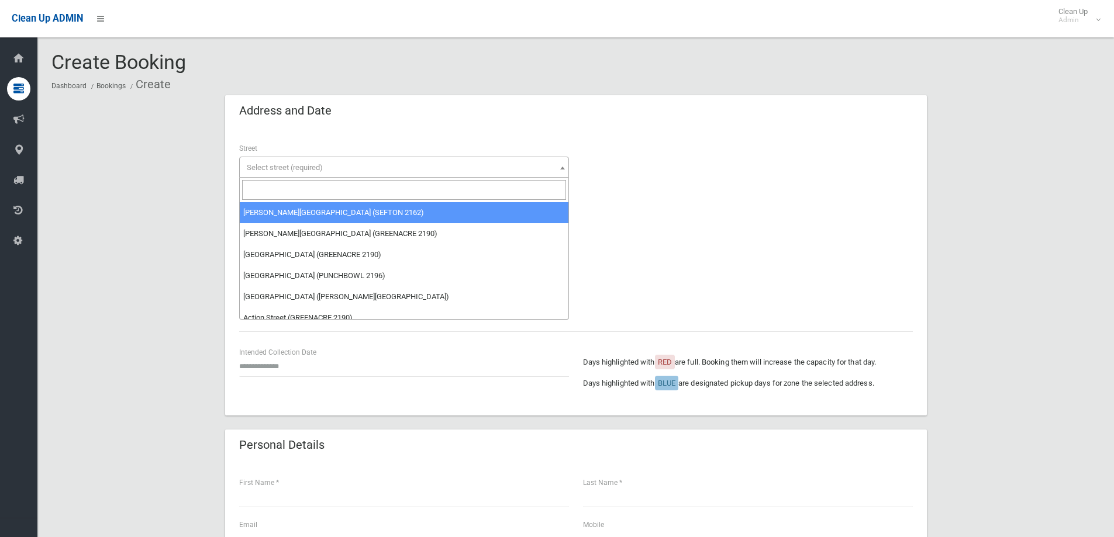
click at [326, 187] on input "search" at bounding box center [404, 190] width 324 height 20
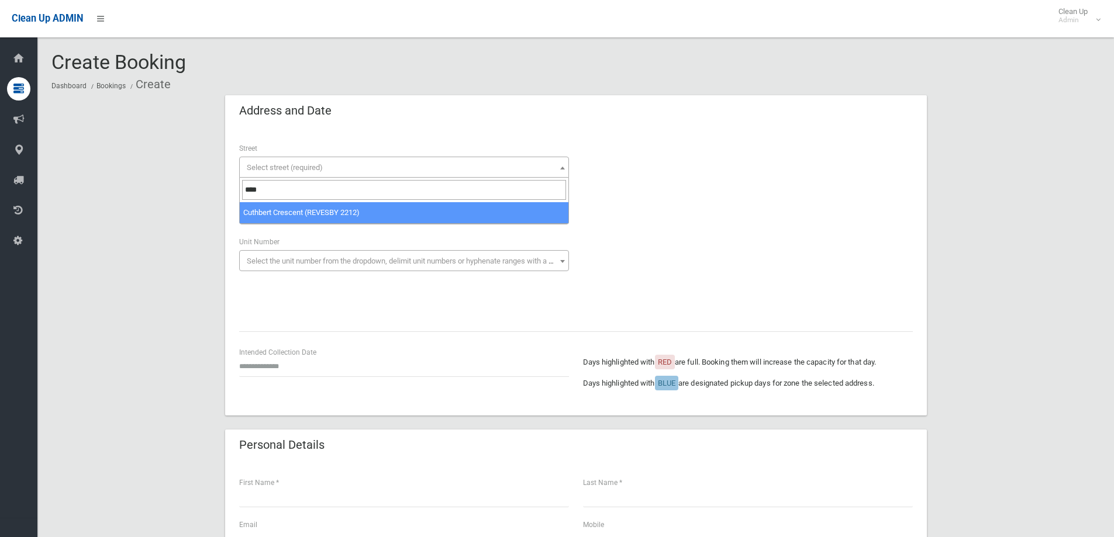
type input "****"
select select "****"
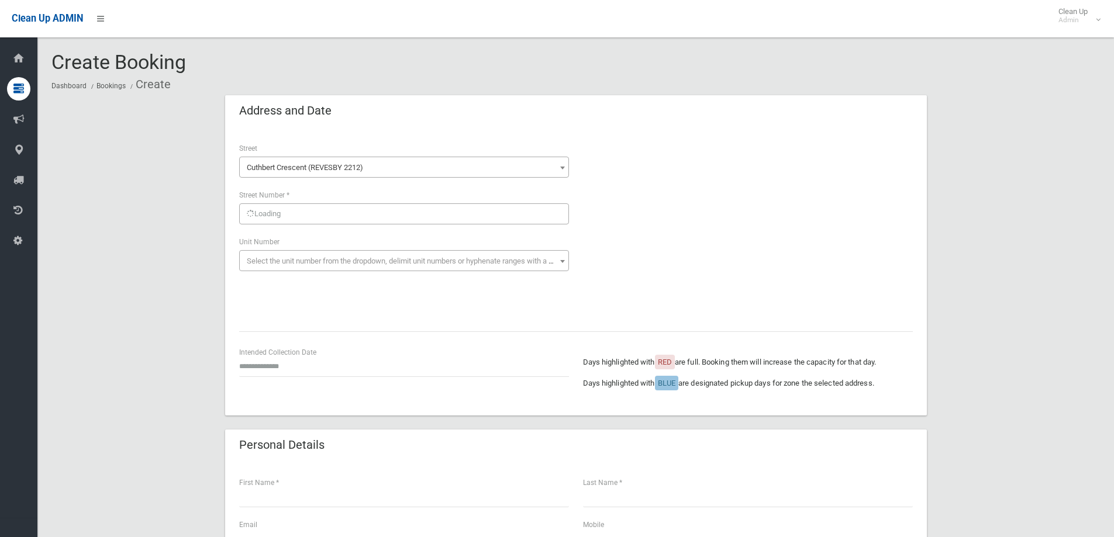
click at [284, 212] on div "Loading Select street number (required) Street Number *" at bounding box center [404, 207] width 330 height 36
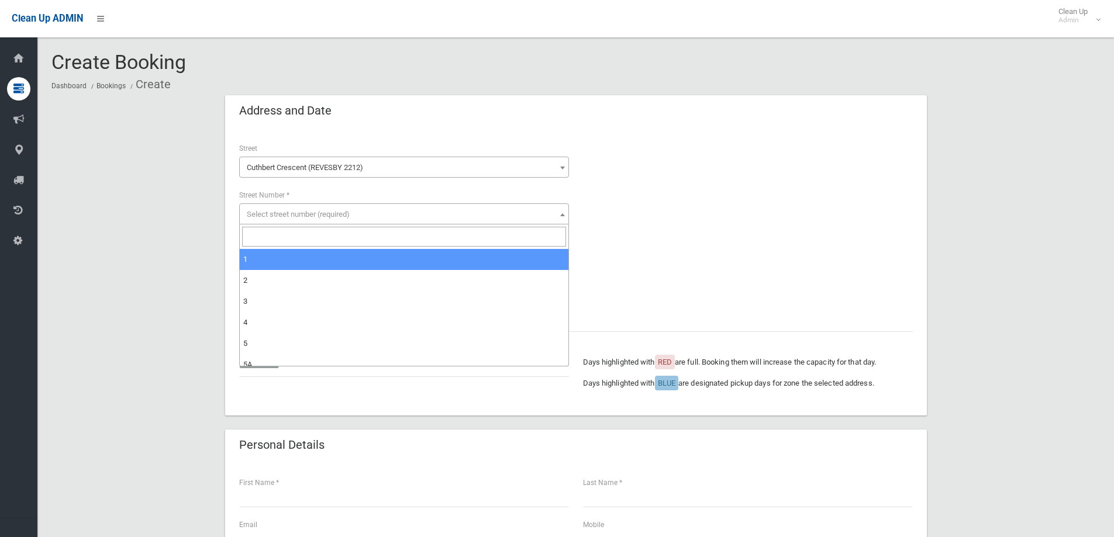
click at [284, 212] on span "Select street number (required)" at bounding box center [298, 214] width 103 height 9
drag, startPoint x: 282, startPoint y: 229, endPoint x: 282, endPoint y: 238, distance: 9.4
click at [282, 235] on input "search" at bounding box center [404, 237] width 324 height 20
type input "**"
select select "**"
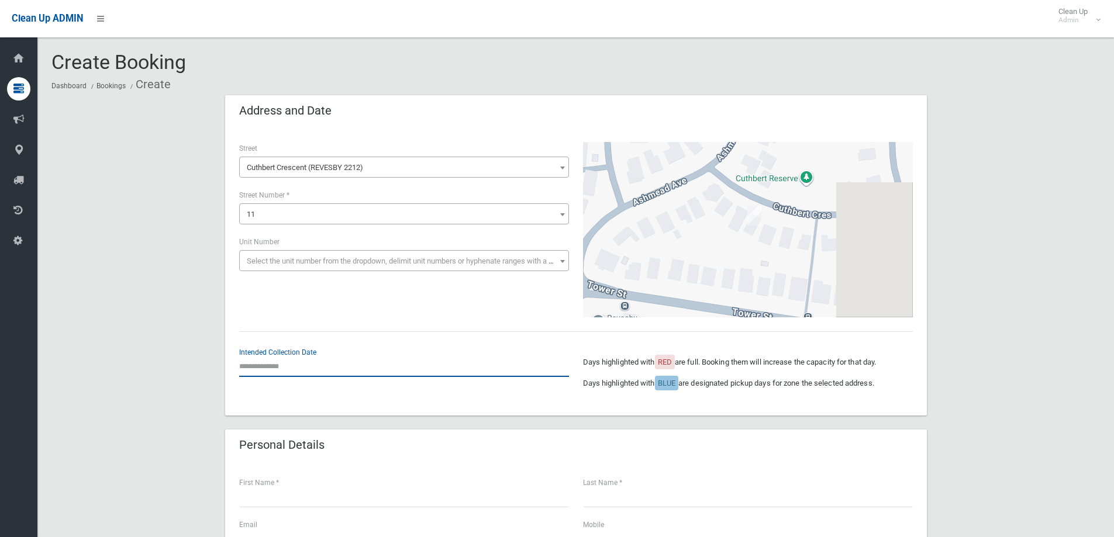
click at [308, 368] on input "text" at bounding box center [404, 366] width 330 height 22
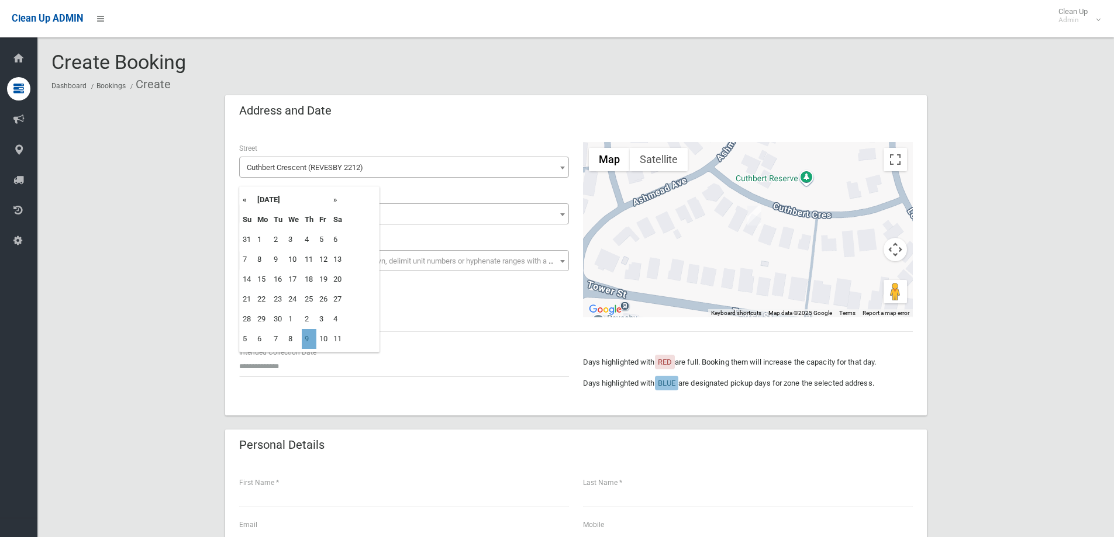
click at [312, 340] on td "9" at bounding box center [309, 339] width 15 height 20
type input "**********"
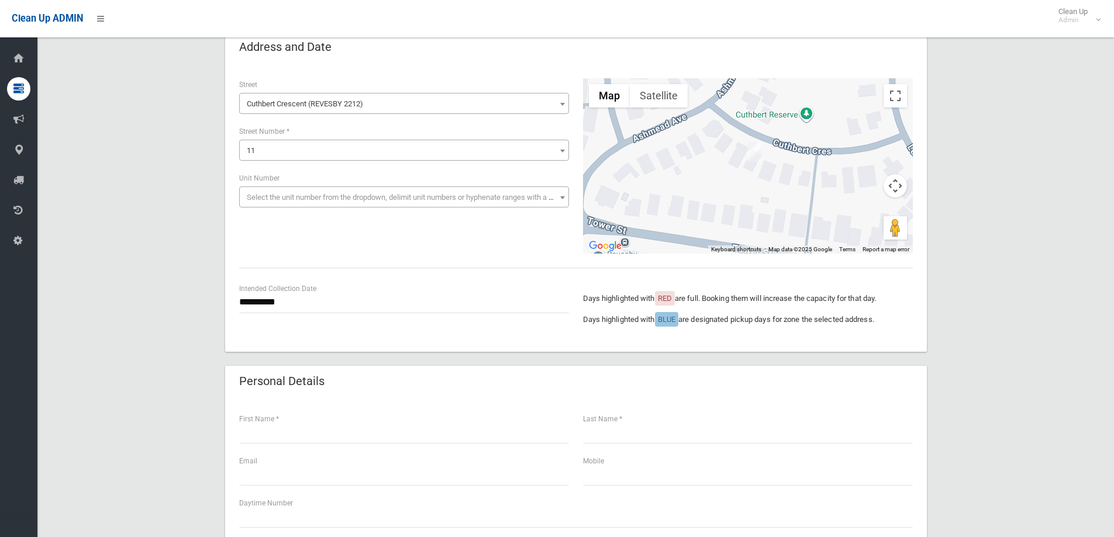
scroll to position [175, 0]
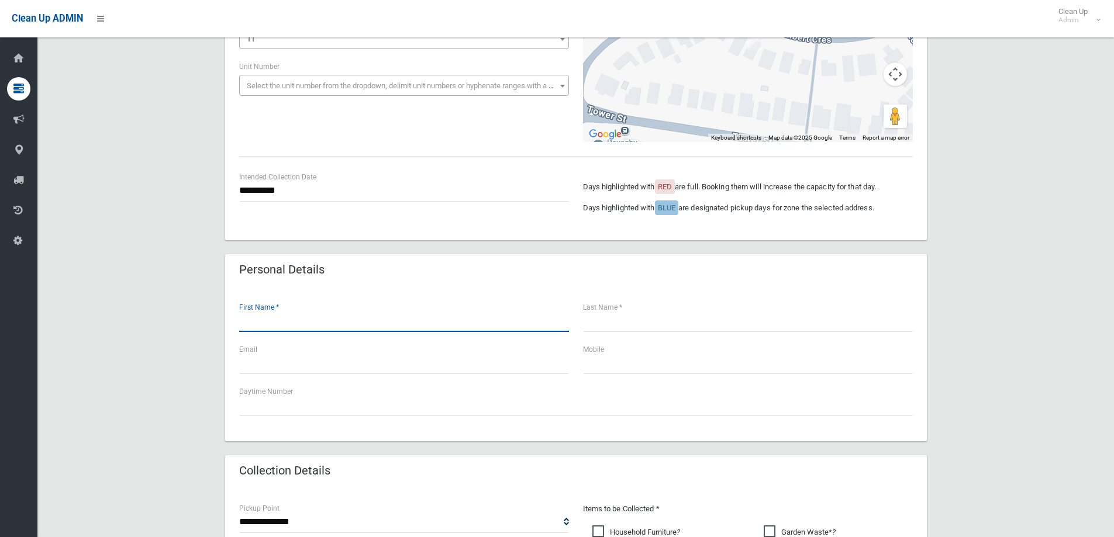
click at [285, 327] on input "text" at bounding box center [404, 321] width 330 height 22
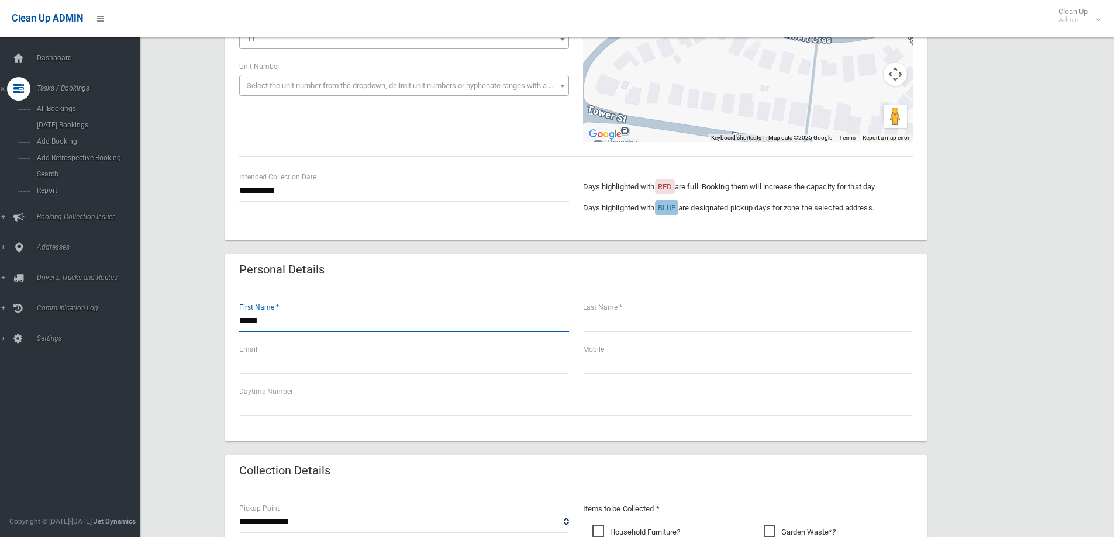
type input "*****"
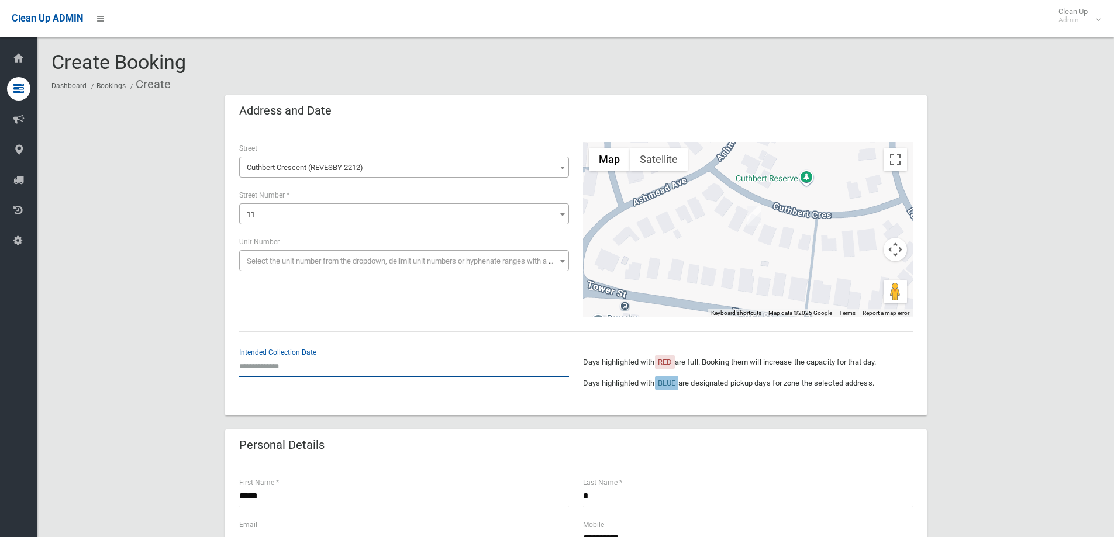
click at [269, 371] on input "text" at bounding box center [404, 366] width 330 height 22
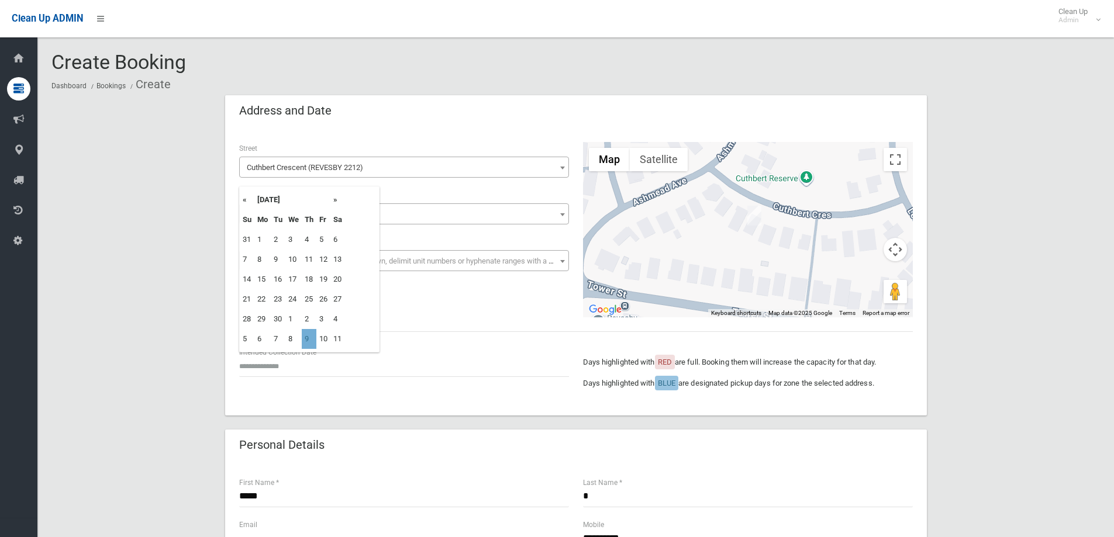
click at [306, 337] on td "9" at bounding box center [309, 339] width 15 height 20
type input "**********"
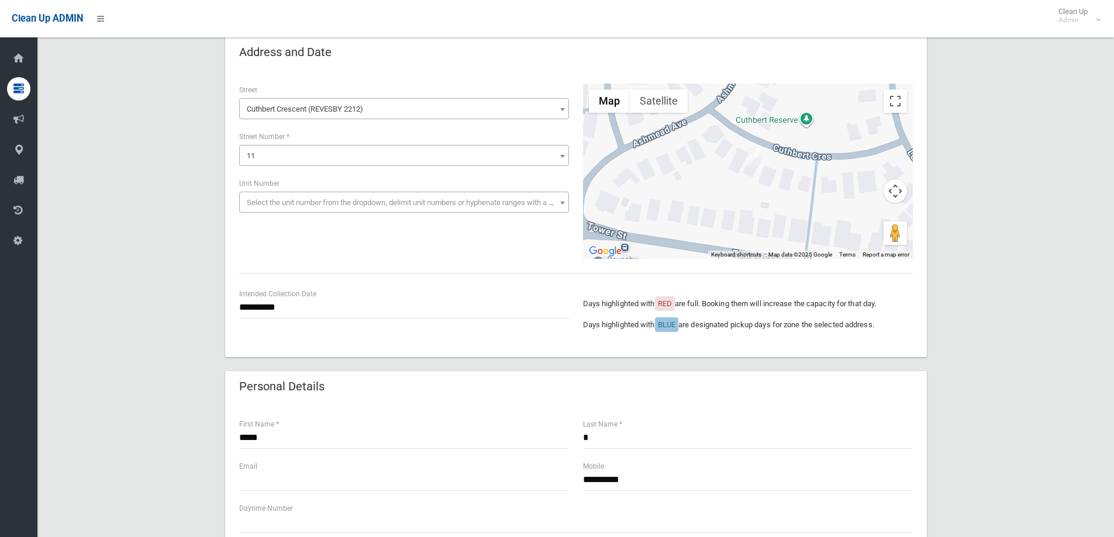
scroll to position [175, 0]
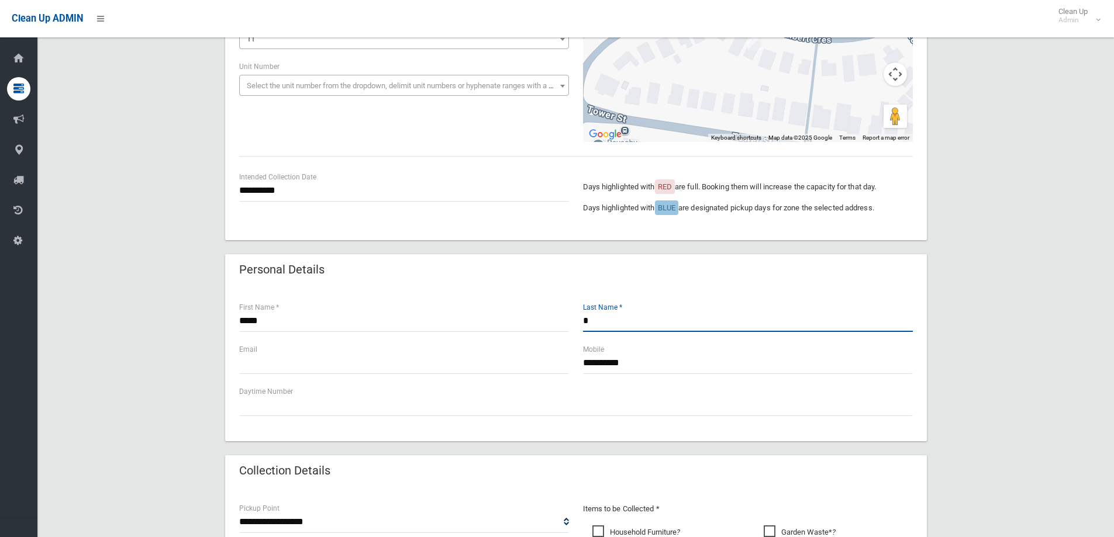
click at [603, 325] on input "*" at bounding box center [748, 321] width 330 height 22
type input "*"
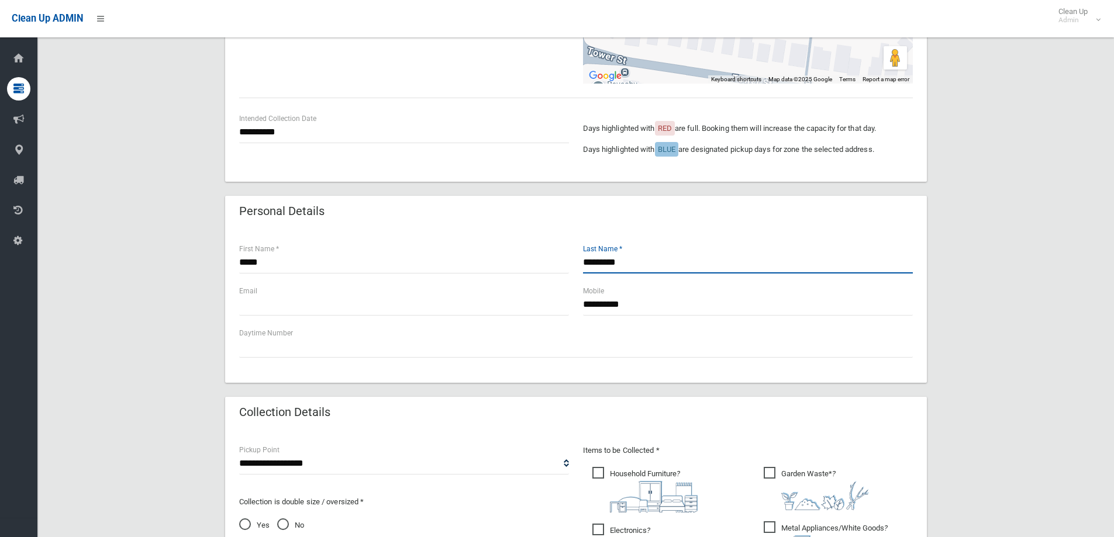
scroll to position [468, 0]
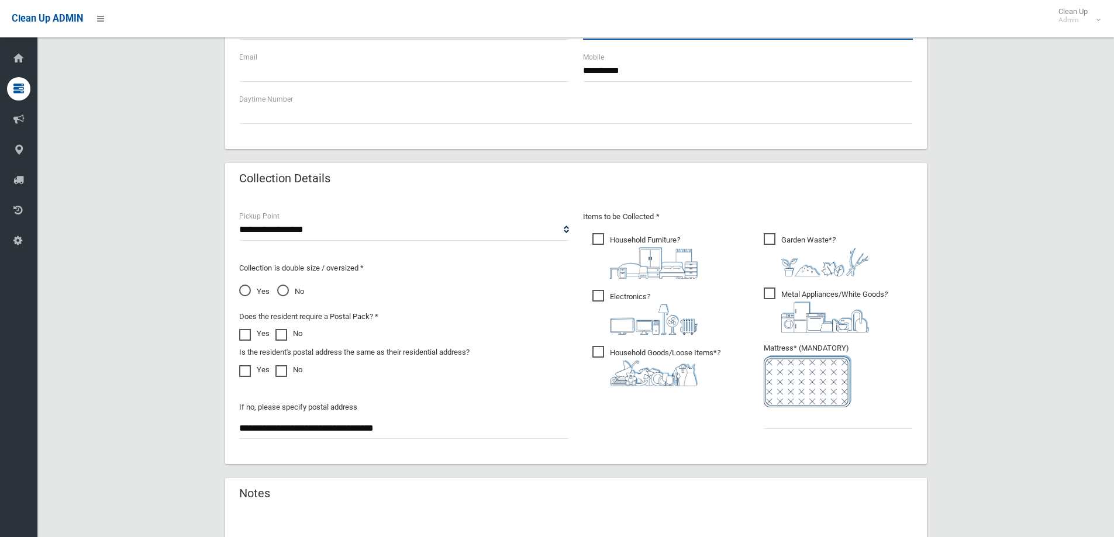
type input "*********"
click at [782, 419] on input "text" at bounding box center [838, 419] width 149 height 22
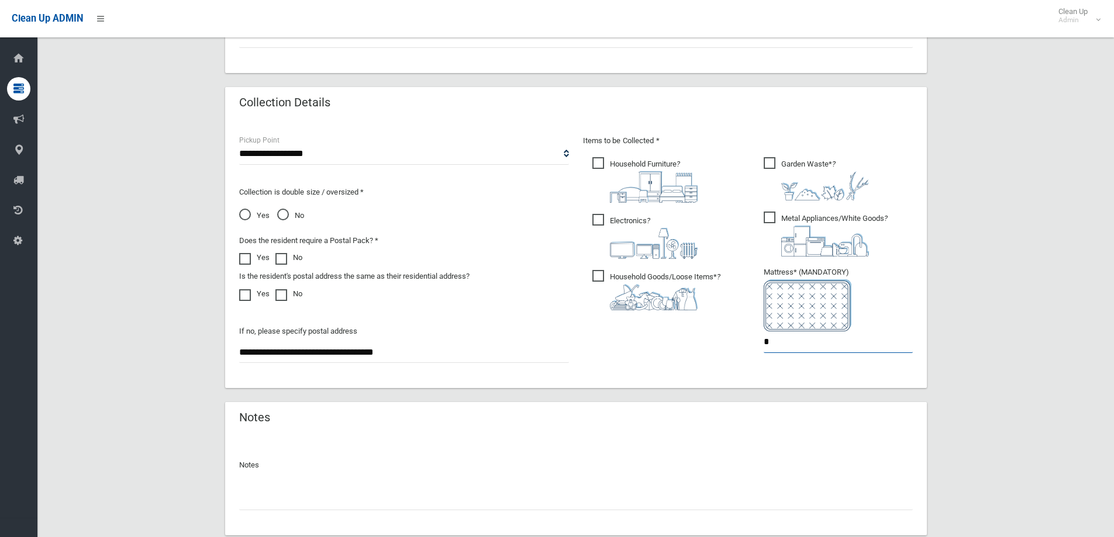
scroll to position [620, 0]
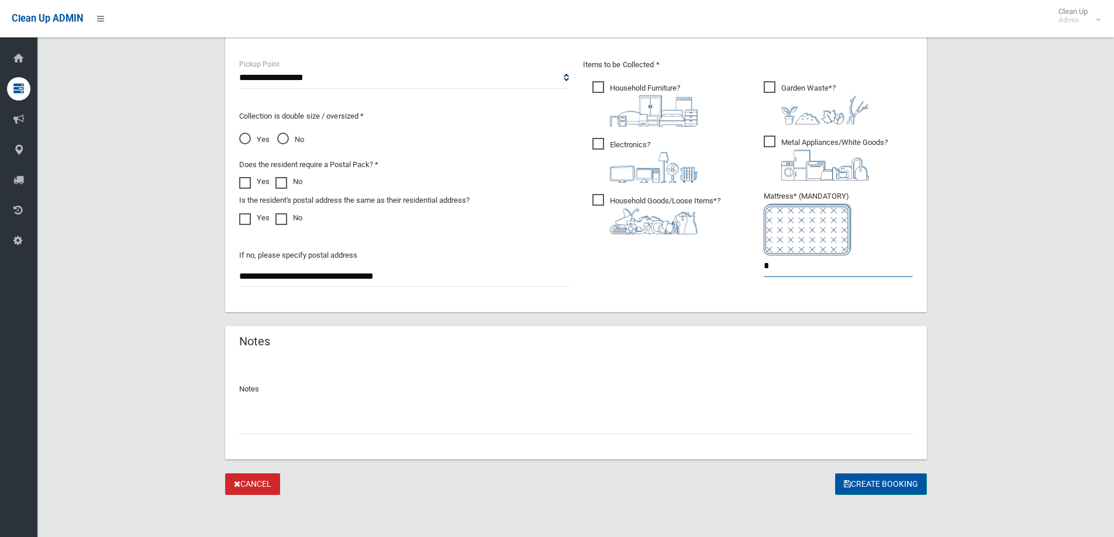
type input "*"
click at [886, 482] on button "Create Booking" at bounding box center [881, 485] width 92 height 22
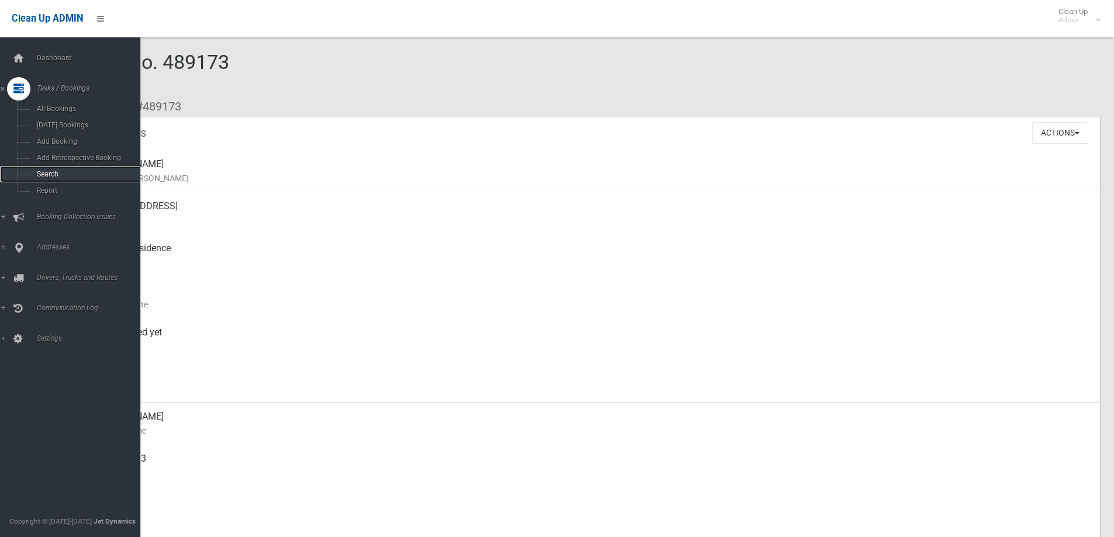
click at [51, 172] on span "Search" at bounding box center [86, 174] width 106 height 8
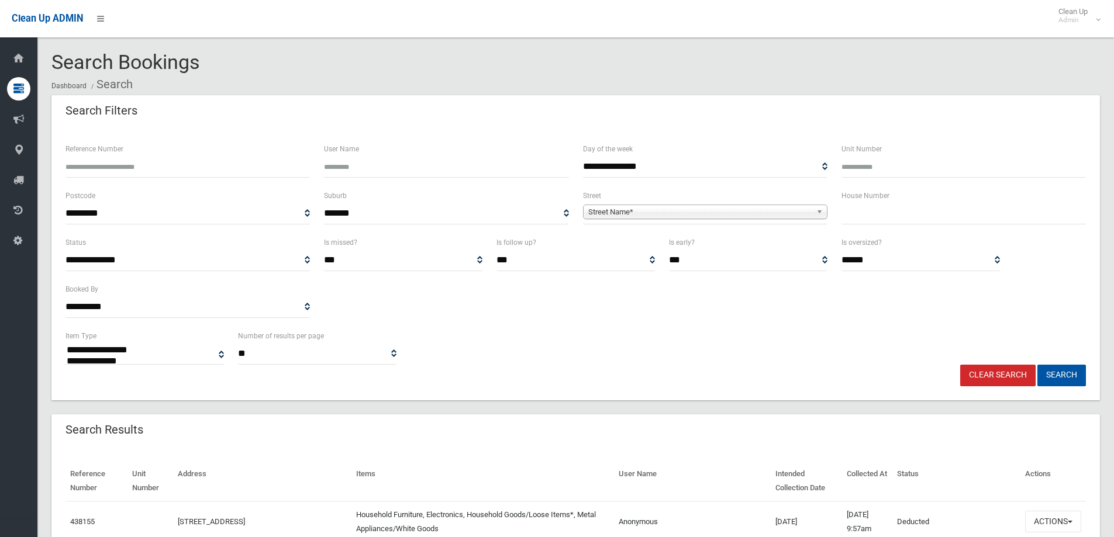
select select
click at [875, 218] on input "text" at bounding box center [963, 214] width 244 height 22
type input "*"
click at [733, 212] on span "Street Name*" at bounding box center [699, 212] width 223 height 14
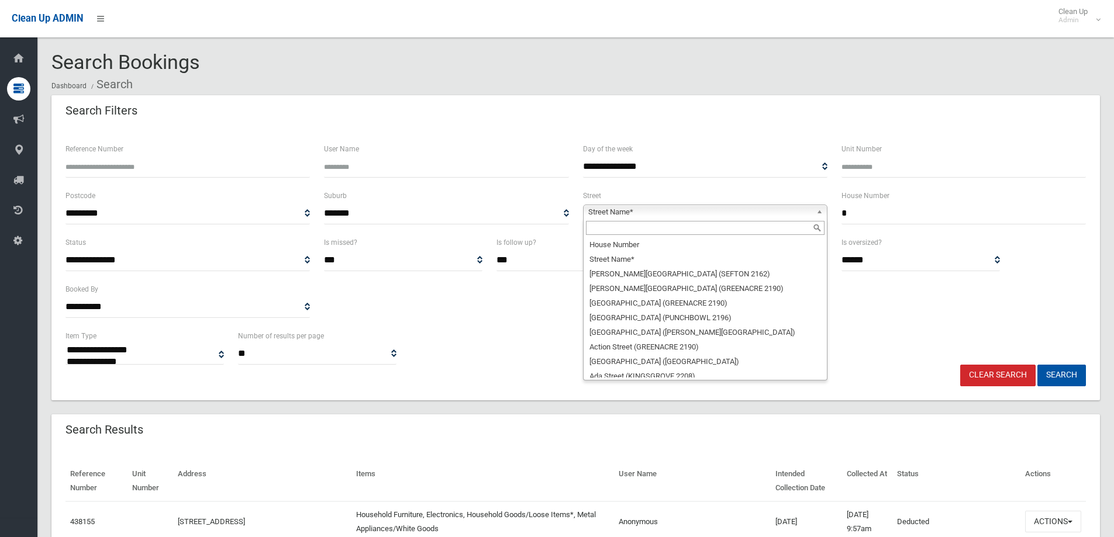
click at [671, 228] on input "text" at bounding box center [705, 228] width 239 height 14
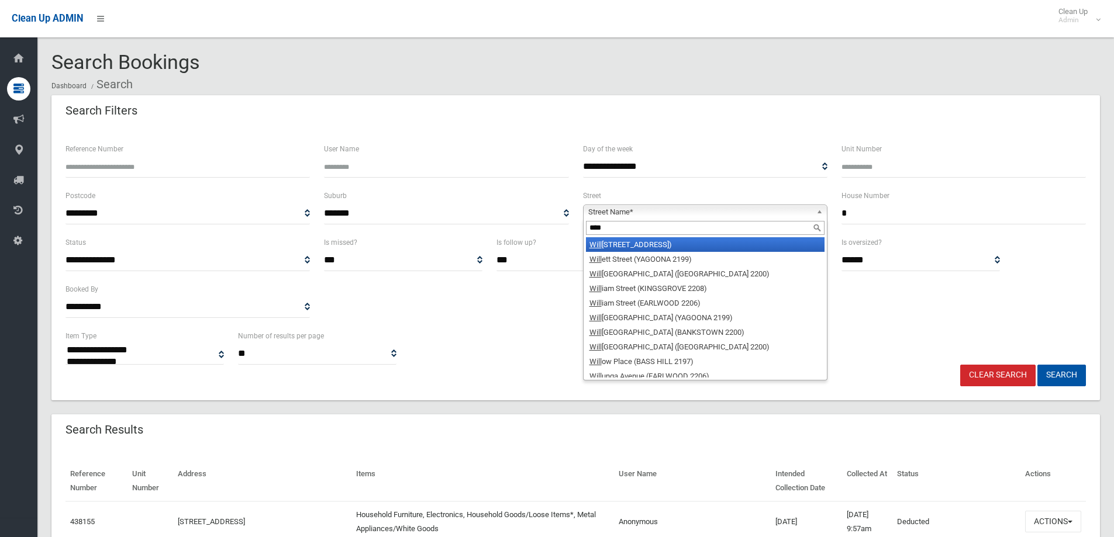
type input "****"
click at [672, 246] on li "Will eroo Street (LAKEMBA 2195)" at bounding box center [705, 244] width 239 height 15
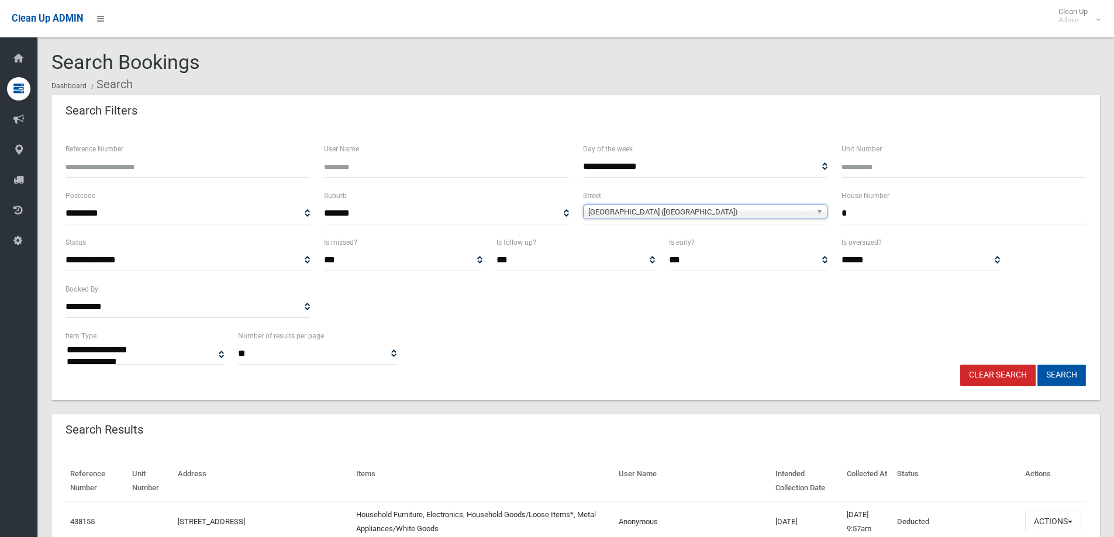
click at [1058, 377] on button "Search" at bounding box center [1061, 376] width 49 height 22
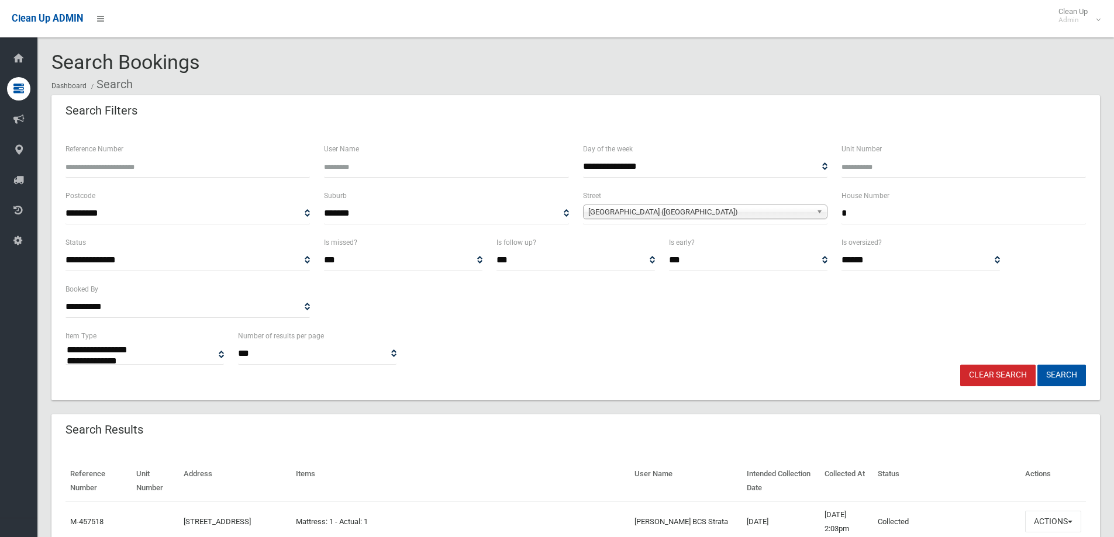
select select
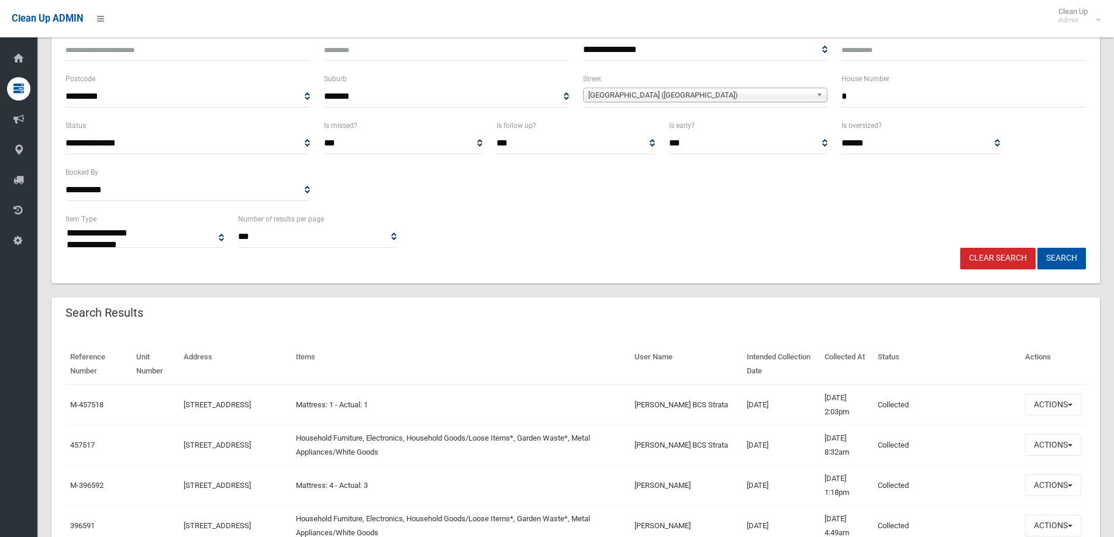
scroll to position [175, 0]
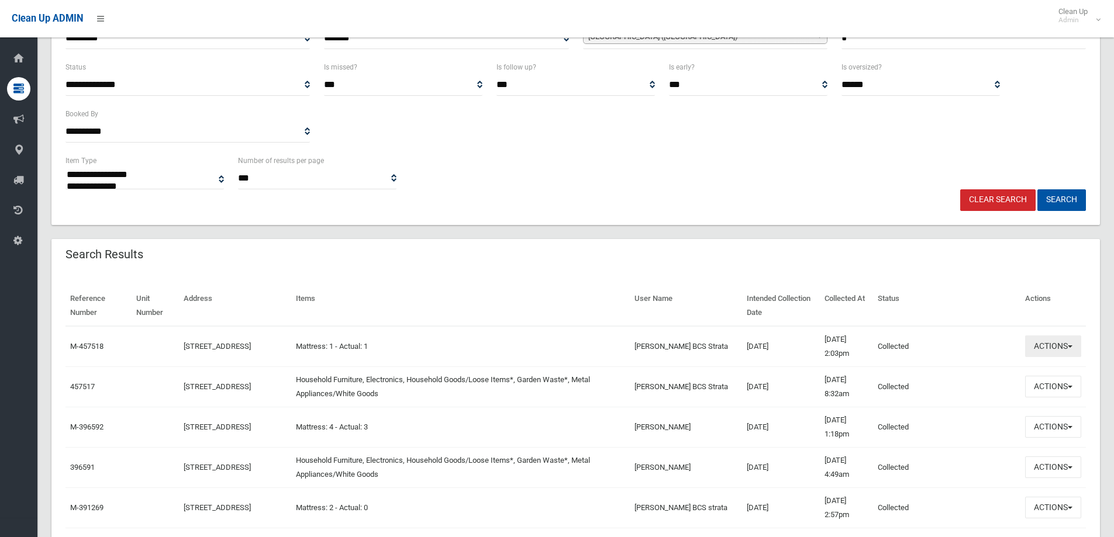
click at [1065, 348] on button "Actions" at bounding box center [1053, 347] width 56 height 22
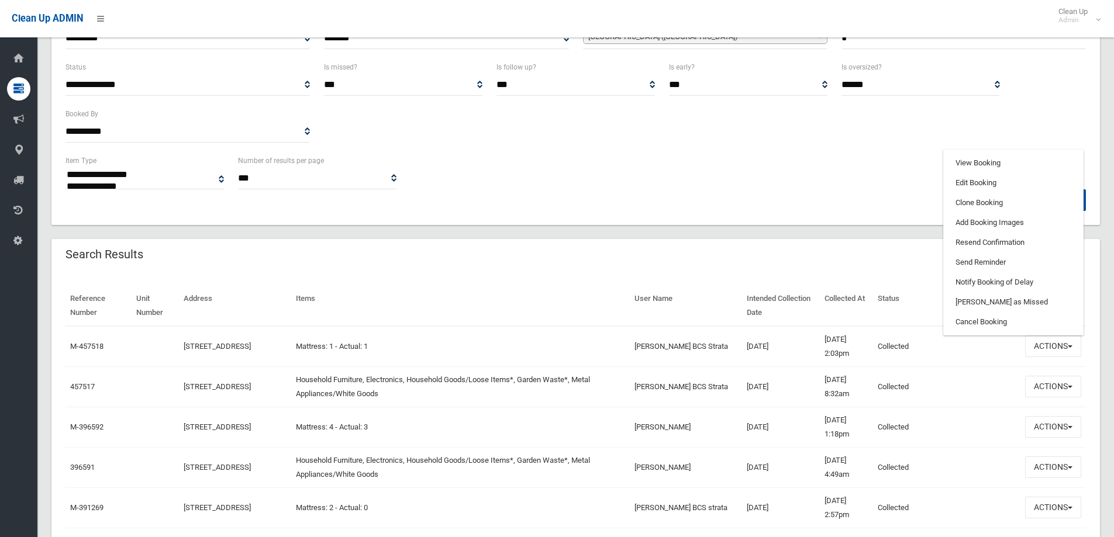
click at [619, 243] on div "Search Results" at bounding box center [575, 255] width 1048 height 33
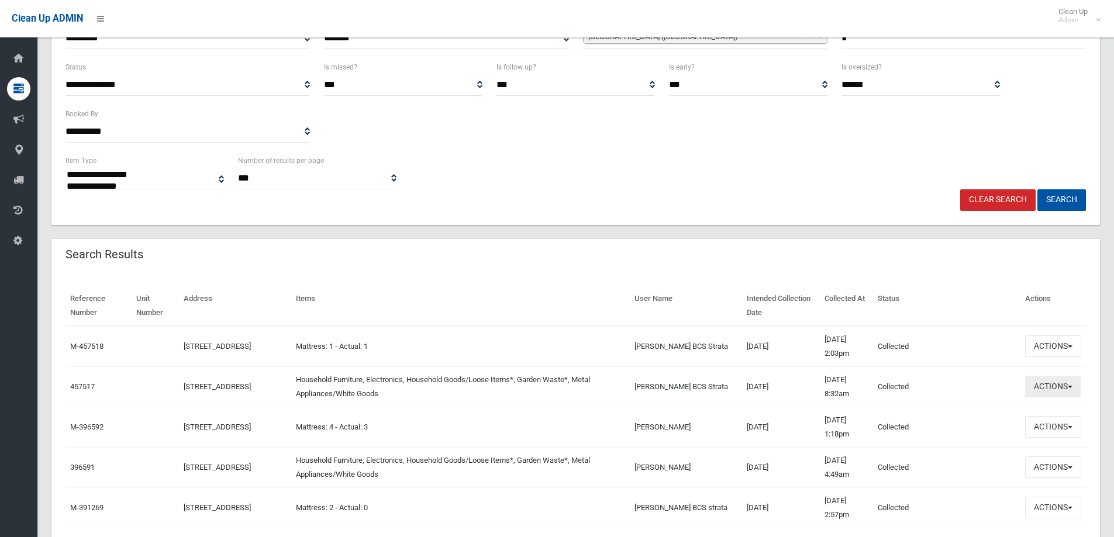
click at [1048, 385] on button "Actions" at bounding box center [1053, 387] width 56 height 22
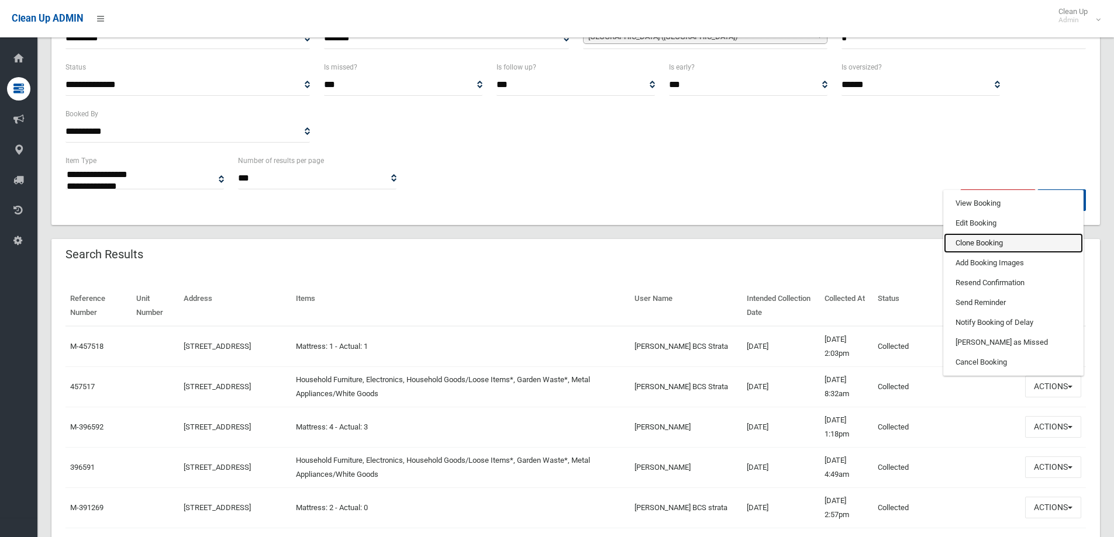
click at [981, 240] on link "Clone Booking" at bounding box center [1013, 243] width 139 height 20
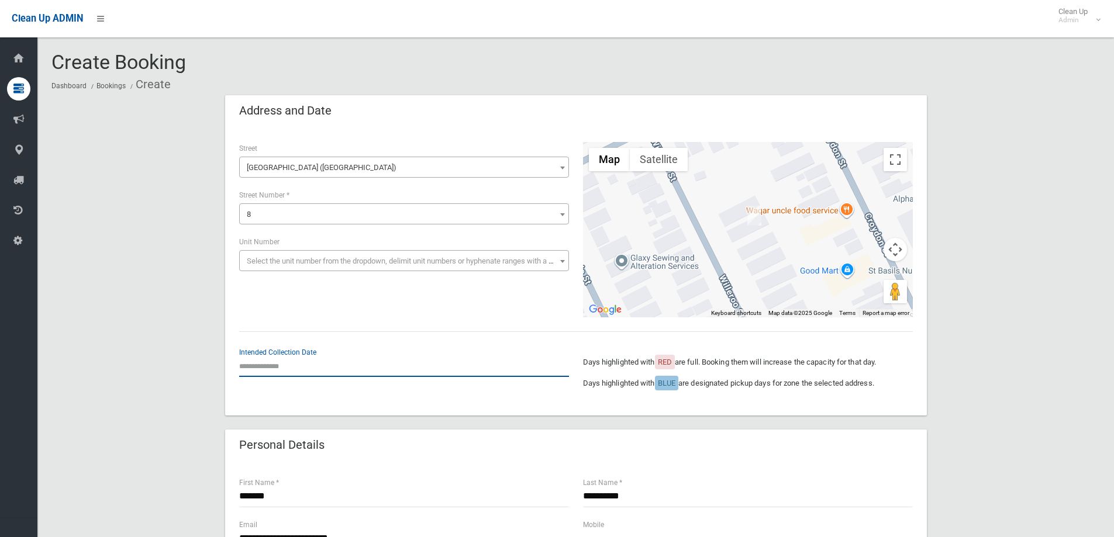
click at [303, 368] on input "text" at bounding box center [404, 366] width 330 height 22
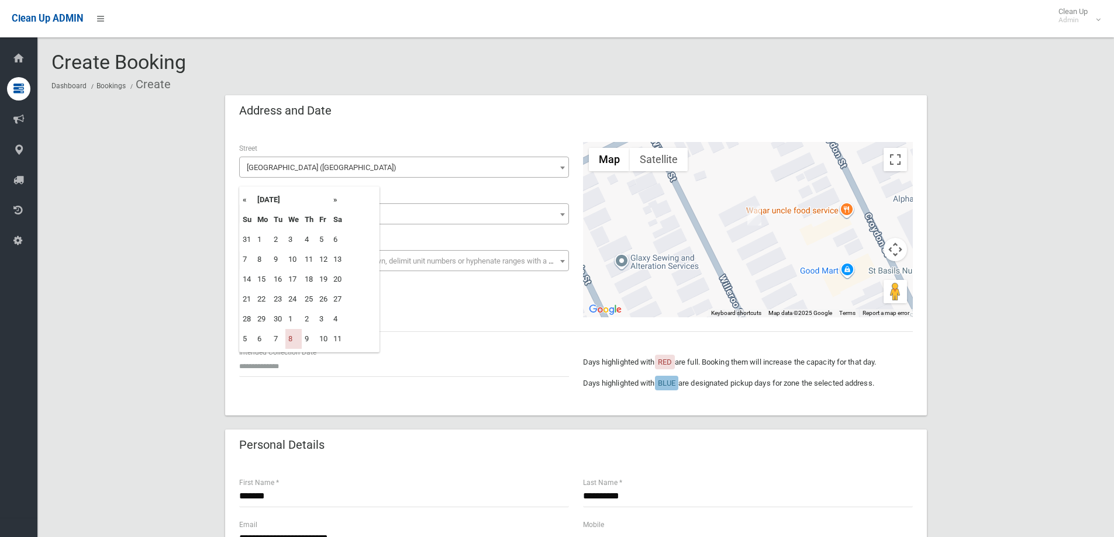
click at [339, 199] on th "»" at bounding box center [337, 200] width 15 height 20
click at [295, 301] on td "22" at bounding box center [293, 299] width 16 height 20
type input "**********"
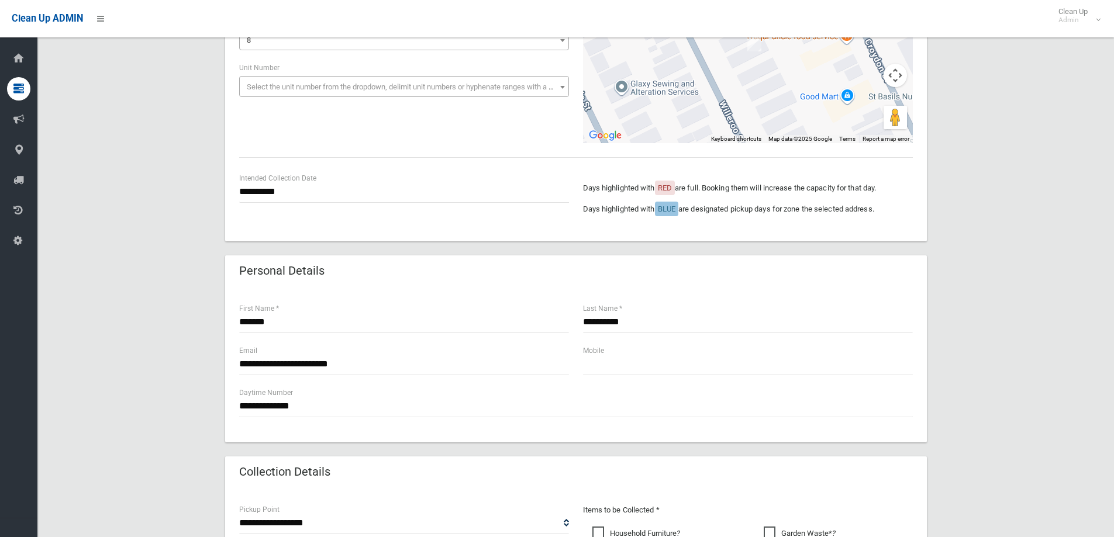
scroll to position [175, 0]
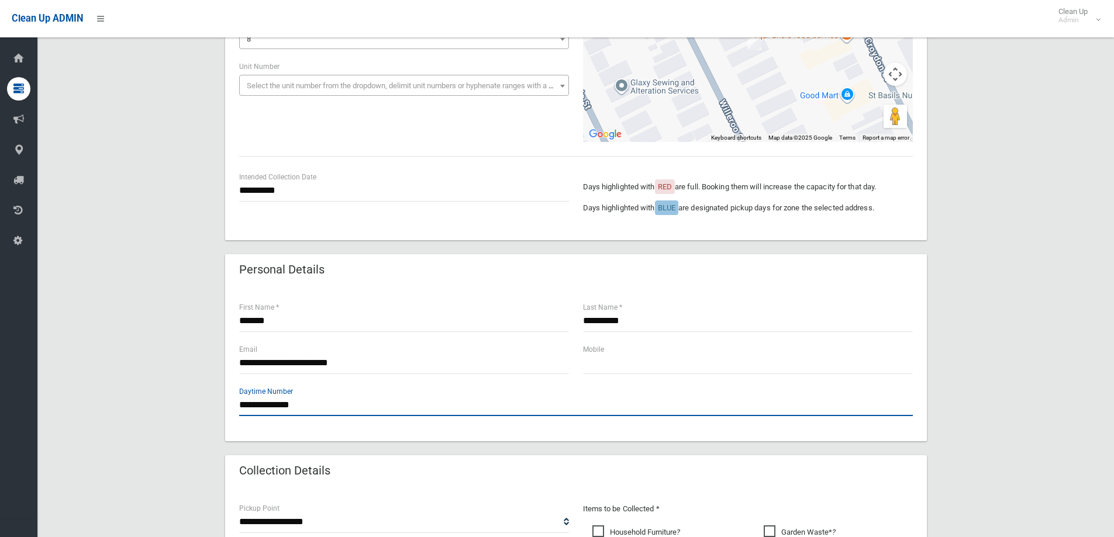
click at [323, 405] on input "**********" at bounding box center [576, 406] width 674 height 22
click at [317, 410] on input "**********" at bounding box center [576, 406] width 674 height 22
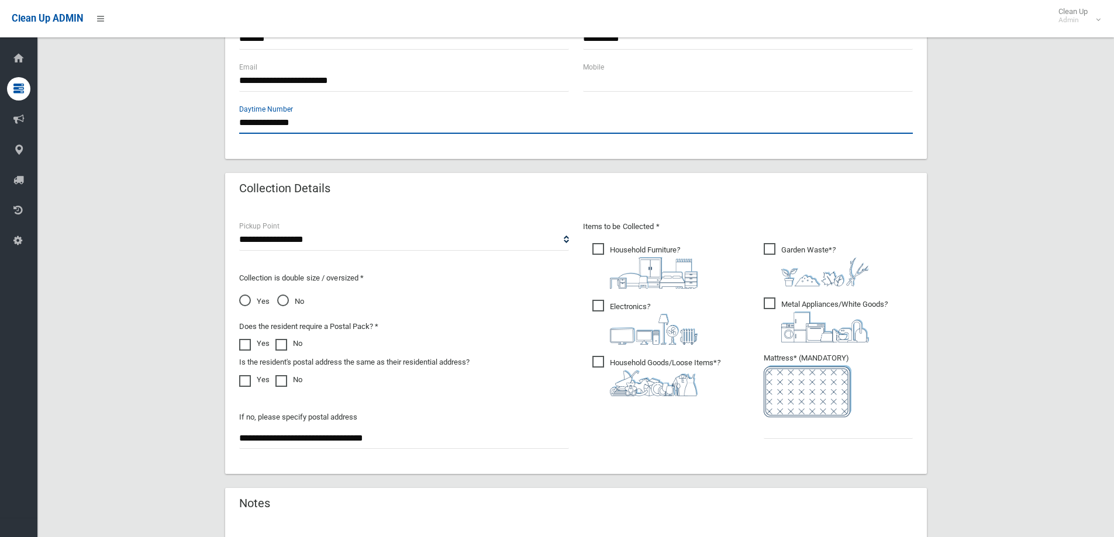
scroll to position [468, 0]
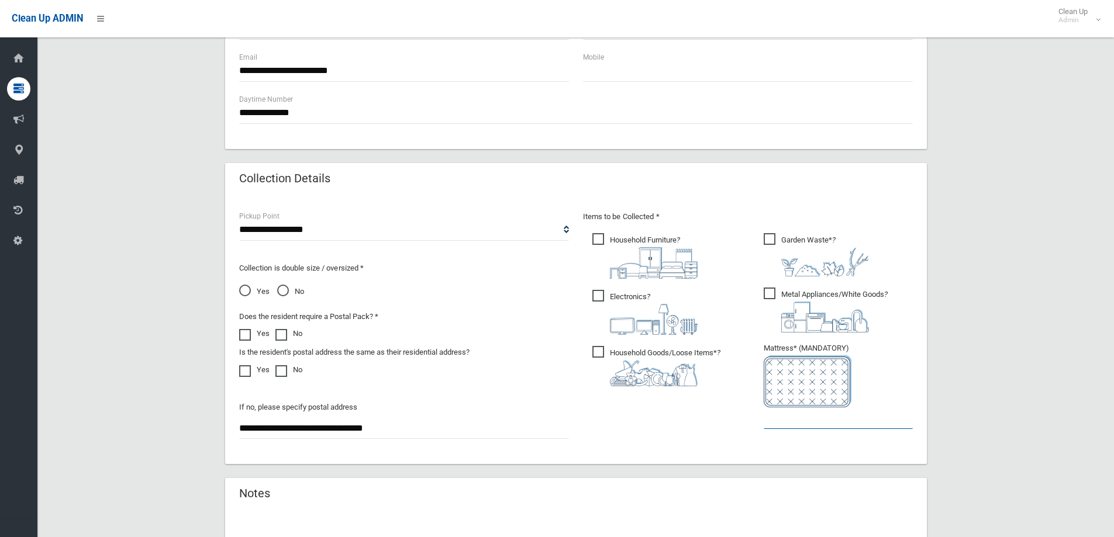
click at [799, 423] on input "text" at bounding box center [838, 419] width 149 height 22
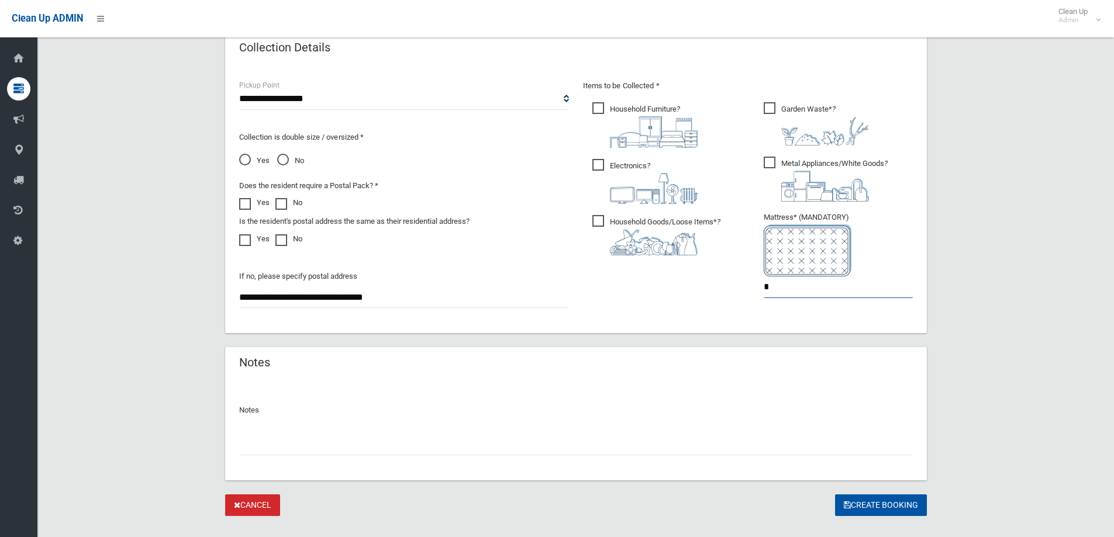
scroll to position [620, 0]
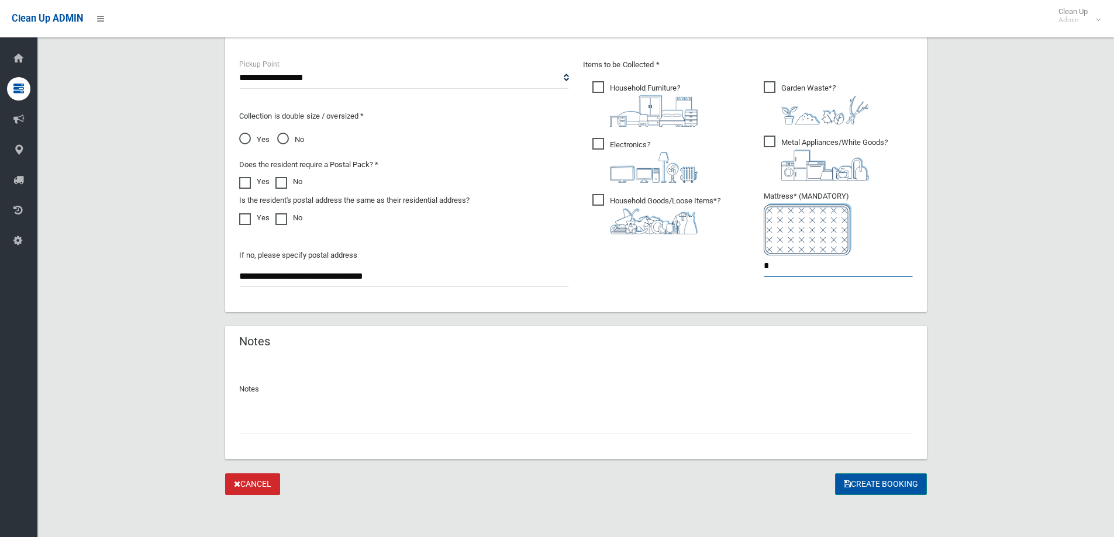
type input "*"
click at [867, 485] on button "Create Booking" at bounding box center [881, 485] width 92 height 22
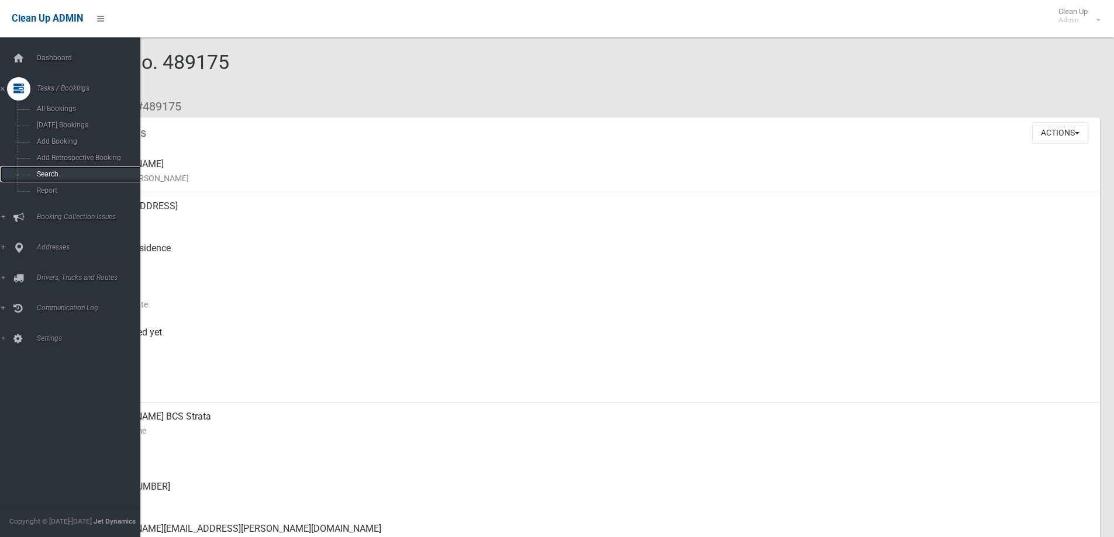
click at [58, 177] on span "Search" at bounding box center [86, 174] width 106 height 8
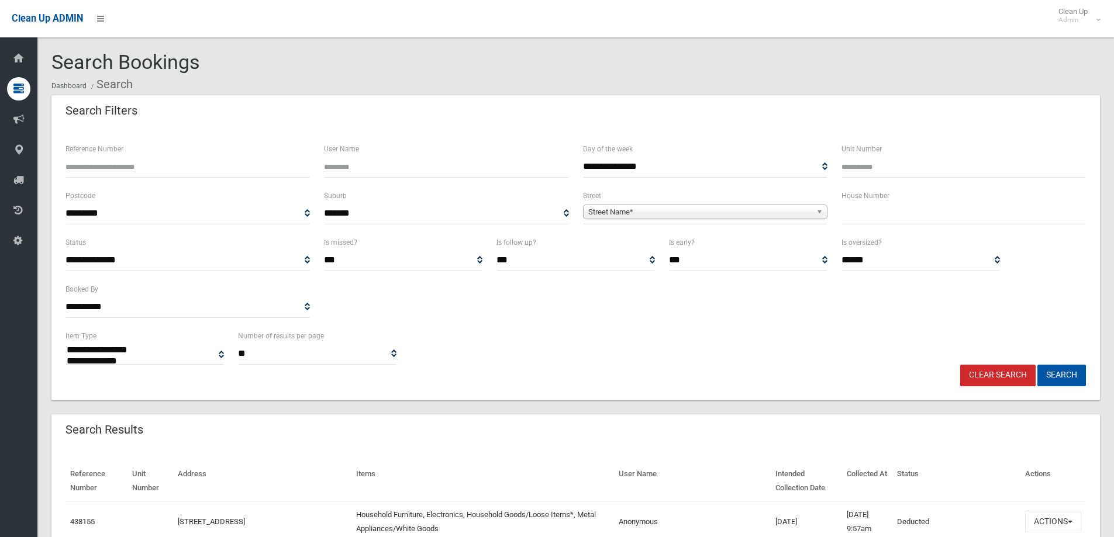
select select
click at [881, 222] on input "text" at bounding box center [963, 214] width 244 height 22
type input "**"
click at [757, 212] on span "Street Name*" at bounding box center [699, 212] width 223 height 14
type input "*"
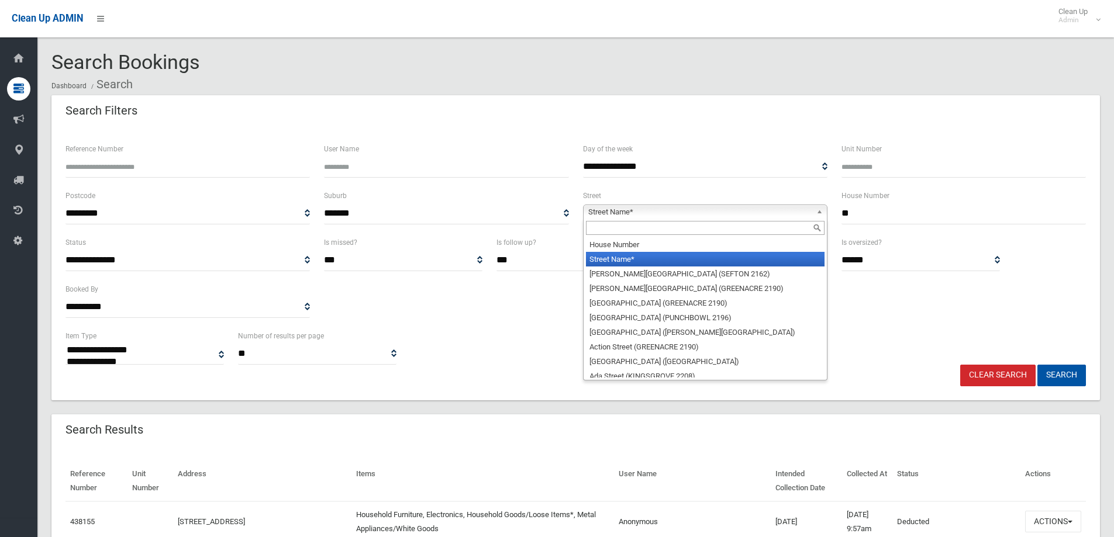
type input "*"
drag, startPoint x: 874, startPoint y: 213, endPoint x: 757, endPoint y: 212, distance: 117.0
click at [757, 212] on div "**********" at bounding box center [575, 212] width 1034 height 47
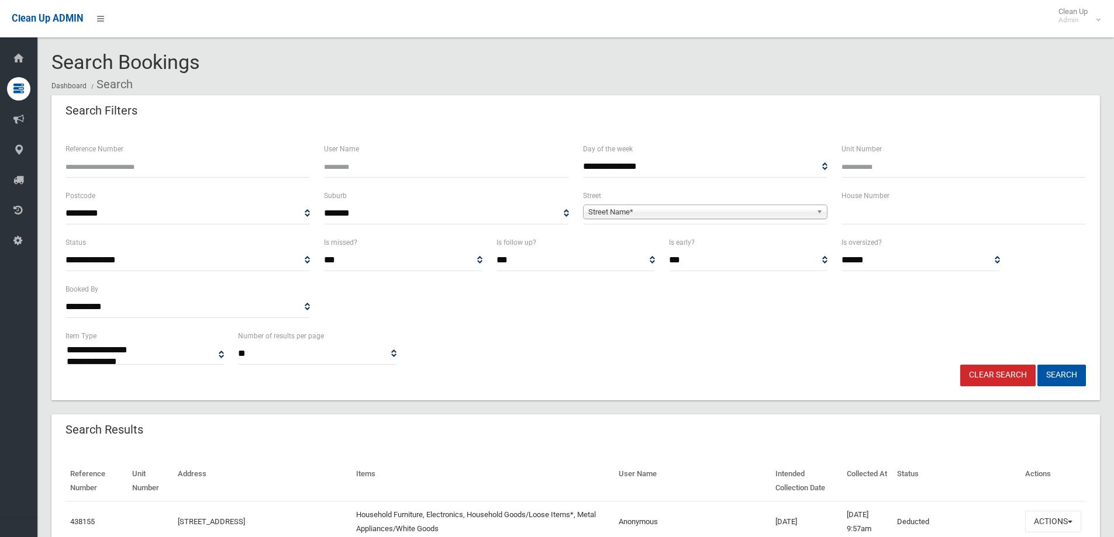
click at [735, 117] on div "Search Filters" at bounding box center [575, 111] width 1048 height 33
click at [871, 218] on input "text" at bounding box center [963, 214] width 244 height 22
type input "*"
click at [799, 210] on span "Street Name*" at bounding box center [699, 212] width 223 height 14
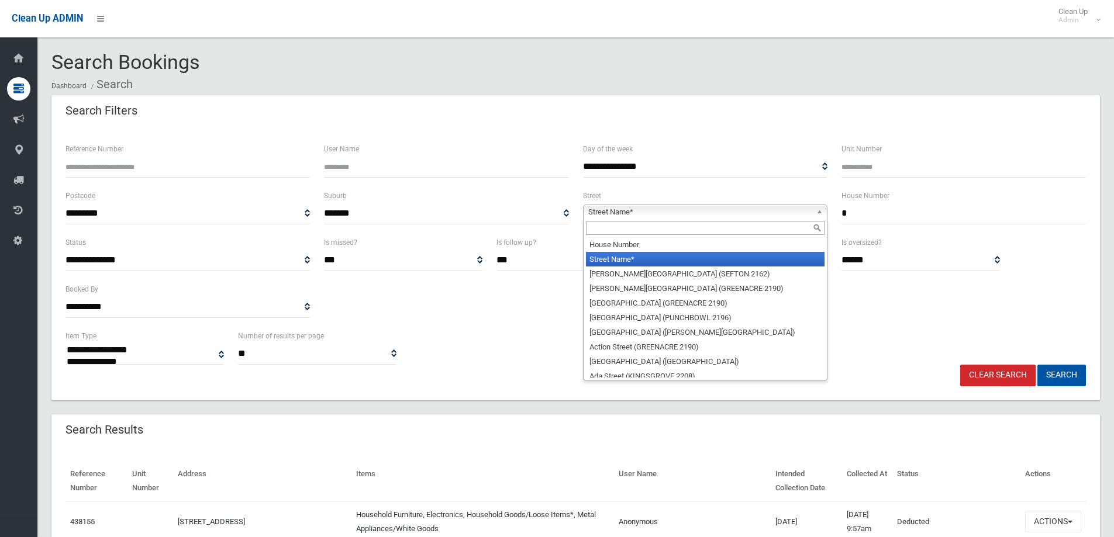
click at [692, 234] on input "text" at bounding box center [705, 228] width 239 height 14
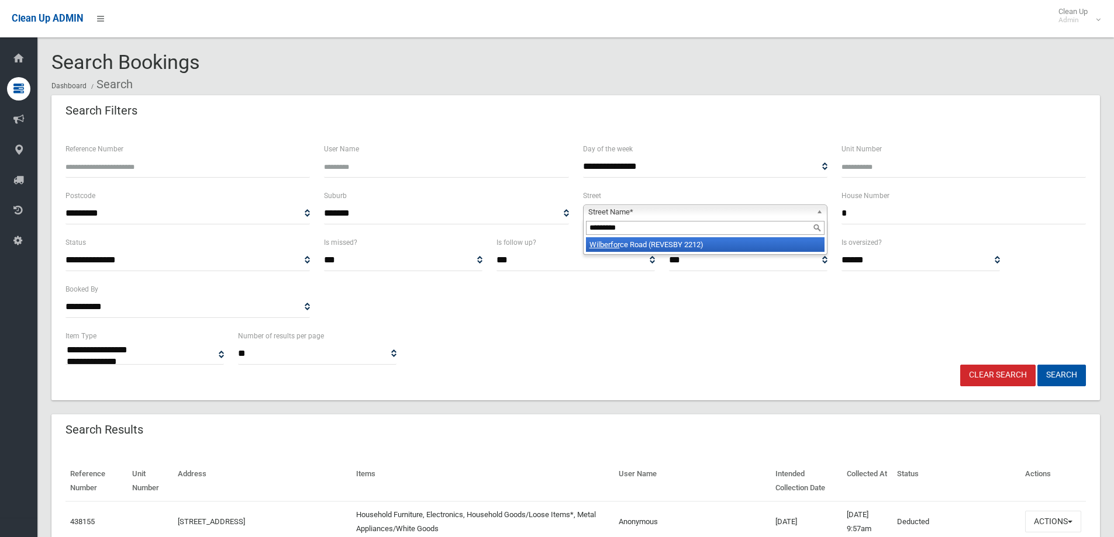
type input "*********"
click at [684, 243] on li "Wilberfor ce Road (REVESBY 2212)" at bounding box center [705, 244] width 239 height 15
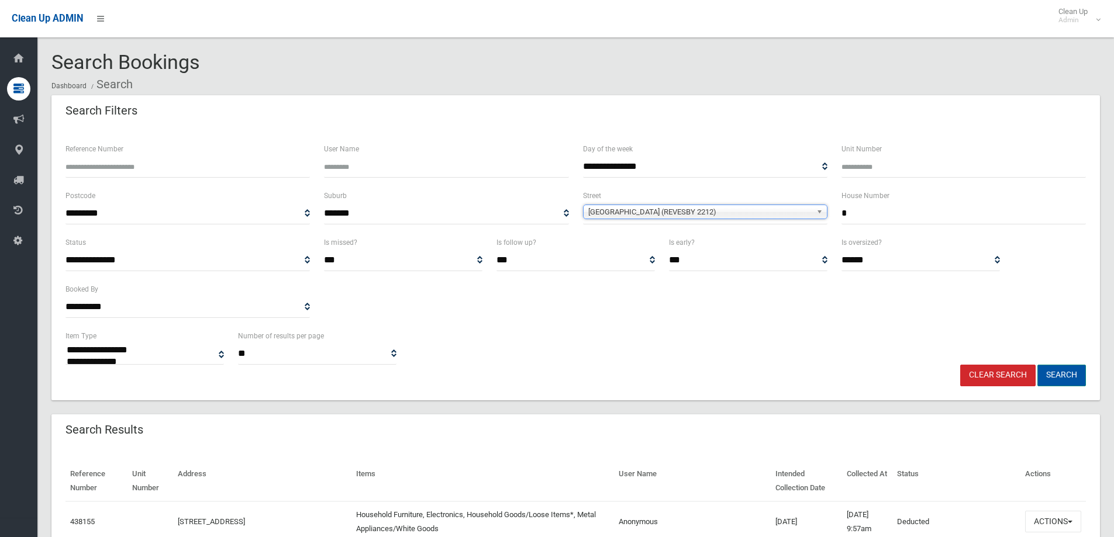
click at [1043, 369] on button "Search" at bounding box center [1061, 376] width 49 height 22
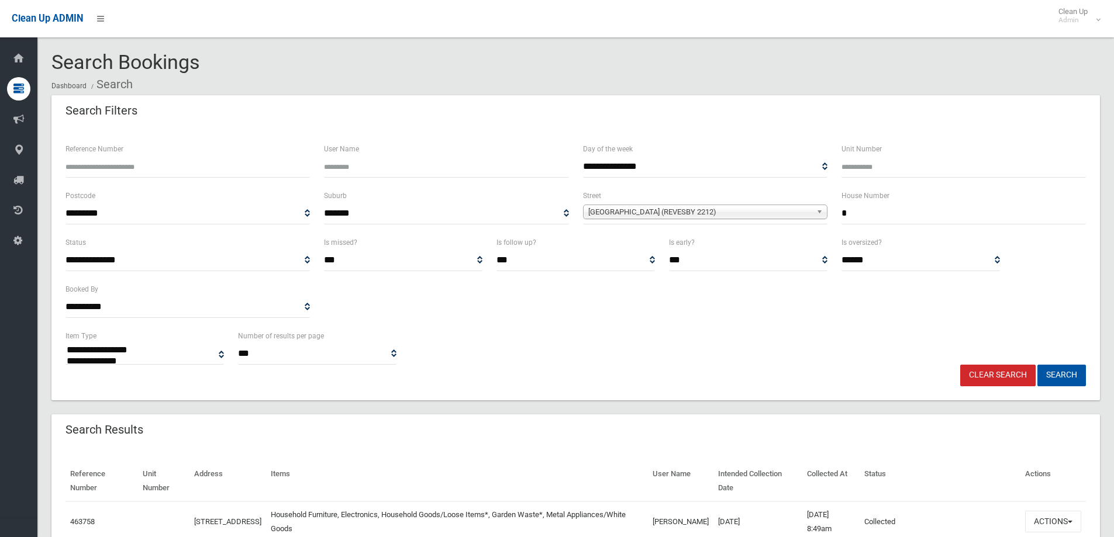
select select
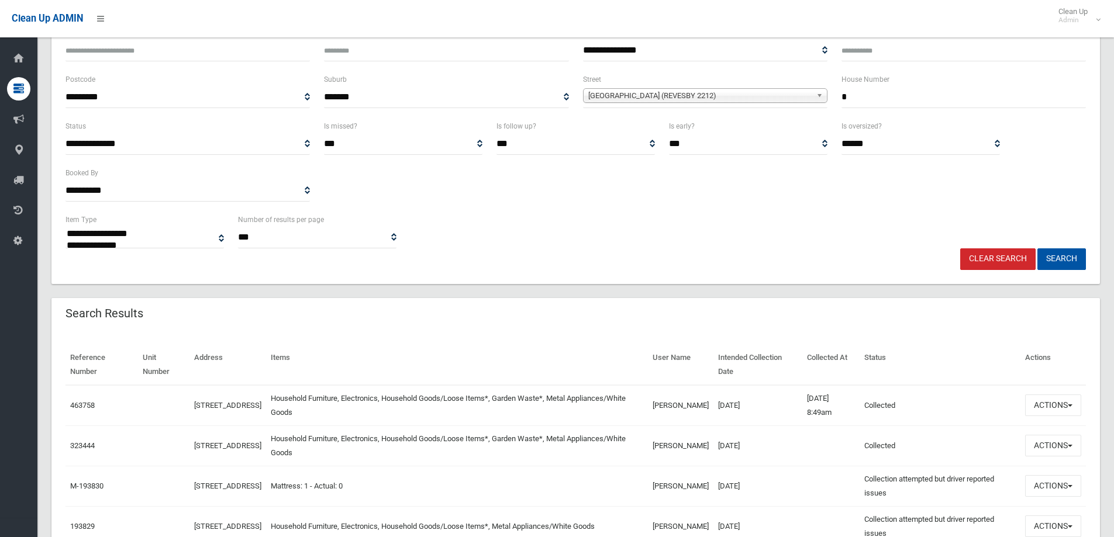
scroll to position [117, 0]
click at [1069, 405] on span "button" at bounding box center [1070, 405] width 5 height 2
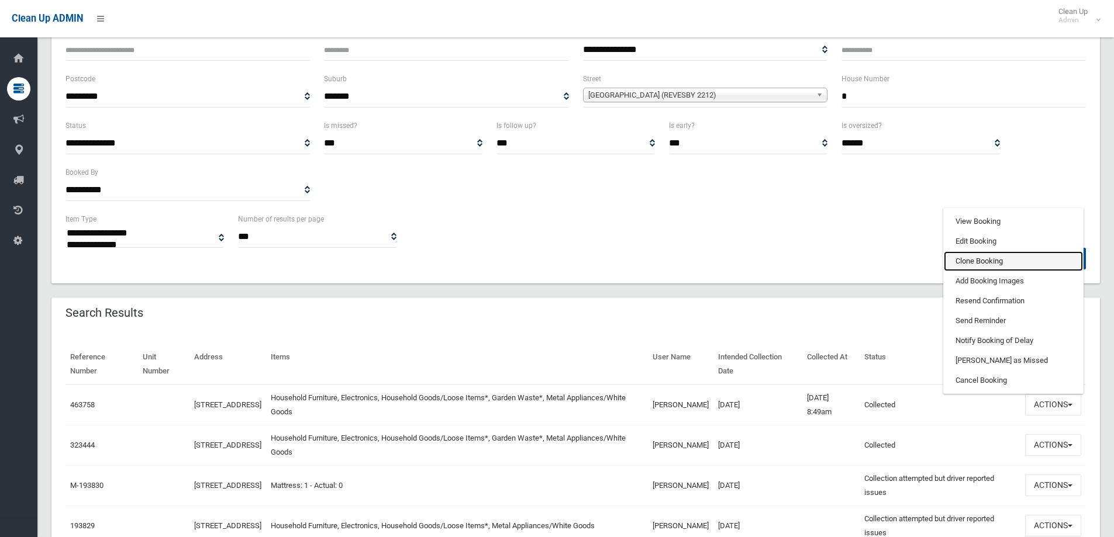
click at [981, 263] on link "Clone Booking" at bounding box center [1013, 261] width 139 height 20
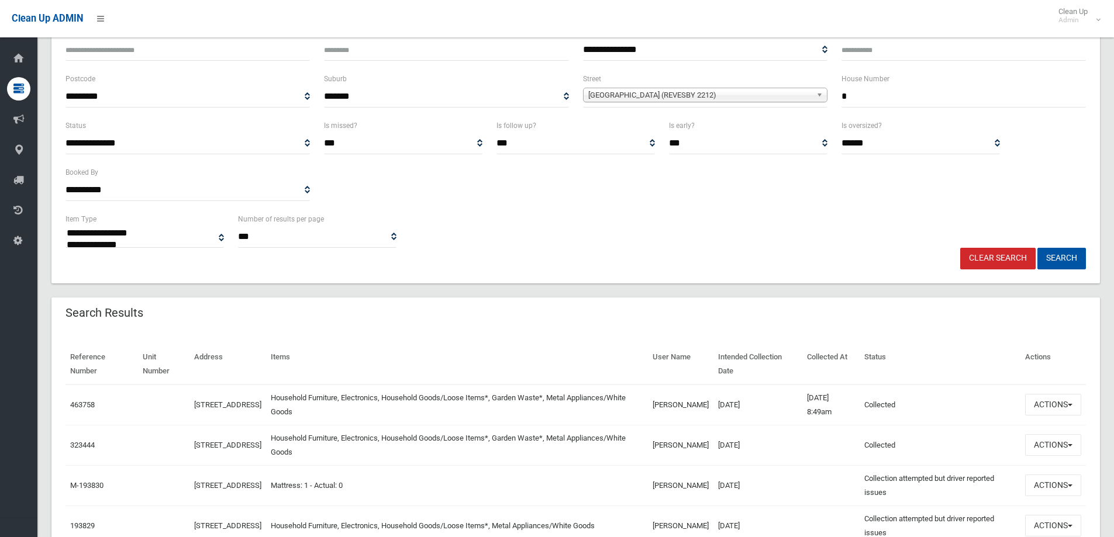
scroll to position [175, 0]
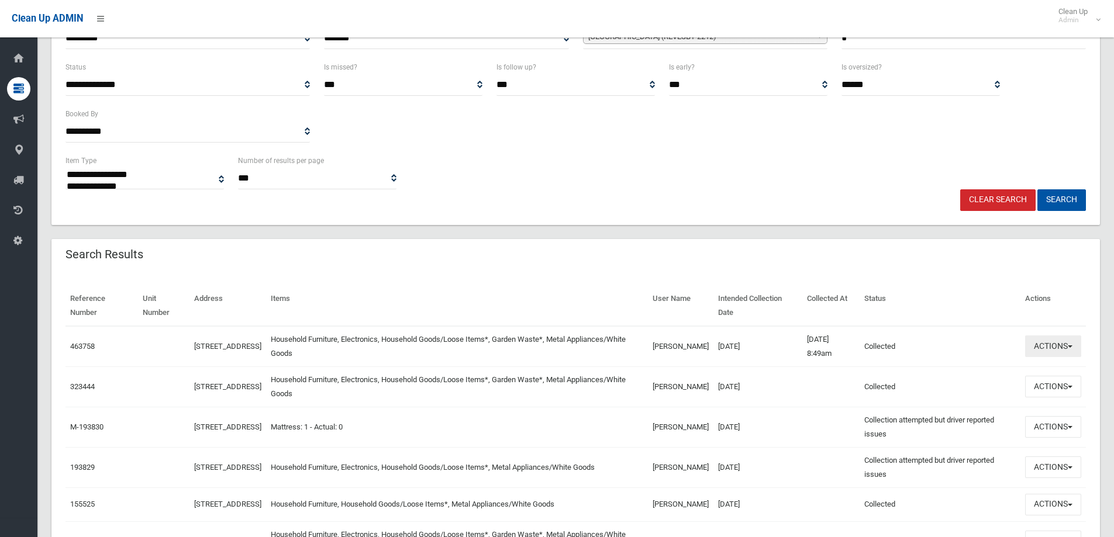
click at [1077, 350] on button "Actions" at bounding box center [1053, 347] width 56 height 22
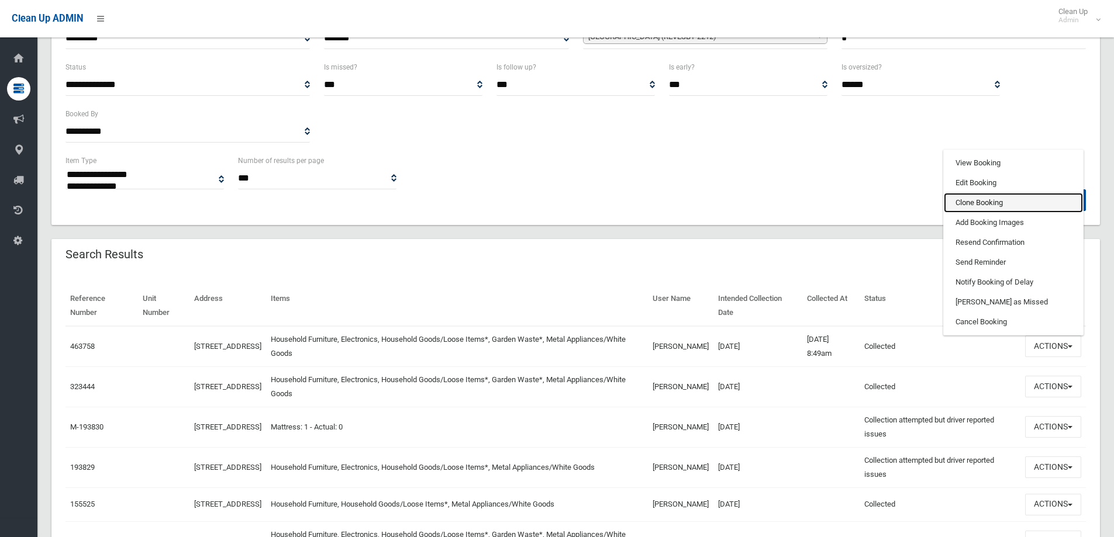
click at [978, 202] on link "Clone Booking" at bounding box center [1013, 203] width 139 height 20
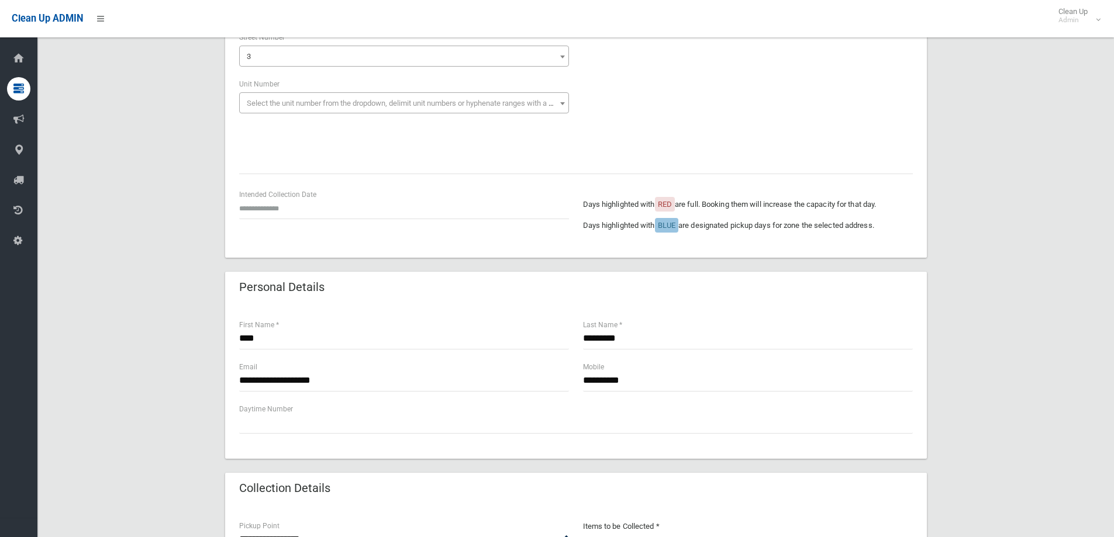
scroll to position [175, 0]
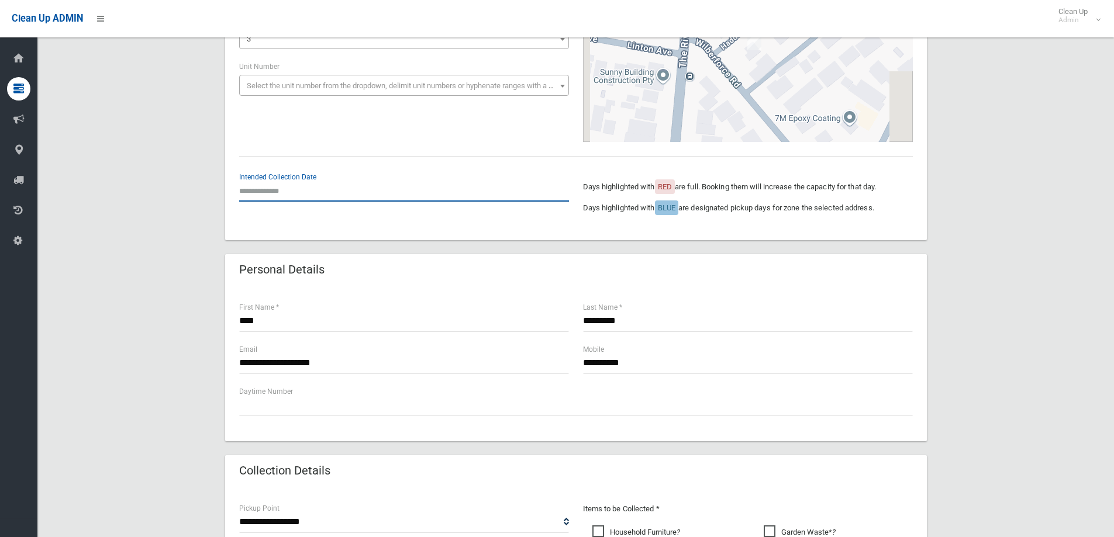
click at [272, 180] on input "text" at bounding box center [404, 191] width 330 height 22
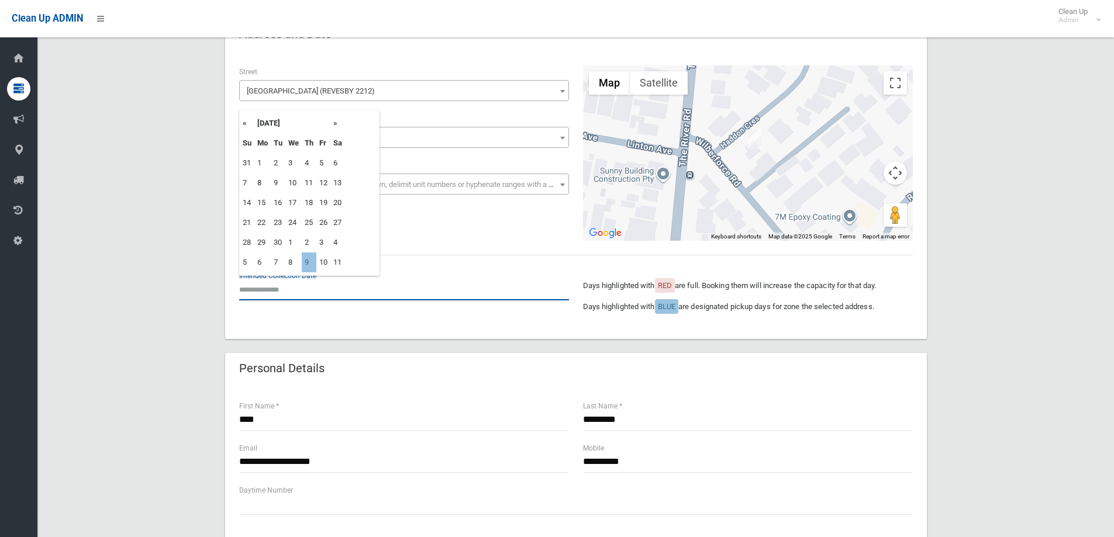
scroll to position [0, 0]
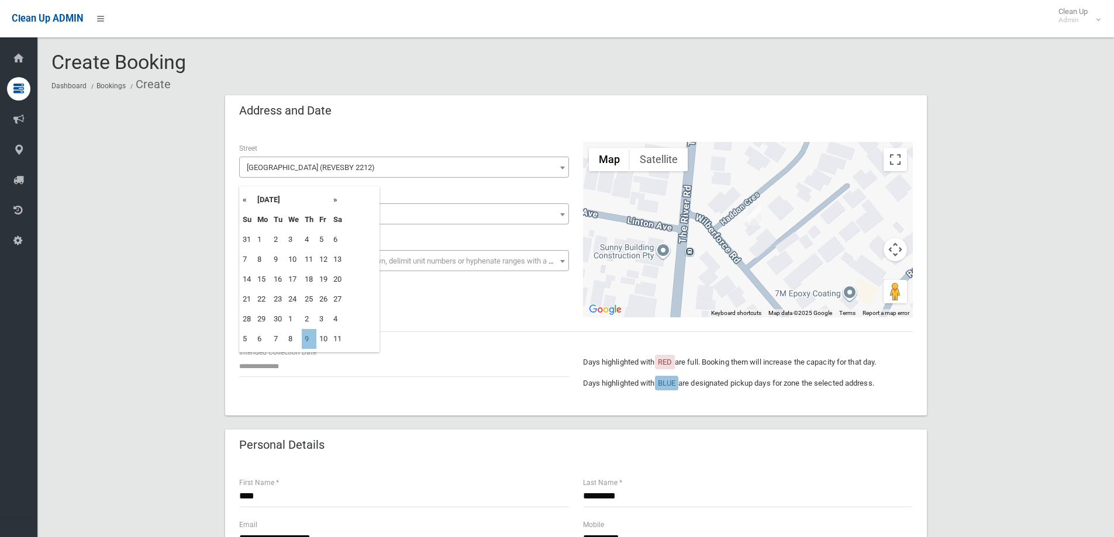
click at [333, 199] on th "»" at bounding box center [337, 200] width 15 height 20
click at [243, 201] on th "«" at bounding box center [247, 200] width 15 height 20
click at [335, 200] on th "»" at bounding box center [337, 200] width 15 height 20
click at [336, 201] on th "»" at bounding box center [337, 200] width 15 height 20
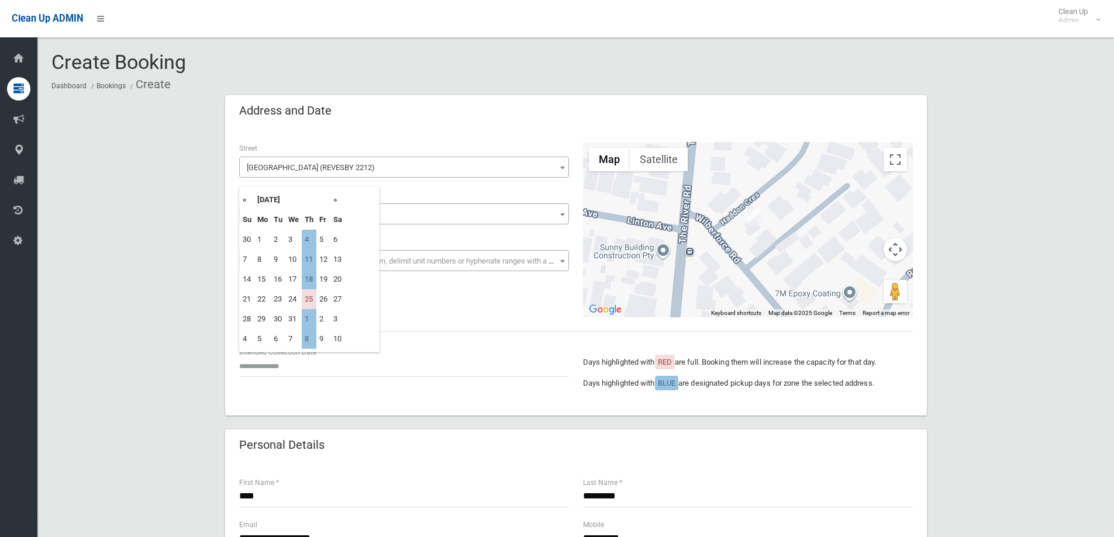
click at [243, 198] on th "«" at bounding box center [247, 200] width 15 height 20
click at [335, 198] on th "»" at bounding box center [337, 200] width 15 height 20
click at [422, 310] on div "**********" at bounding box center [576, 229] width 688 height 175
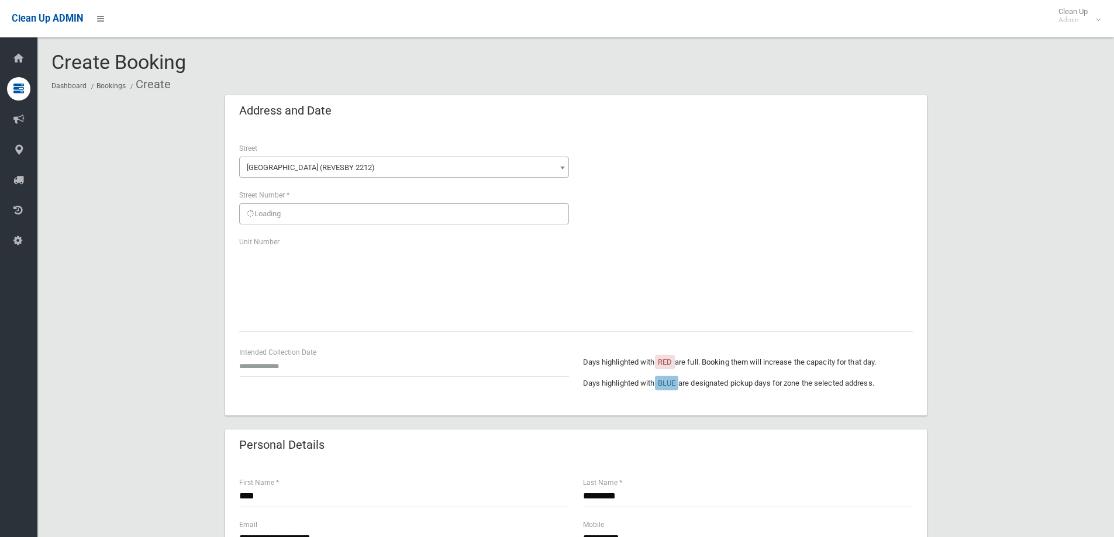
scroll to position [58, 0]
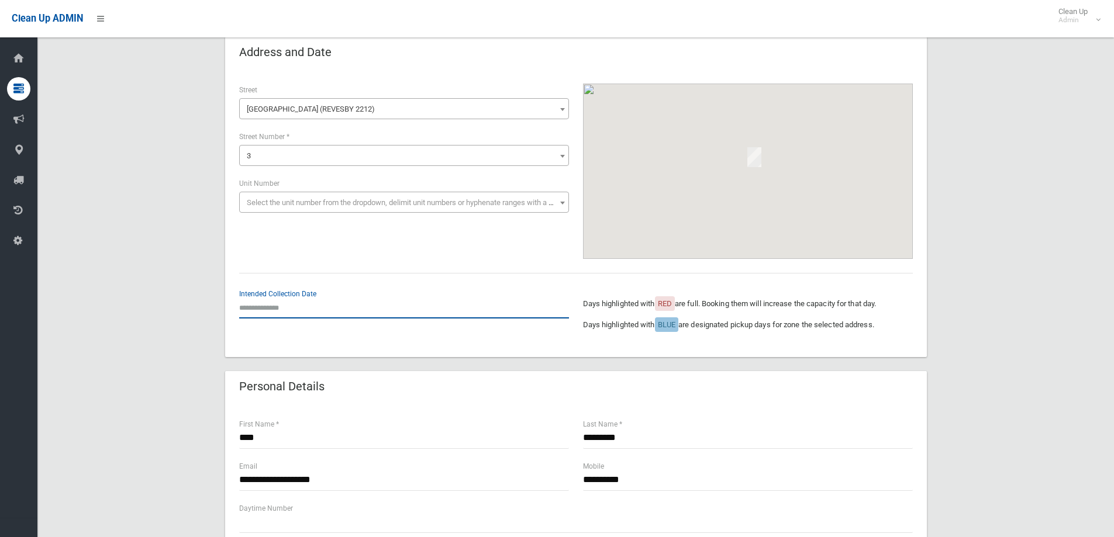
drag, startPoint x: 283, startPoint y: 306, endPoint x: 282, endPoint y: 298, distance: 8.8
click at [282, 306] on input "text" at bounding box center [404, 308] width 330 height 22
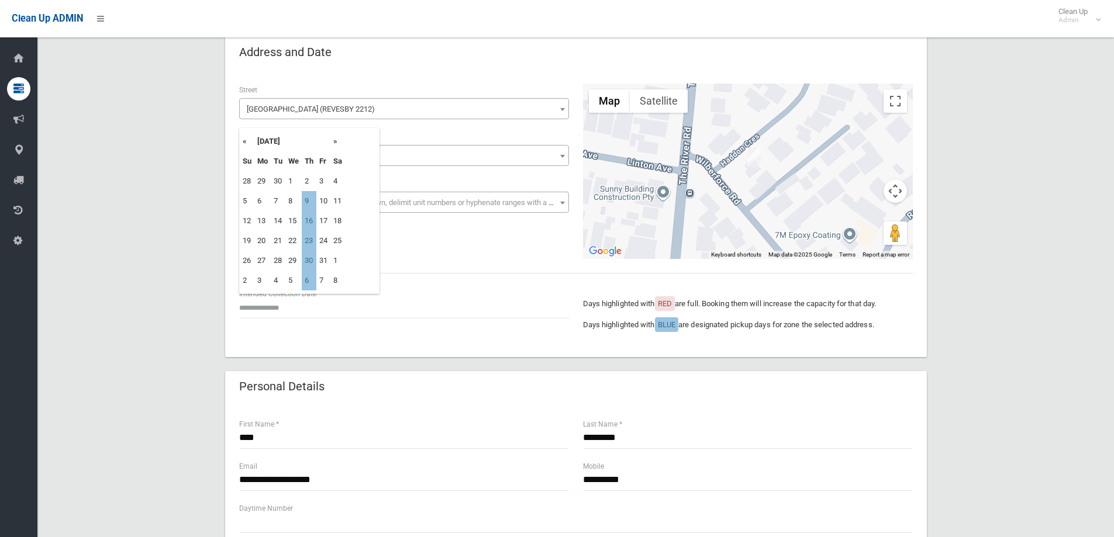
click at [337, 143] on th "»" at bounding box center [337, 142] width 15 height 20
click at [334, 140] on th "»" at bounding box center [337, 142] width 15 height 20
click at [445, 236] on div "**********" at bounding box center [576, 171] width 688 height 175
